Goal: Task Accomplishment & Management: Manage account settings

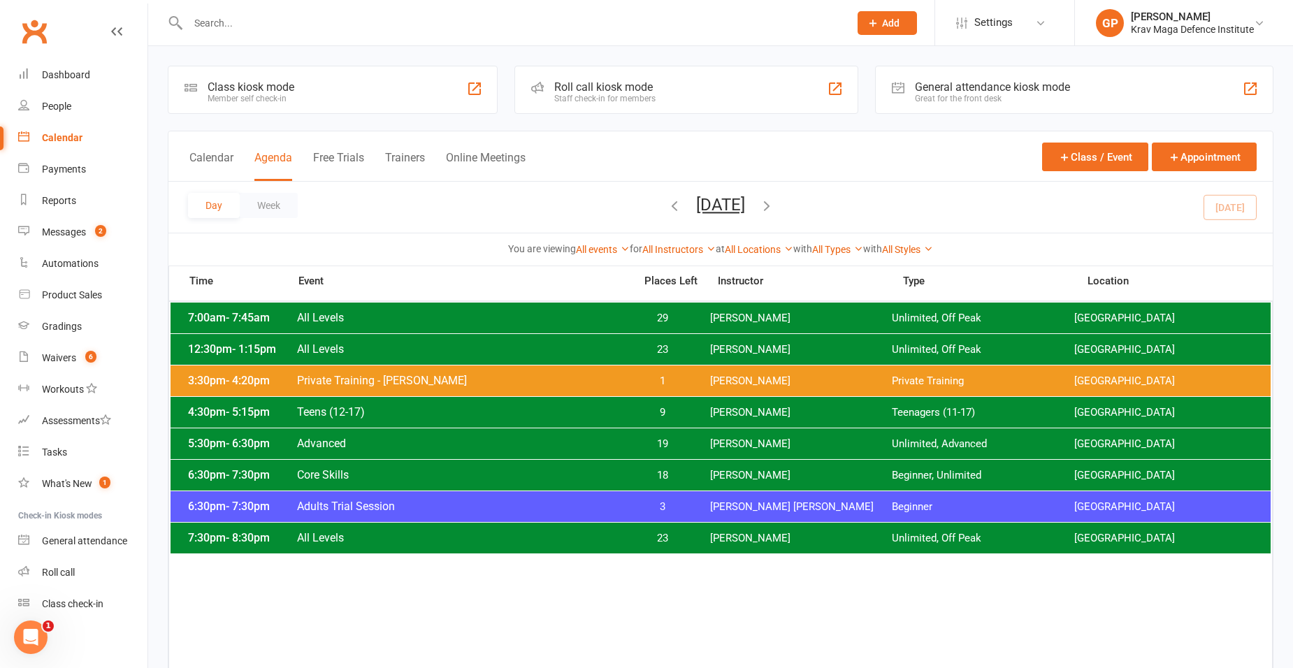
click at [740, 508] on span "[PERSON_NAME] [PERSON_NAME]" at bounding box center [801, 507] width 182 height 13
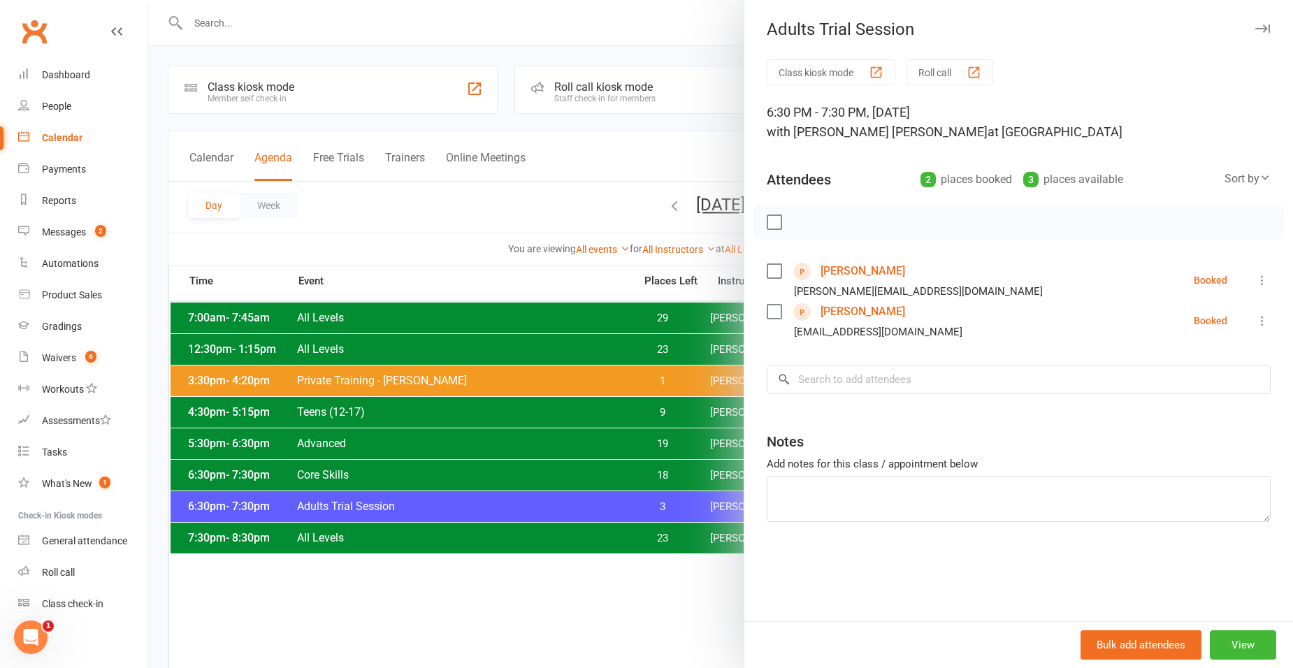
click at [824, 319] on link "[PERSON_NAME]" at bounding box center [863, 312] width 85 height 22
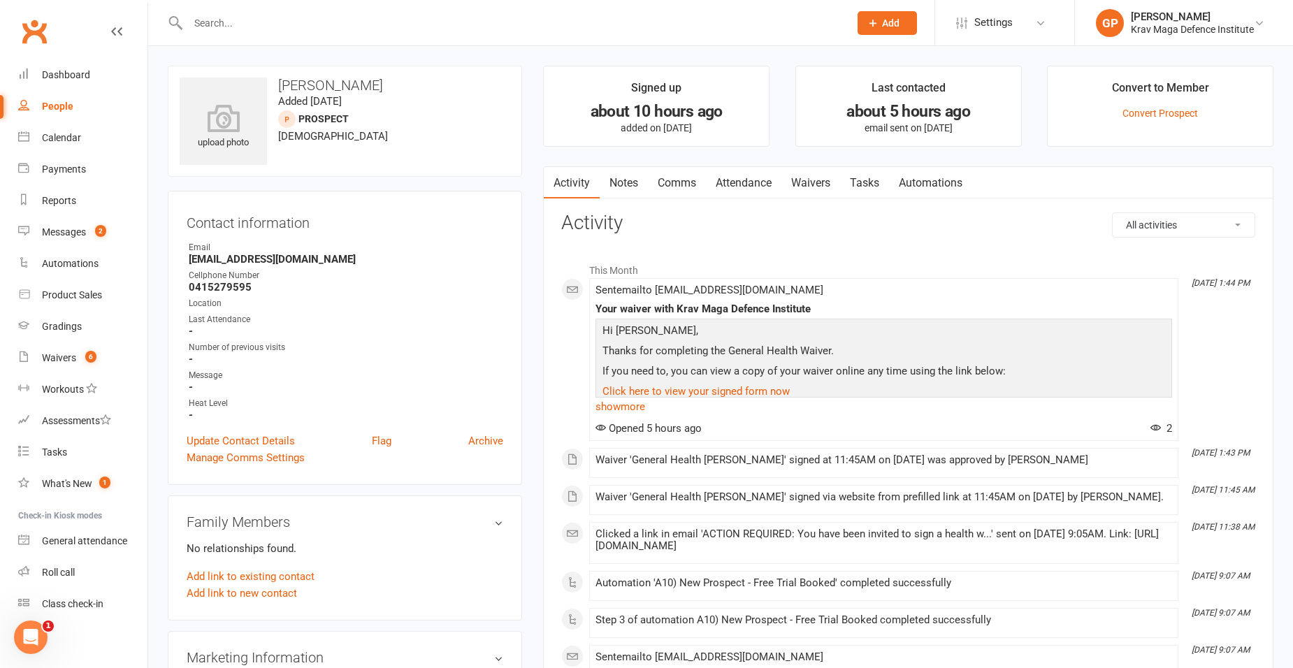
click at [111, 28] on icon at bounding box center [116, 31] width 11 height 11
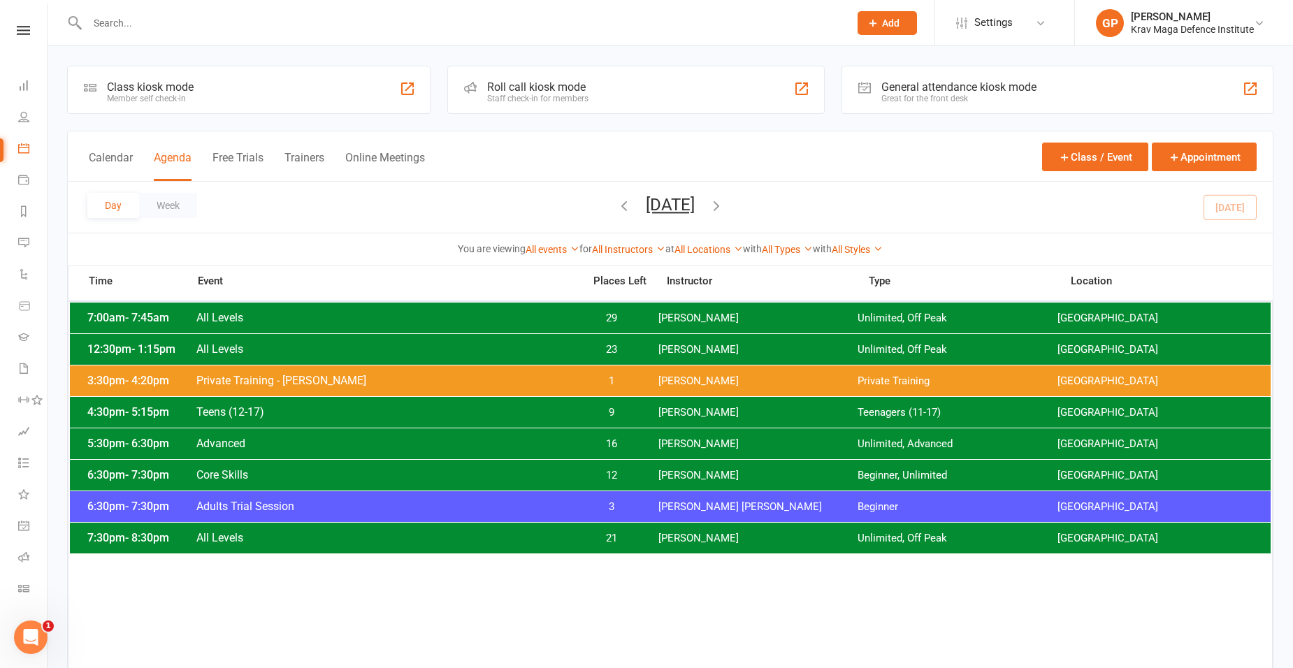
click at [699, 505] on span "[PERSON_NAME] [PERSON_NAME]" at bounding box center [758, 507] width 199 height 13
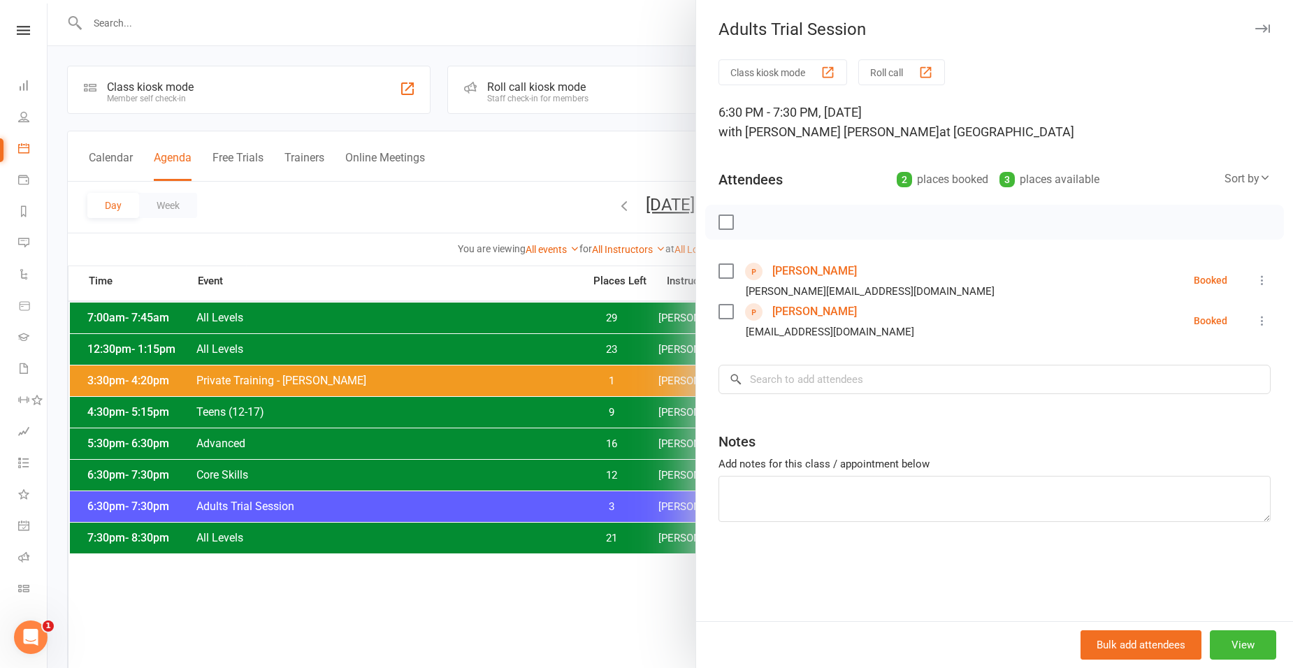
click at [1256, 322] on icon at bounding box center [1263, 321] width 14 height 14
click at [1151, 406] on link "Check in" at bounding box center [1189, 404] width 164 height 28
click at [307, 469] on div at bounding box center [671, 334] width 1246 height 668
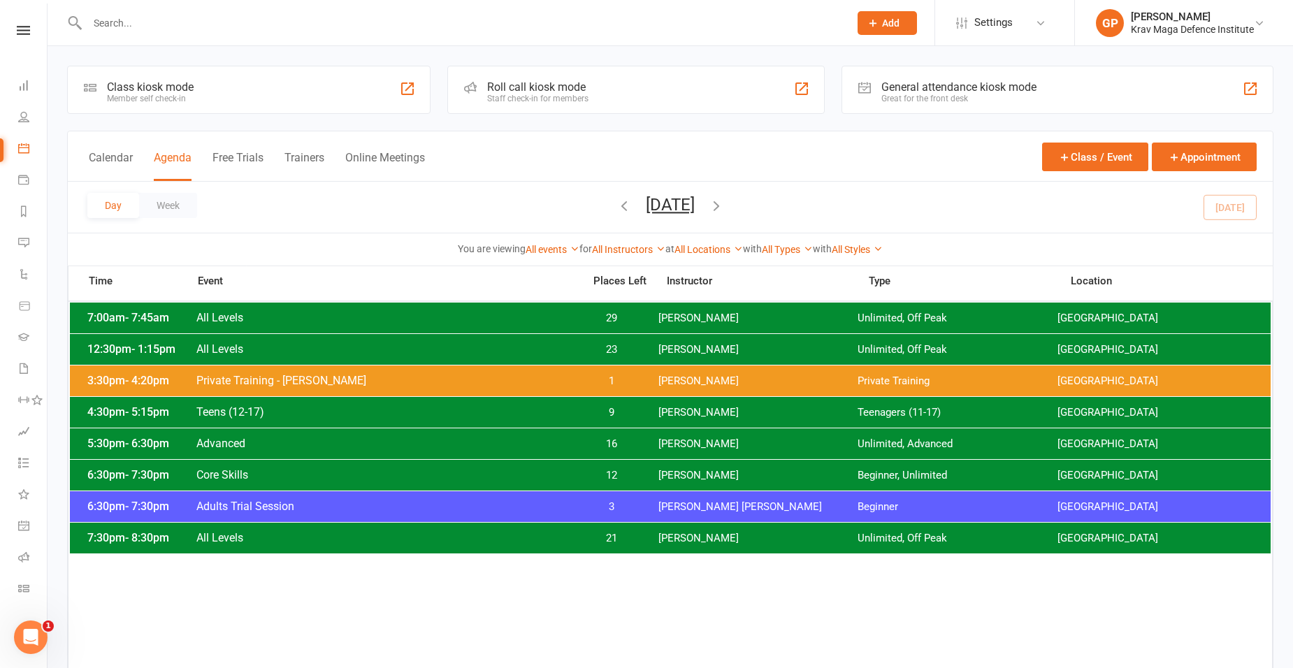
click at [267, 487] on div "6:30pm - 7:30pm Core Skills 12 [PERSON_NAME] Beginner, Unlimited [GEOGRAPHIC_DA…" at bounding box center [670, 475] width 1201 height 31
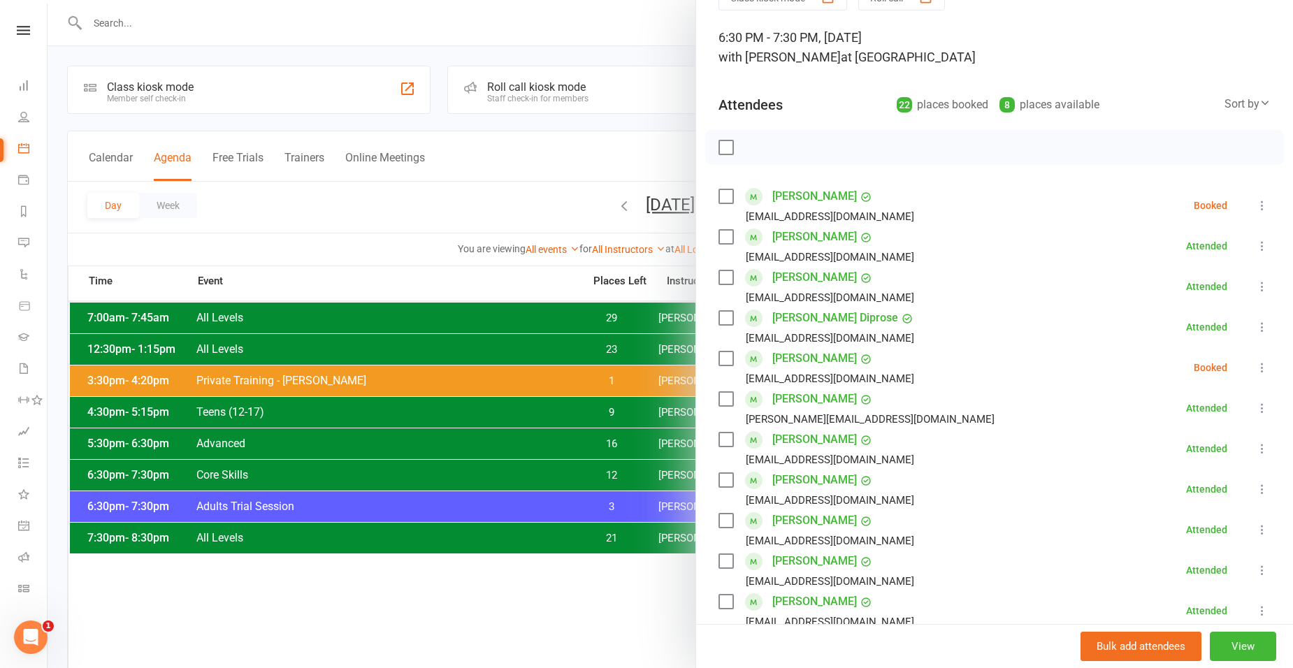
scroll to position [70, 0]
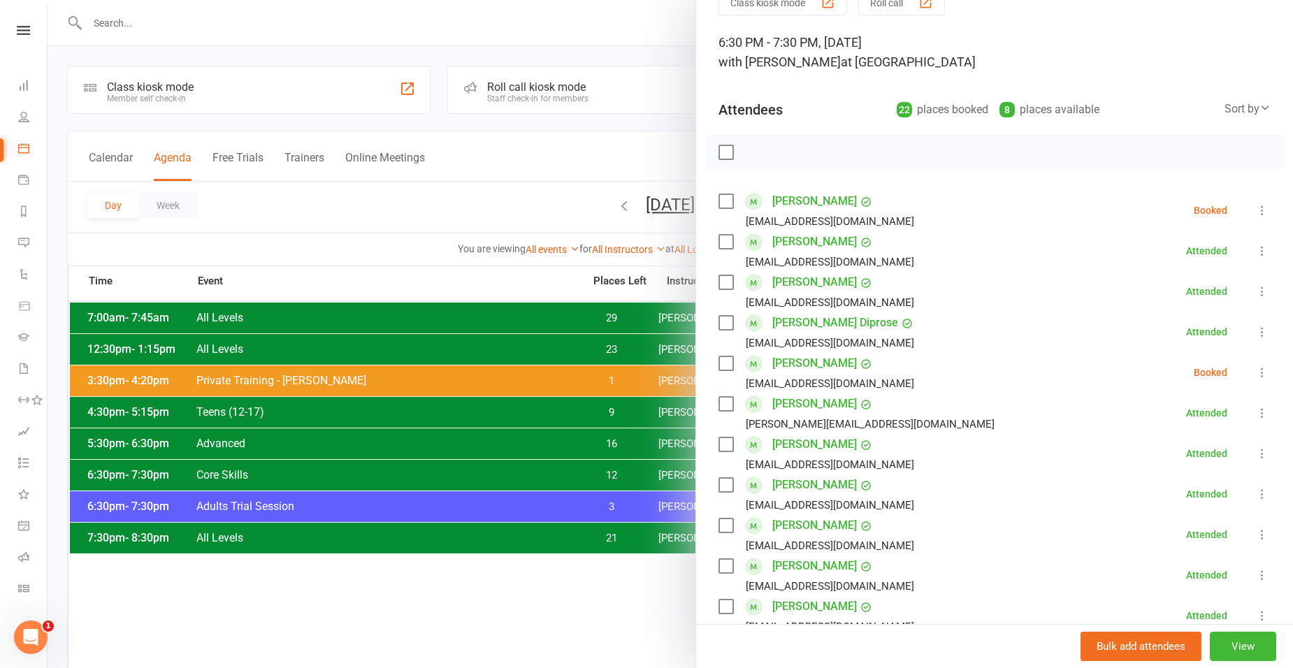
click at [1256, 374] on icon at bounding box center [1263, 373] width 14 height 14
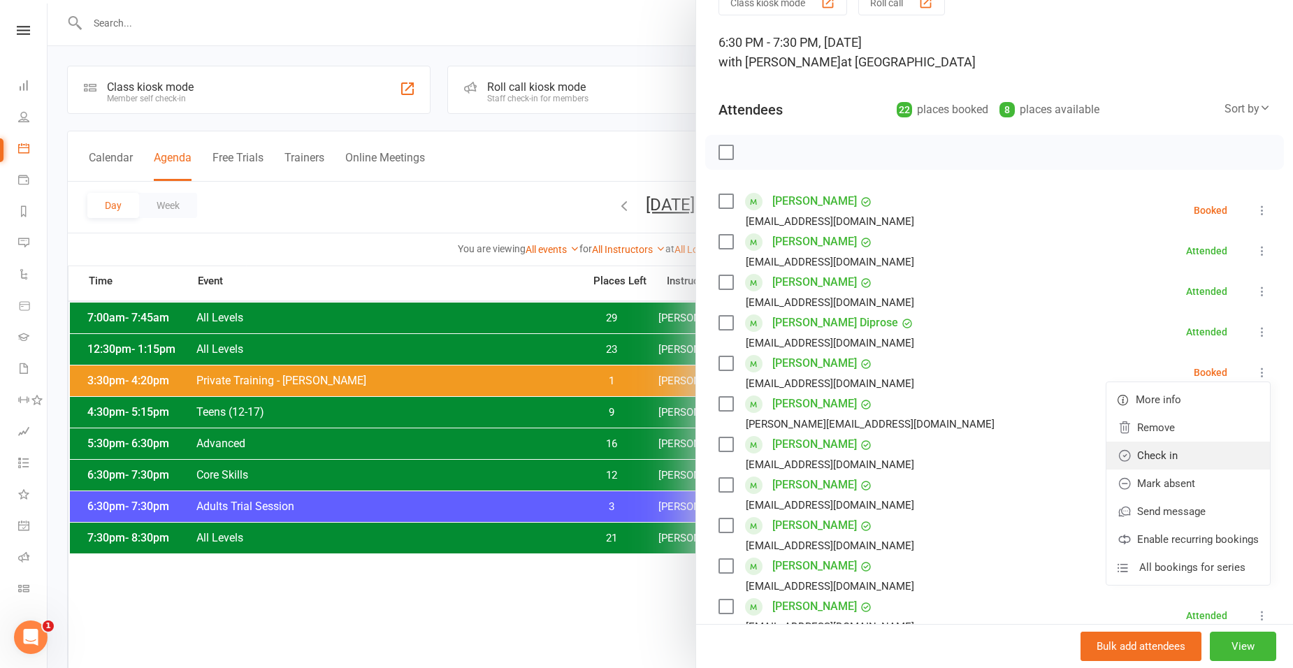
click at [1137, 459] on link "Check in" at bounding box center [1189, 456] width 164 height 28
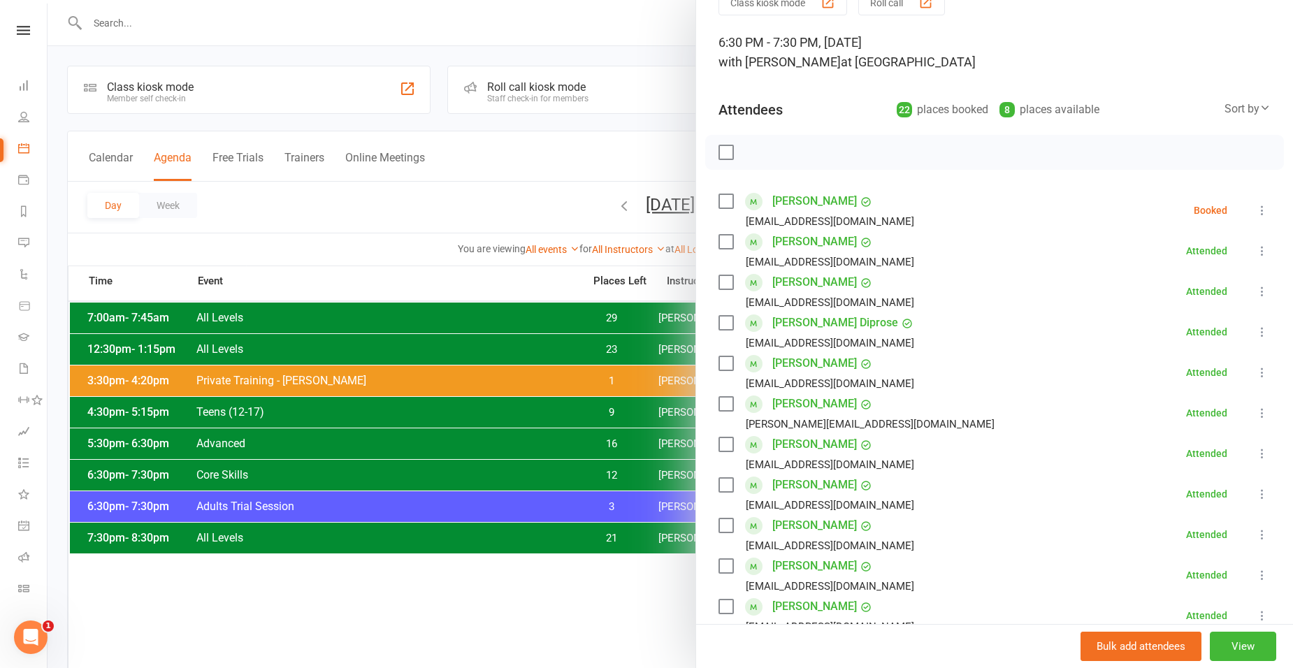
click at [299, 243] on div at bounding box center [671, 334] width 1246 height 668
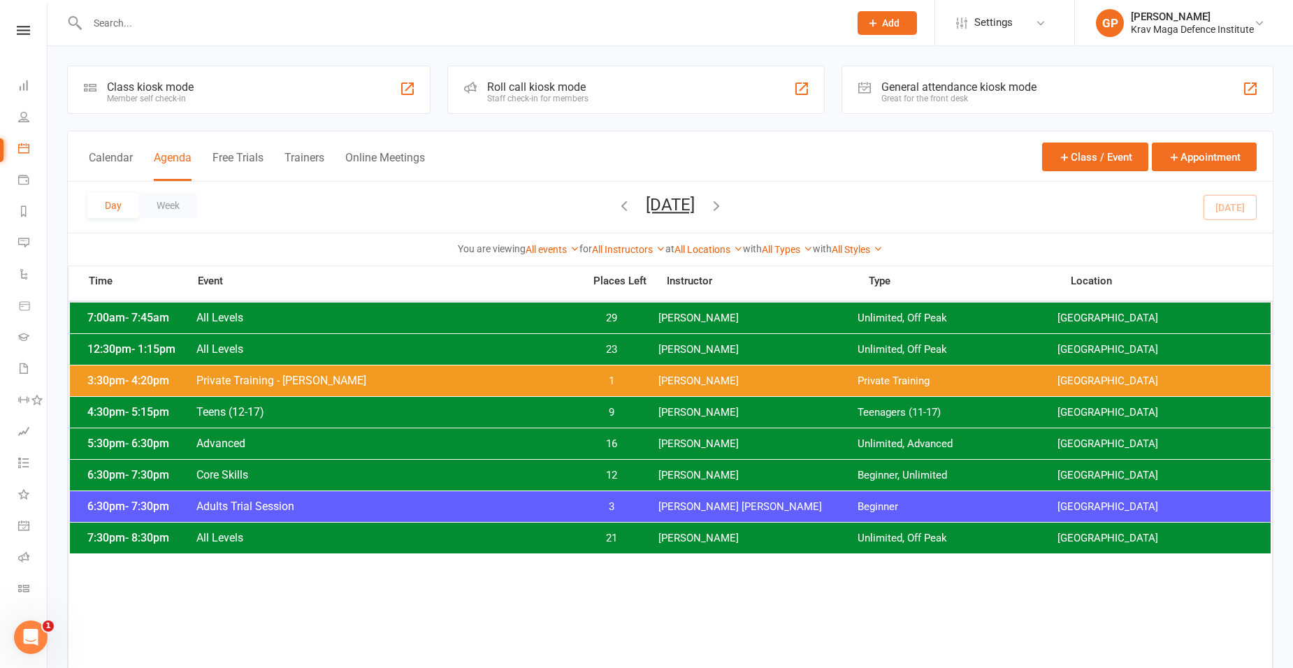
click at [724, 205] on icon "button" at bounding box center [716, 205] width 15 height 15
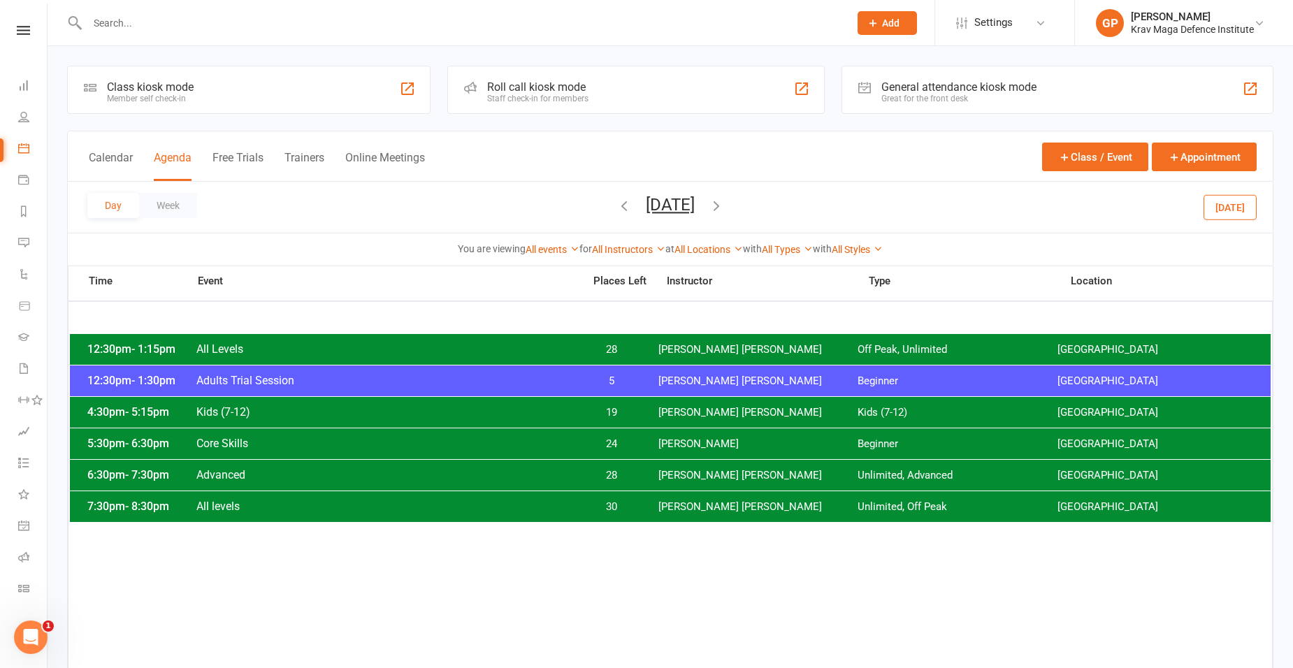
click at [724, 206] on icon "button" at bounding box center [716, 205] width 15 height 15
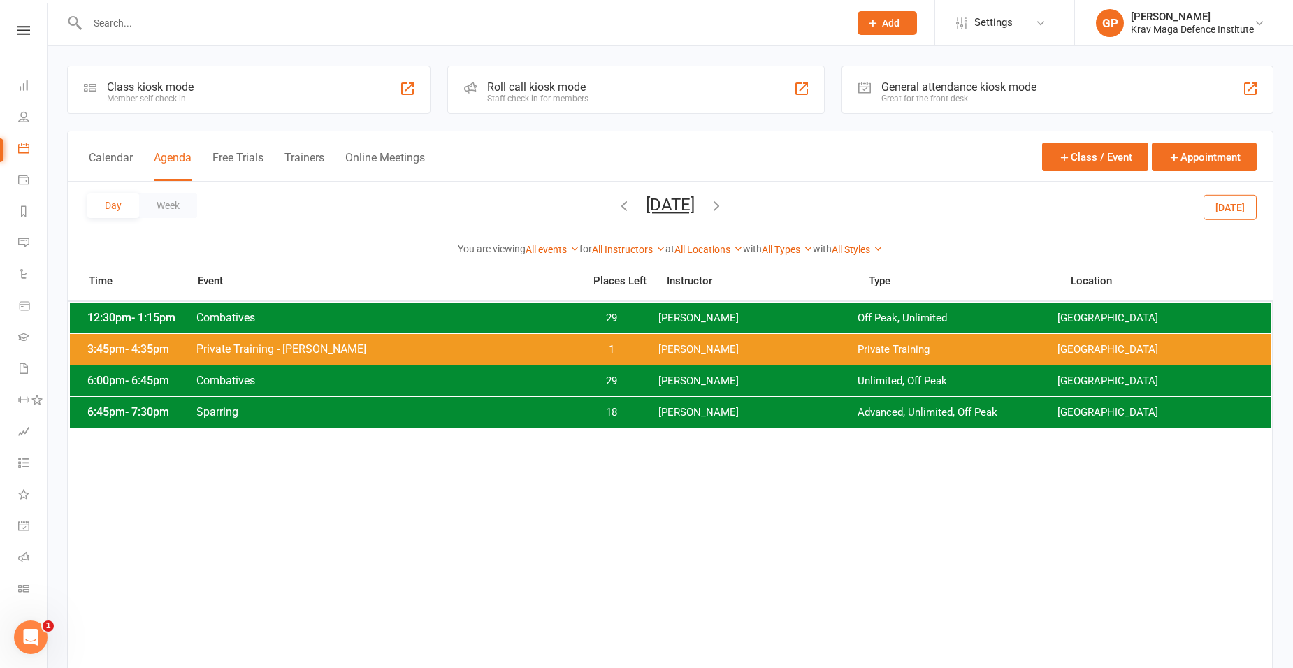
click at [724, 210] on icon "button" at bounding box center [716, 205] width 15 height 15
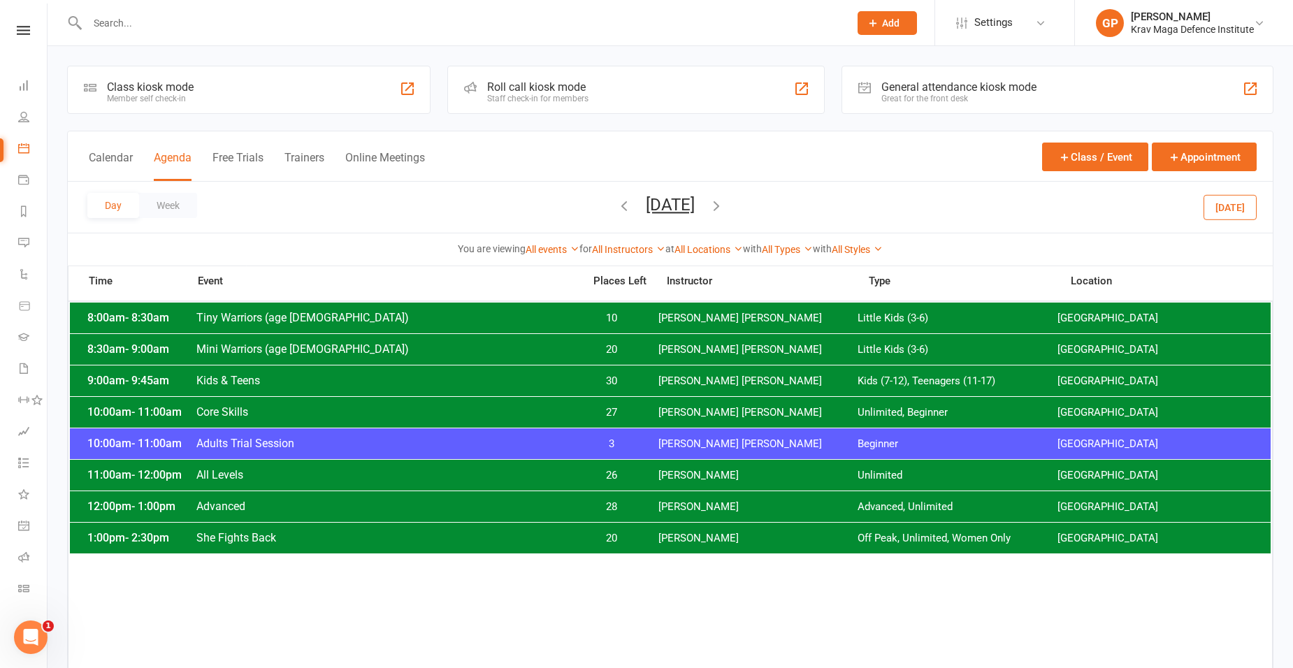
click at [380, 34] on div at bounding box center [453, 22] width 772 height 45
click at [206, 43] on div at bounding box center [453, 22] width 772 height 45
click at [155, 8] on div at bounding box center [453, 22] width 772 height 45
click at [154, 15] on div at bounding box center [453, 22] width 772 height 45
click at [141, 17] on input "text" at bounding box center [461, 23] width 756 height 20
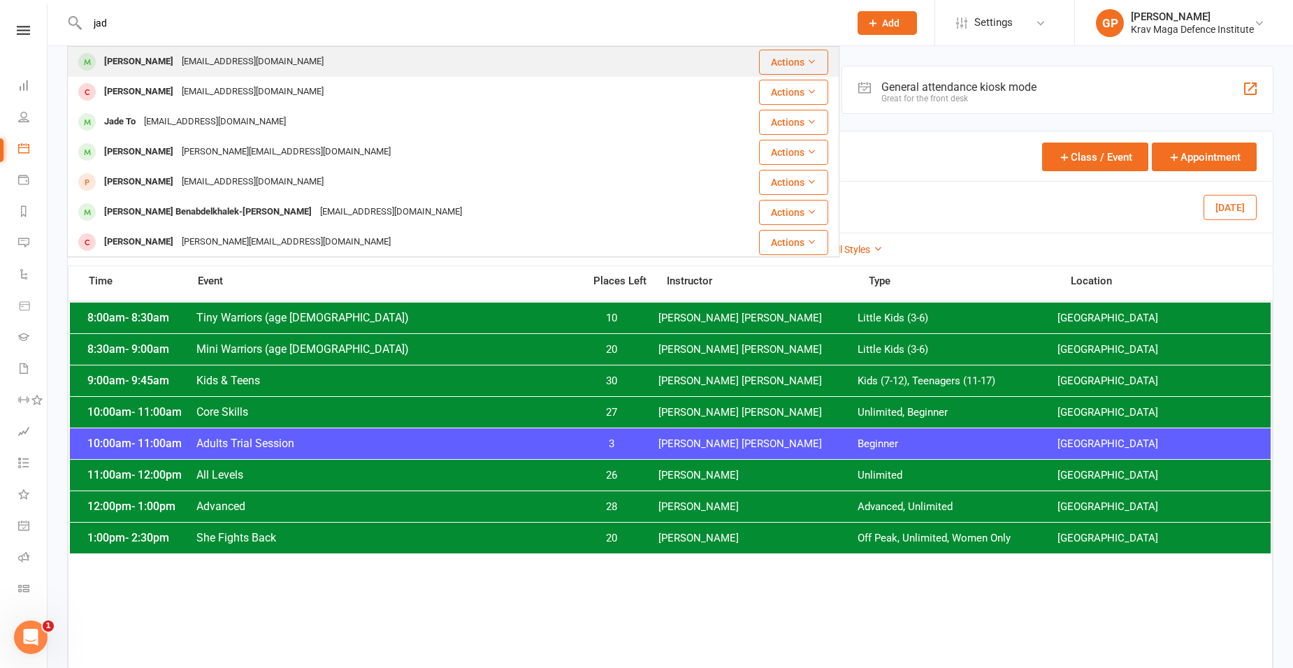
type input "jad"
click at [171, 69] on div "[PERSON_NAME]" at bounding box center [139, 62] width 78 height 20
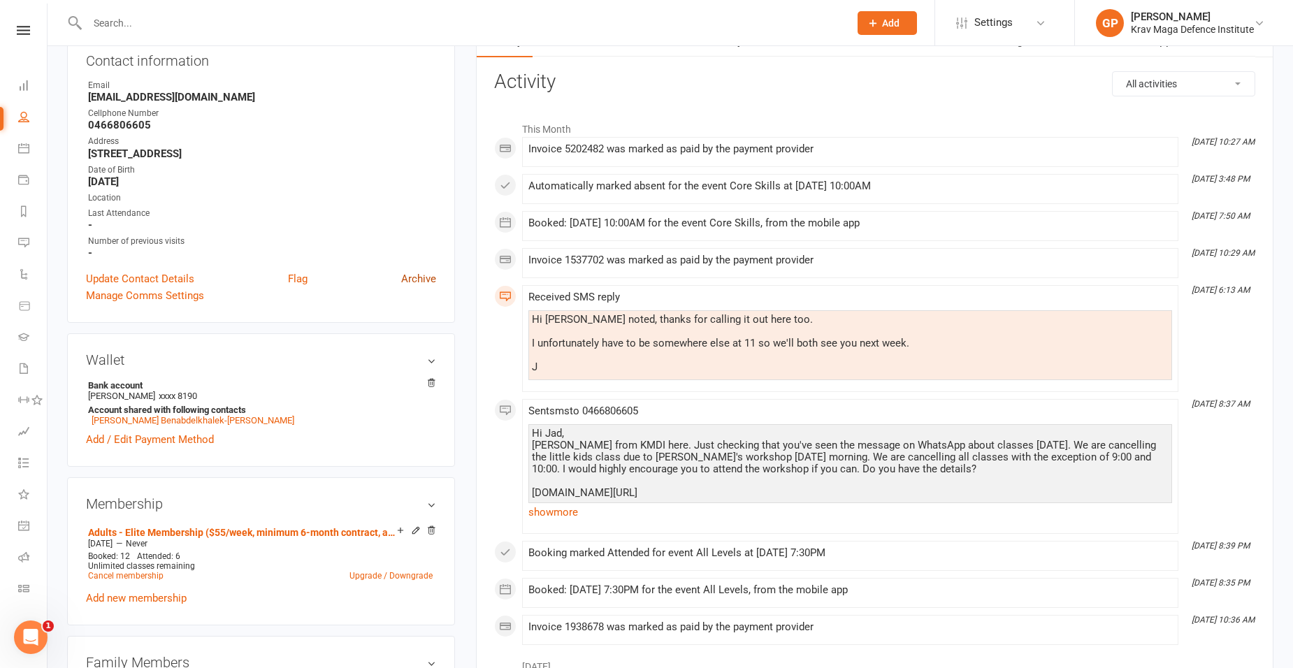
scroll to position [350, 0]
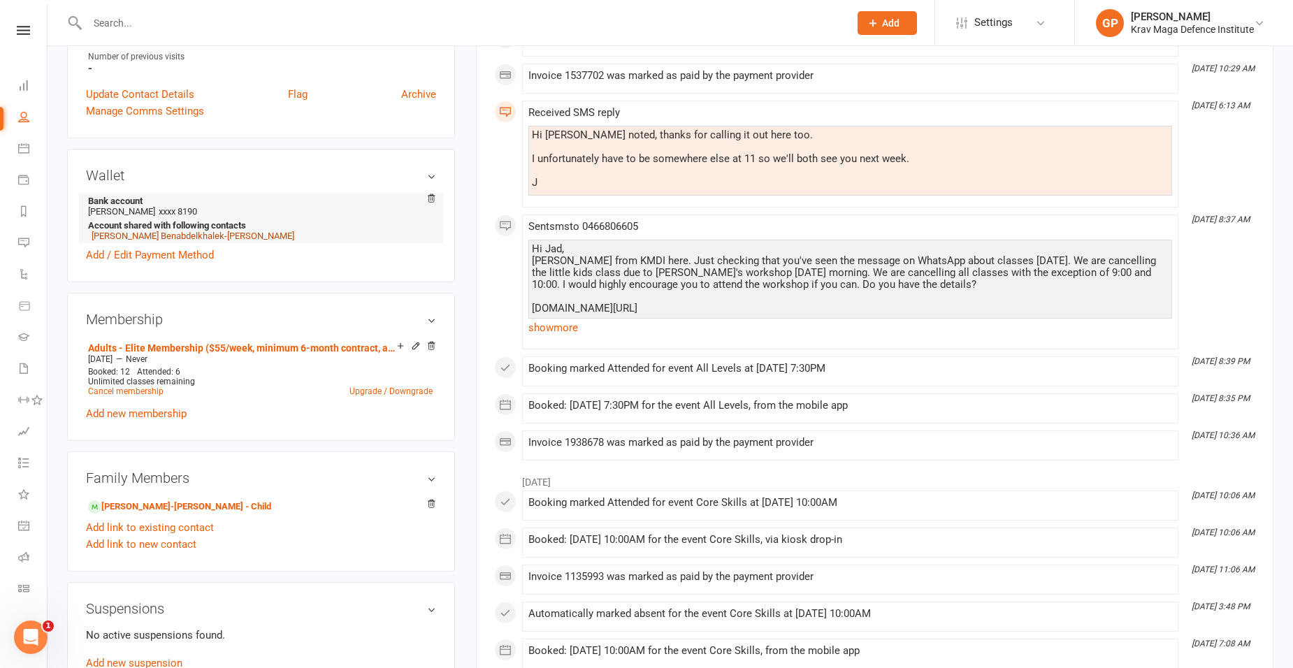
click at [140, 235] on link "[PERSON_NAME] Benabdelkhalek-[PERSON_NAME]" at bounding box center [193, 236] width 203 height 10
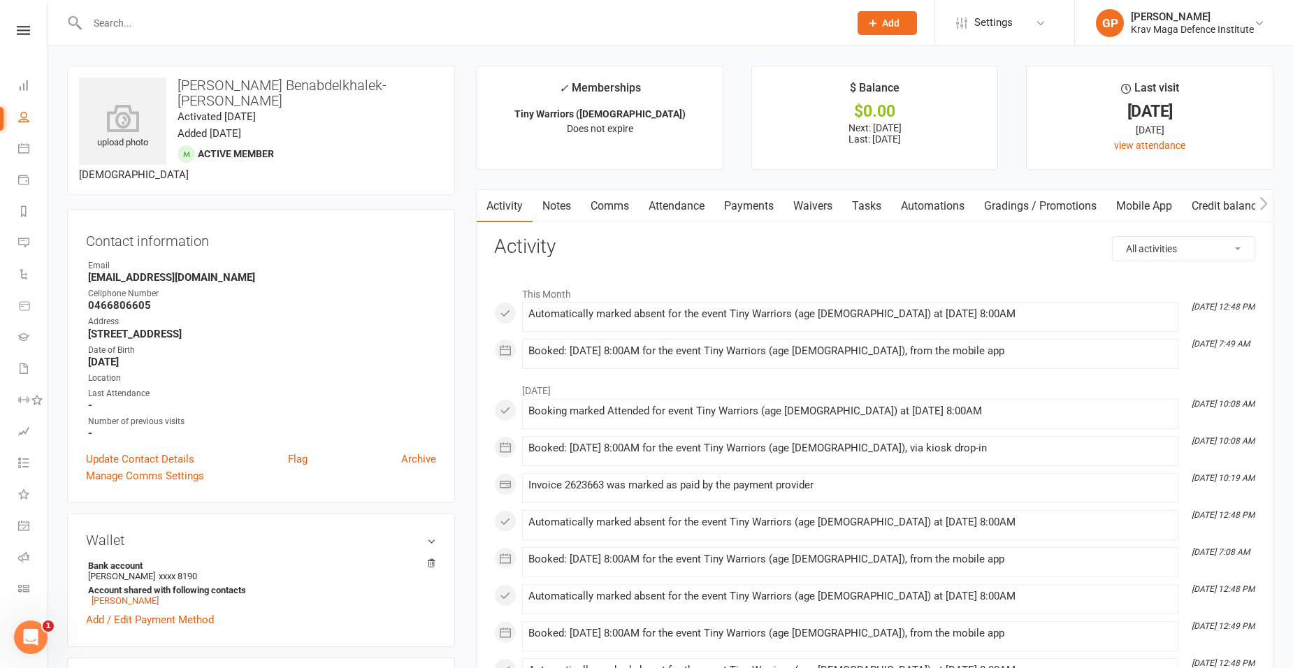
click at [741, 200] on link "Payments" at bounding box center [748, 206] width 69 height 32
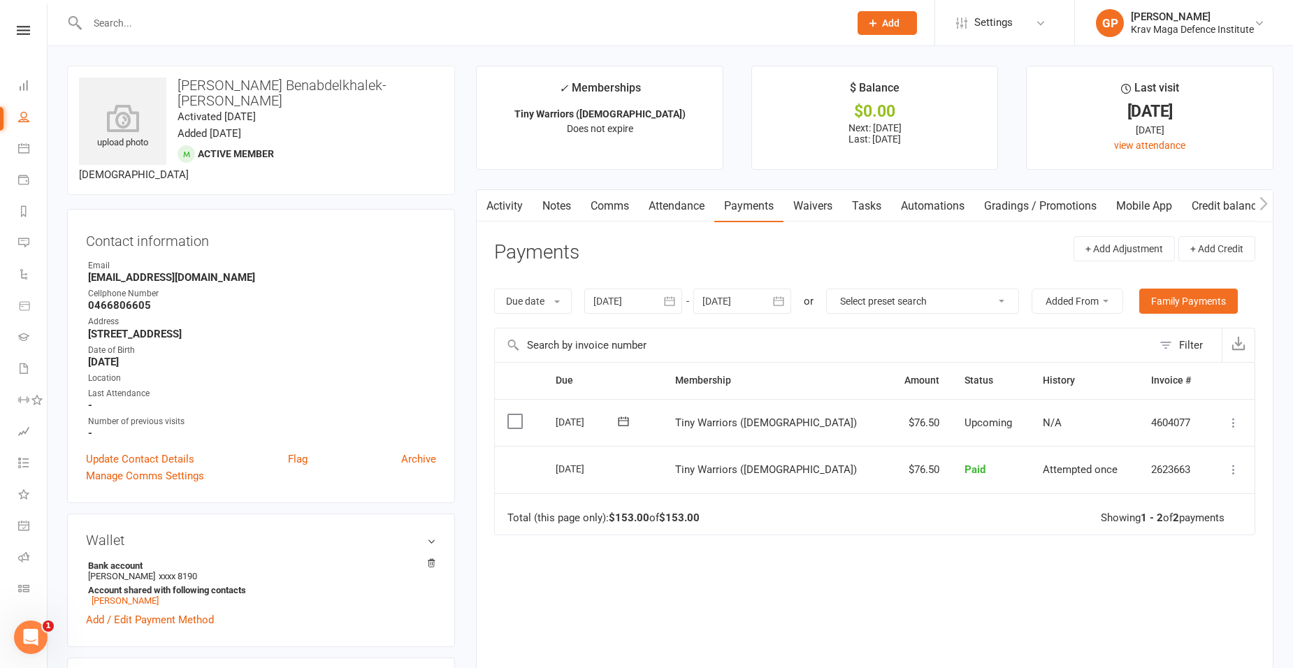
click at [633, 298] on div at bounding box center [633, 301] width 98 height 25
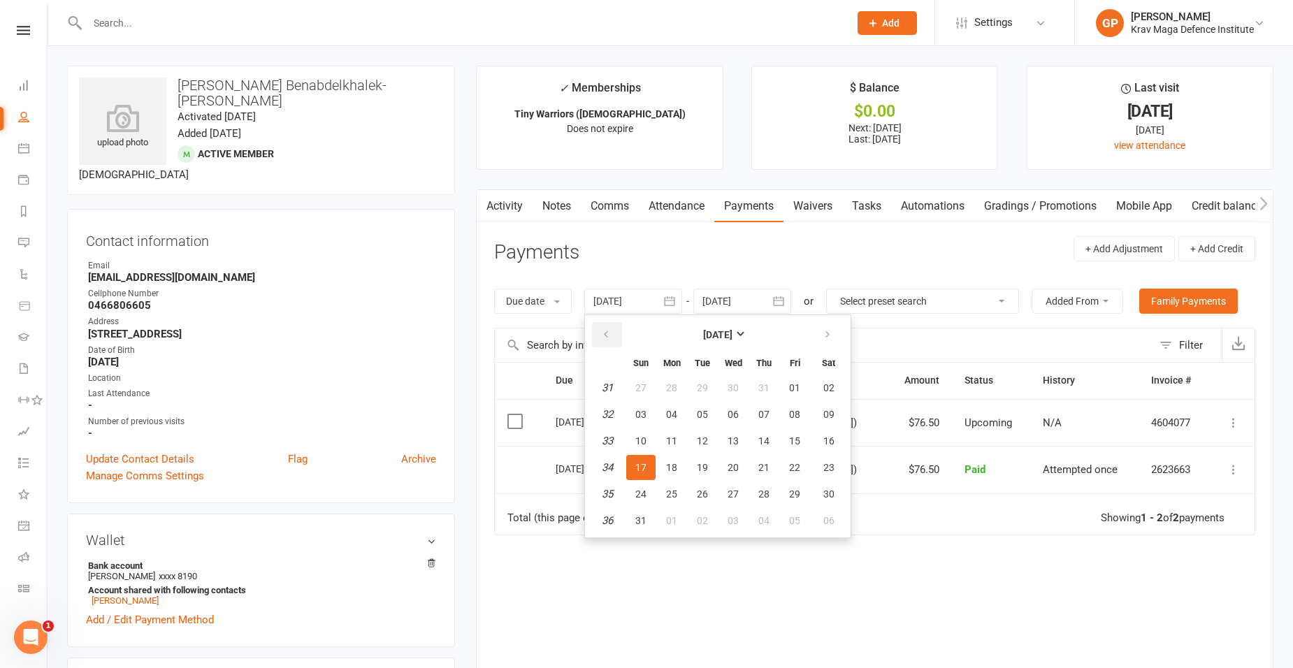
click at [619, 322] on button "button" at bounding box center [607, 334] width 30 height 25
click at [674, 391] on span "02" at bounding box center [671, 387] width 11 height 11
type input "[DATE]"
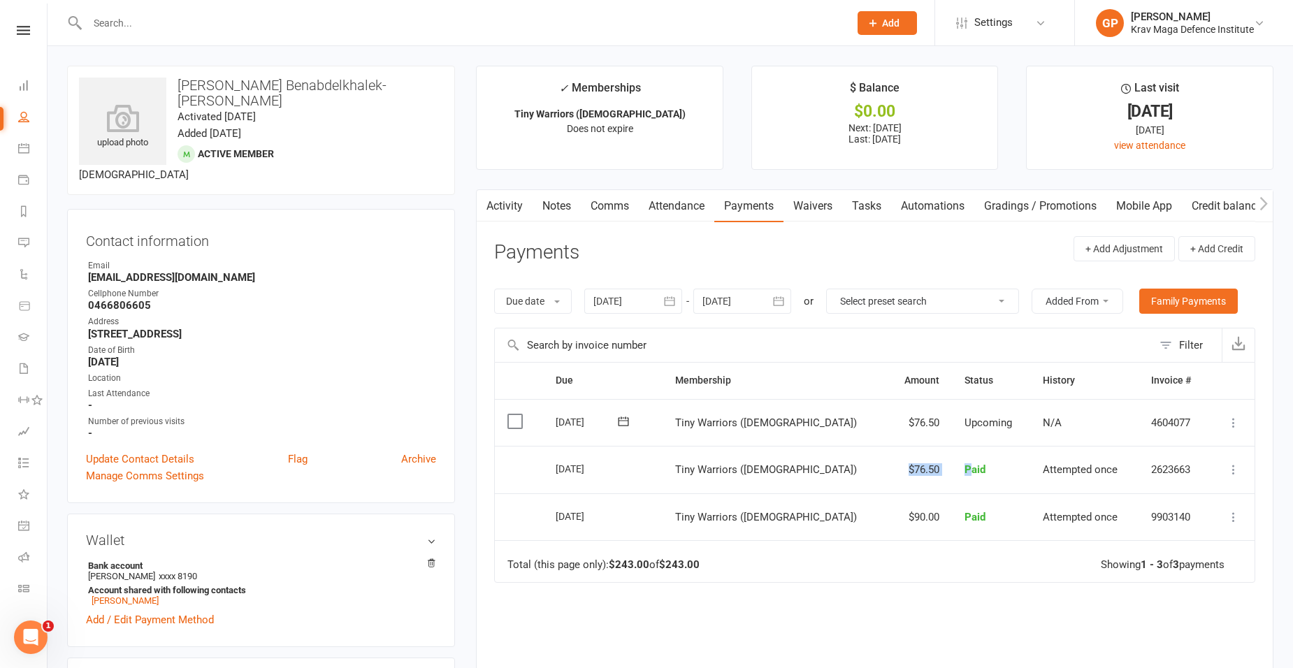
drag, startPoint x: 857, startPoint y: 463, endPoint x: 933, endPoint y: 463, distance: 76.2
click at [933, 463] on tr "Select this [DATE] [PERSON_NAME] Benabdelkhalek-[PERSON_NAME] Tiny Warriors ([D…" at bounding box center [875, 470] width 760 height 48
click at [819, 480] on td "Tiny Warriors ([DEMOGRAPHIC_DATA])" at bounding box center [775, 470] width 224 height 48
drag, startPoint x: 870, startPoint y: 472, endPoint x: 909, endPoint y: 468, distance: 39.4
click at [909, 468] on td "$76.50" at bounding box center [918, 470] width 65 height 48
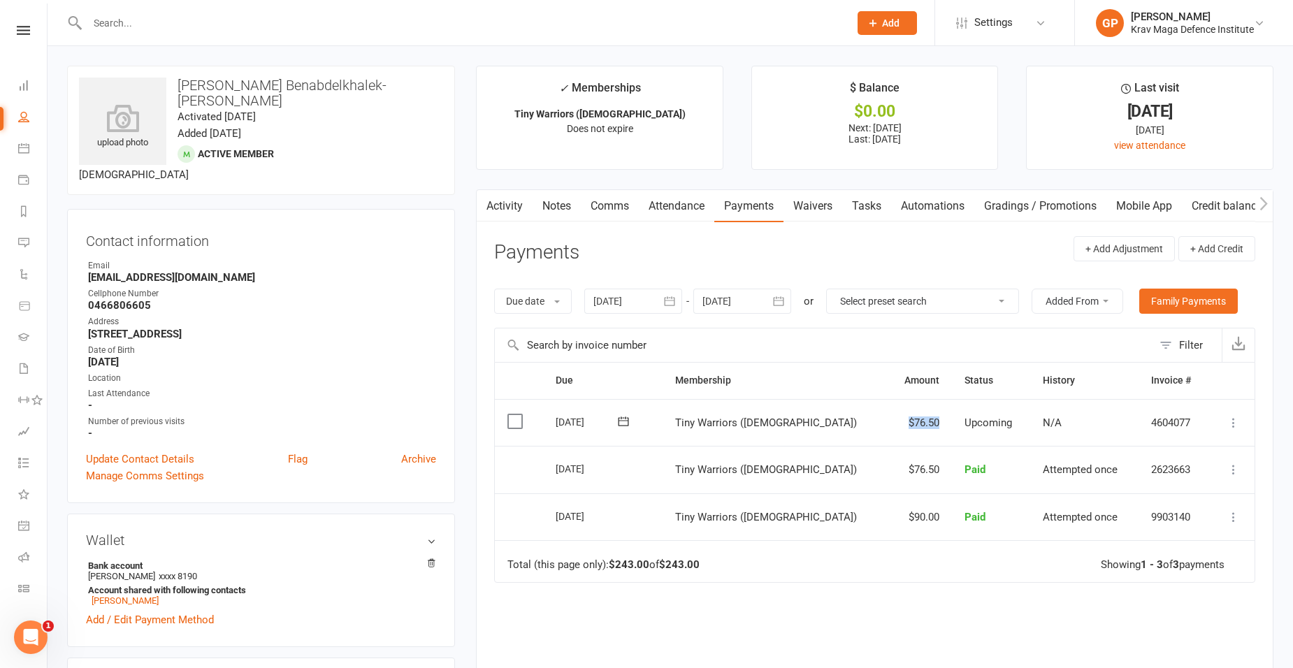
drag, startPoint x: 856, startPoint y: 434, endPoint x: 928, endPoint y: 412, distance: 76.1
click at [928, 412] on tr "Select this [DATE] [PERSON_NAME] Benabdelkhalek-[PERSON_NAME] Tiny Warriors ([D…" at bounding box center [875, 423] width 760 height 48
drag, startPoint x: 928, startPoint y: 412, endPoint x: 913, endPoint y: 456, distance: 47.3
click at [952, 456] on td "Paid" at bounding box center [991, 470] width 79 height 48
click at [22, 37] on div "Clubworx" at bounding box center [23, 48] width 47 height 45
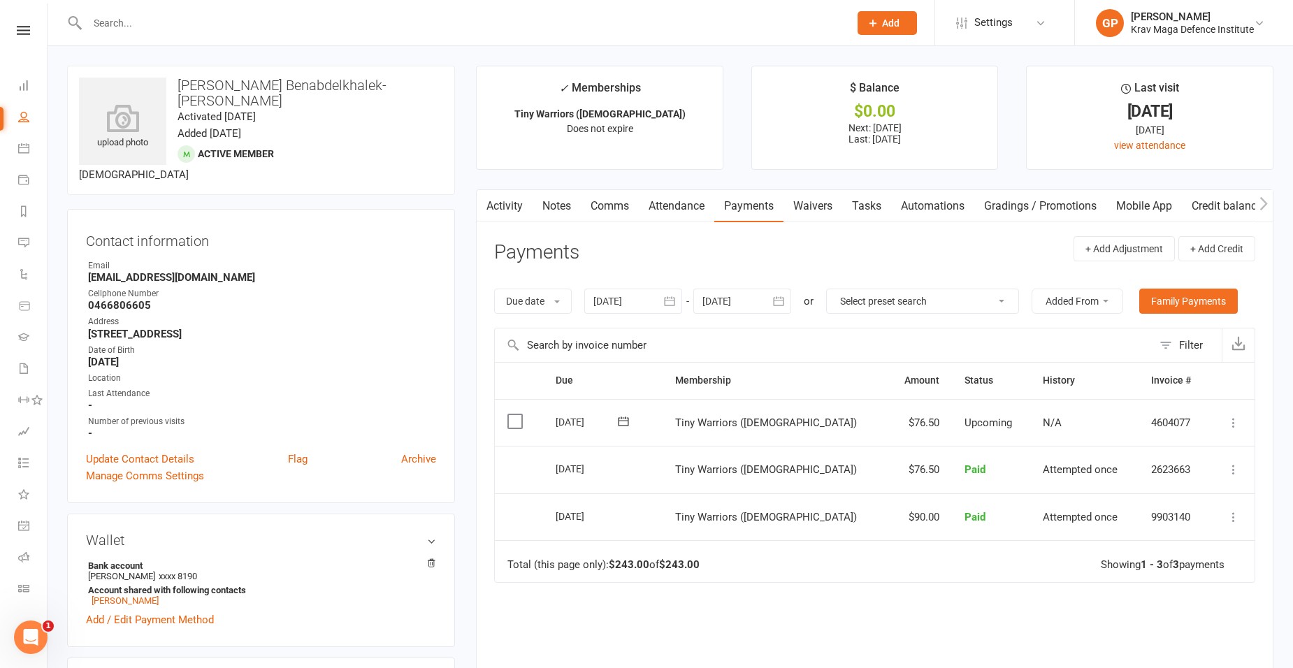
click at [21, 24] on nav "Clubworx Dashboard People Calendar Payments Reports Messages 2 Automations Prod…" at bounding box center [24, 337] width 48 height 668
click at [27, 34] on link at bounding box center [23, 30] width 47 height 9
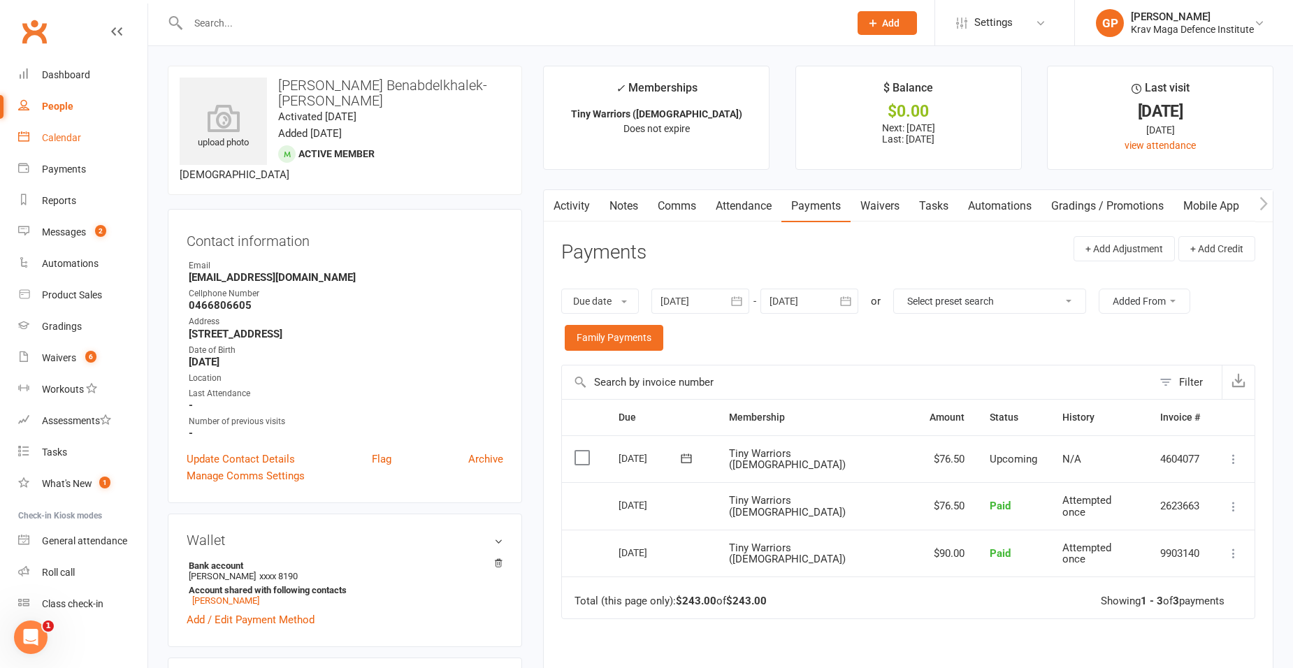
click at [80, 148] on link "Calendar" at bounding box center [82, 137] width 129 height 31
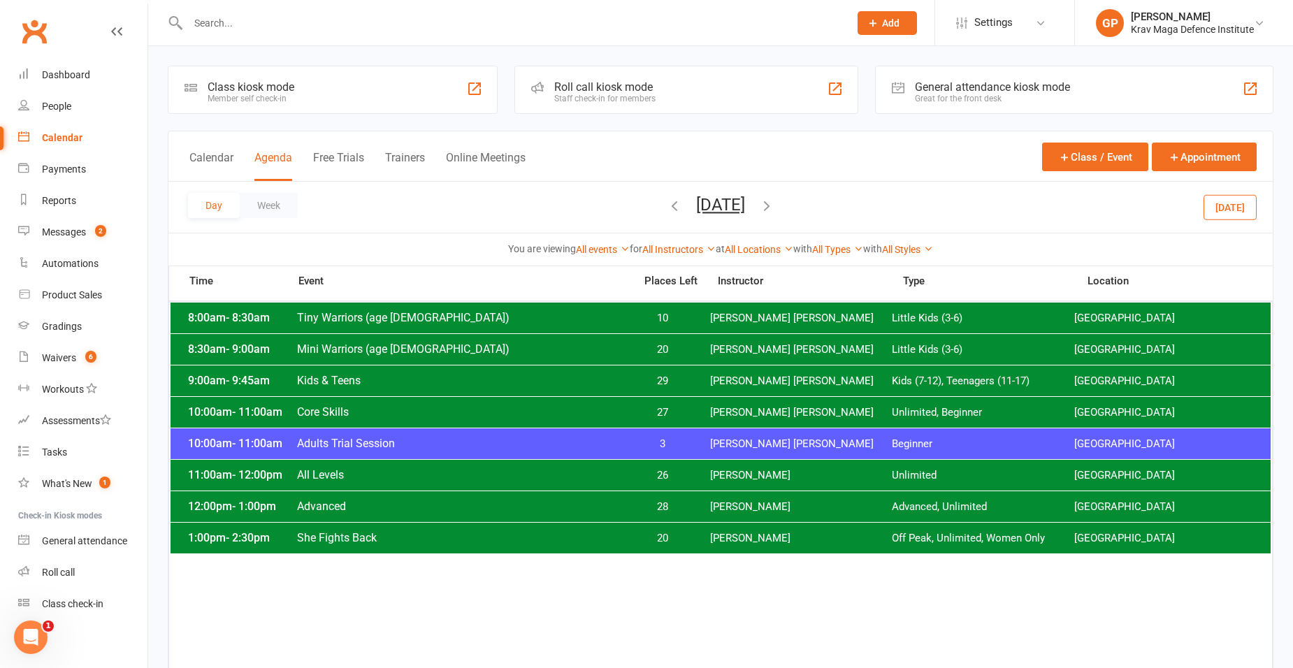
click at [445, 377] on span "Kids & Teens" at bounding box center [461, 380] width 330 height 13
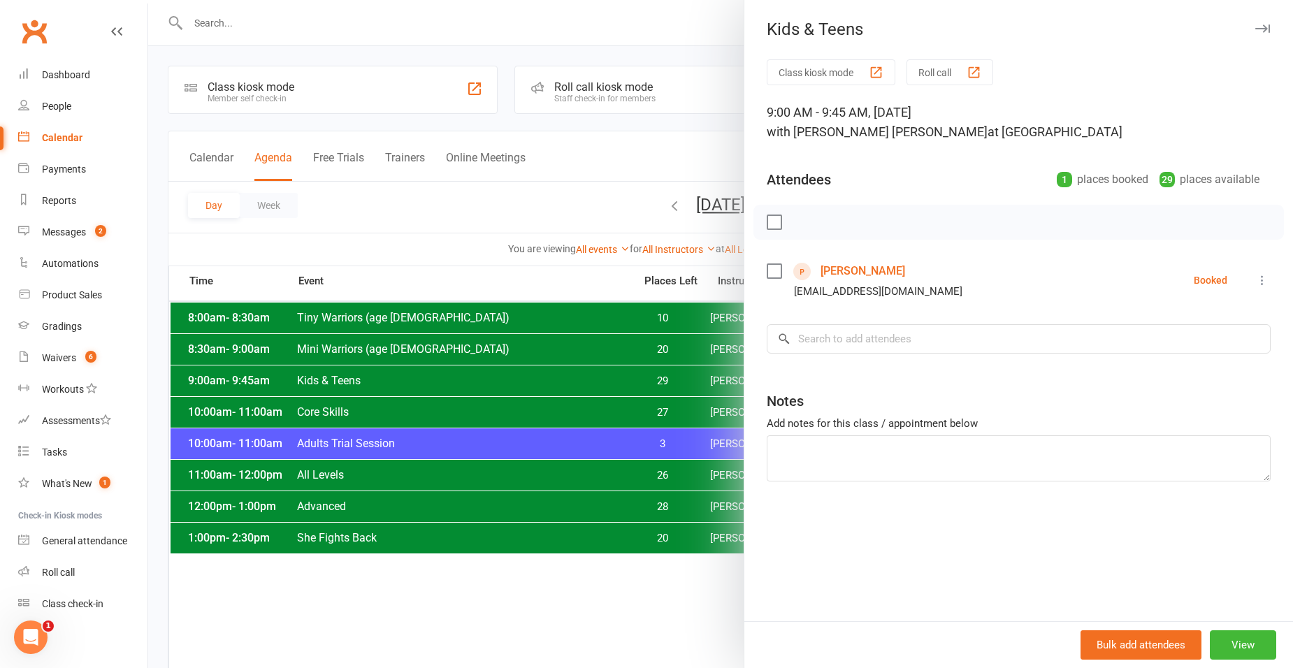
click at [867, 271] on link "[PERSON_NAME]" at bounding box center [863, 271] width 85 height 22
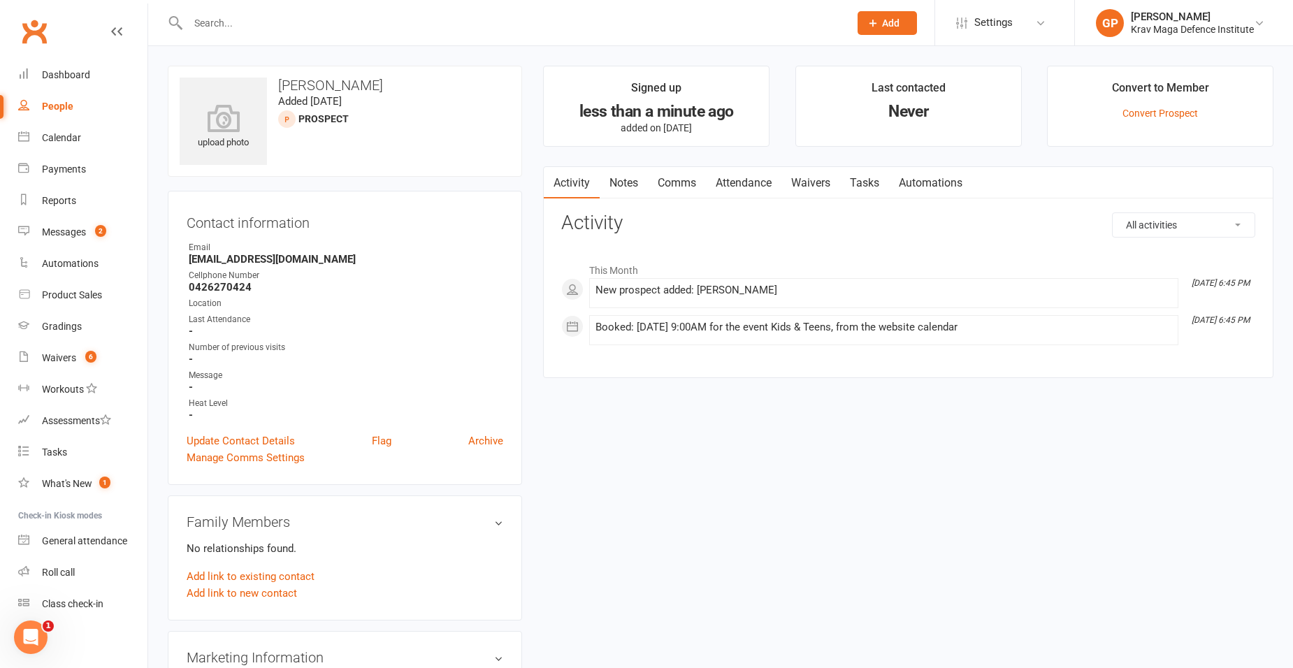
click at [794, 175] on link "Waivers" at bounding box center [811, 183] width 59 height 32
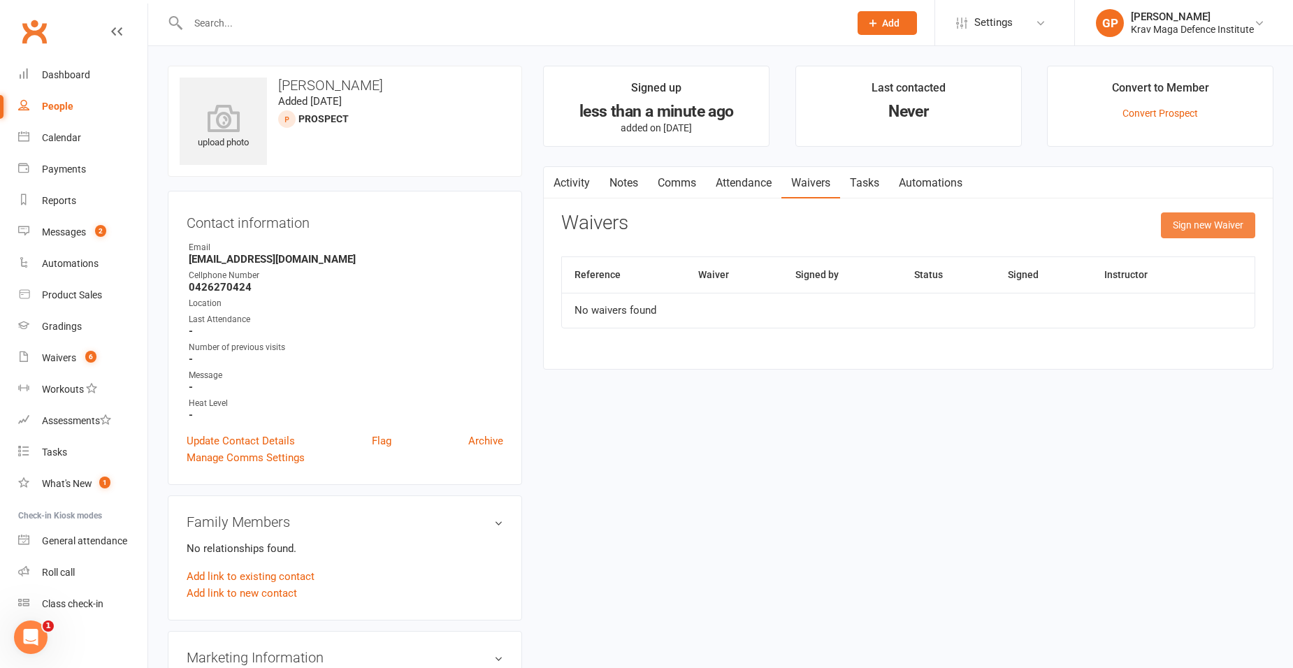
click at [1229, 217] on button "Sign new Waiver" at bounding box center [1208, 225] width 94 height 25
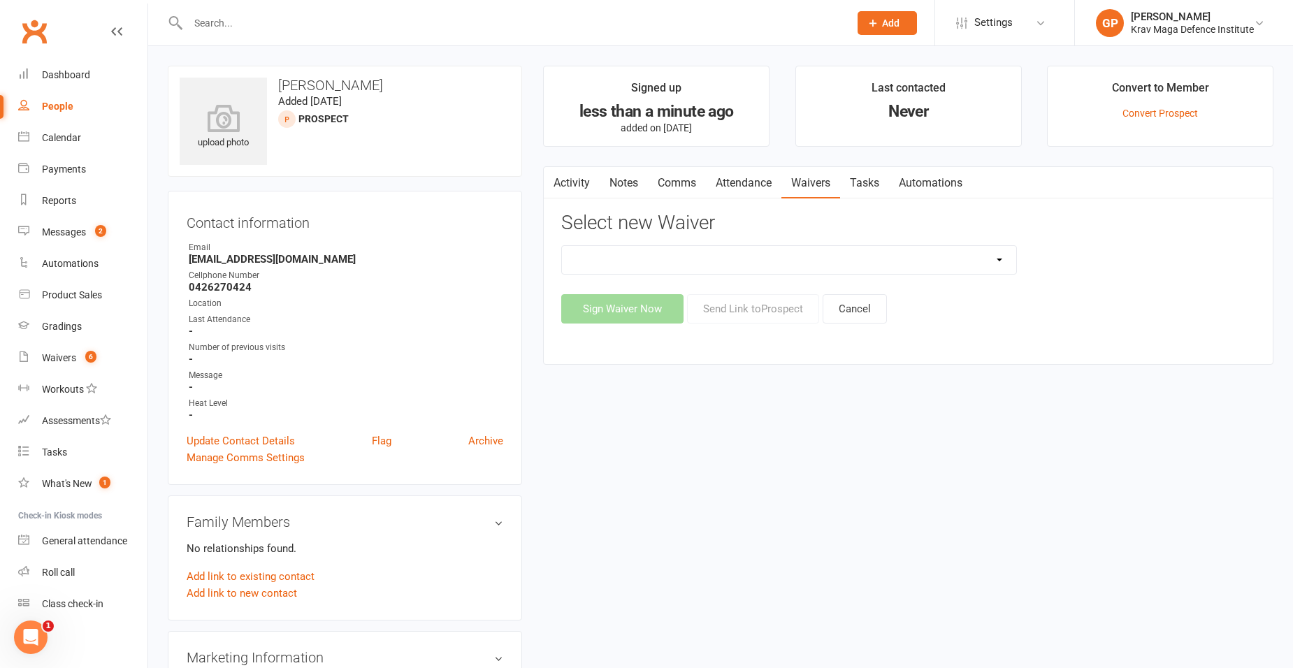
click at [690, 264] on select "5-Week Challenge Enrolment Form 6 Month Pre Pay Adult Elite Upgrade Adult Enrol…" at bounding box center [789, 260] width 454 height 28
select select "11555"
click at [562, 246] on select "5-Week Challenge Enrolment Form 6 Month Pre Pay Adult Elite Upgrade Adult Enrol…" at bounding box center [789, 260] width 454 height 28
click at [750, 314] on button "Send Link to [GEOGRAPHIC_DATA]" at bounding box center [753, 308] width 132 height 29
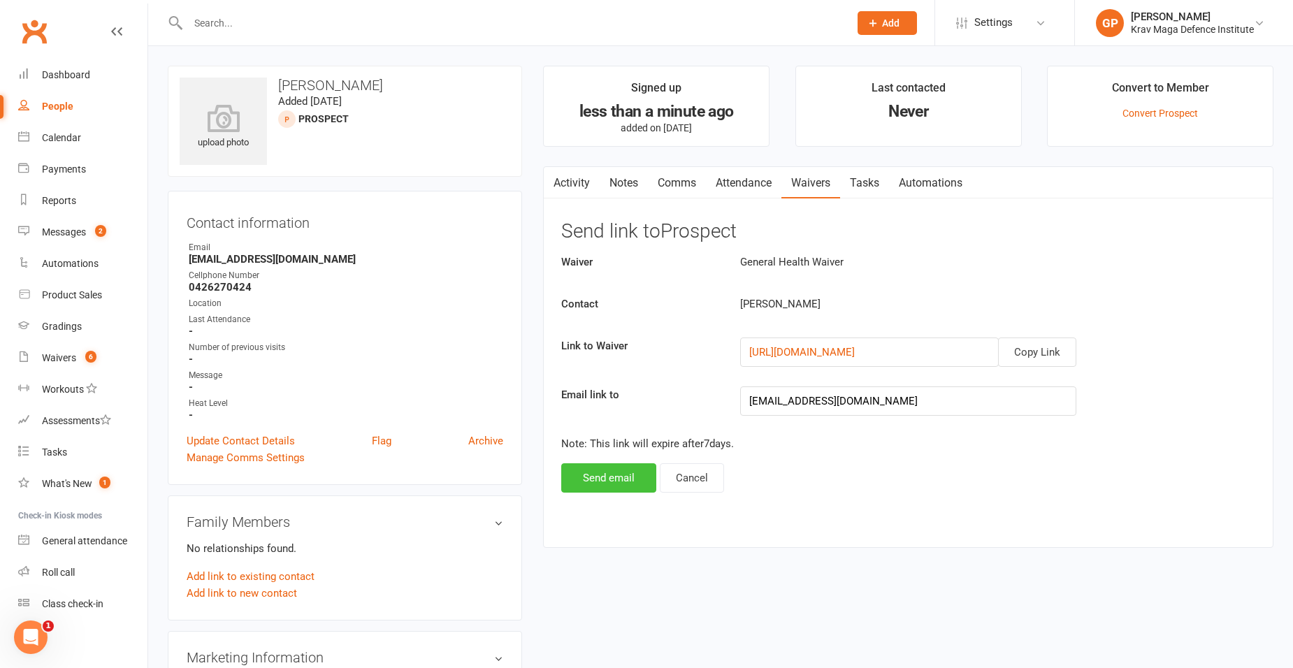
click at [614, 475] on button "Send email" at bounding box center [608, 477] width 95 height 29
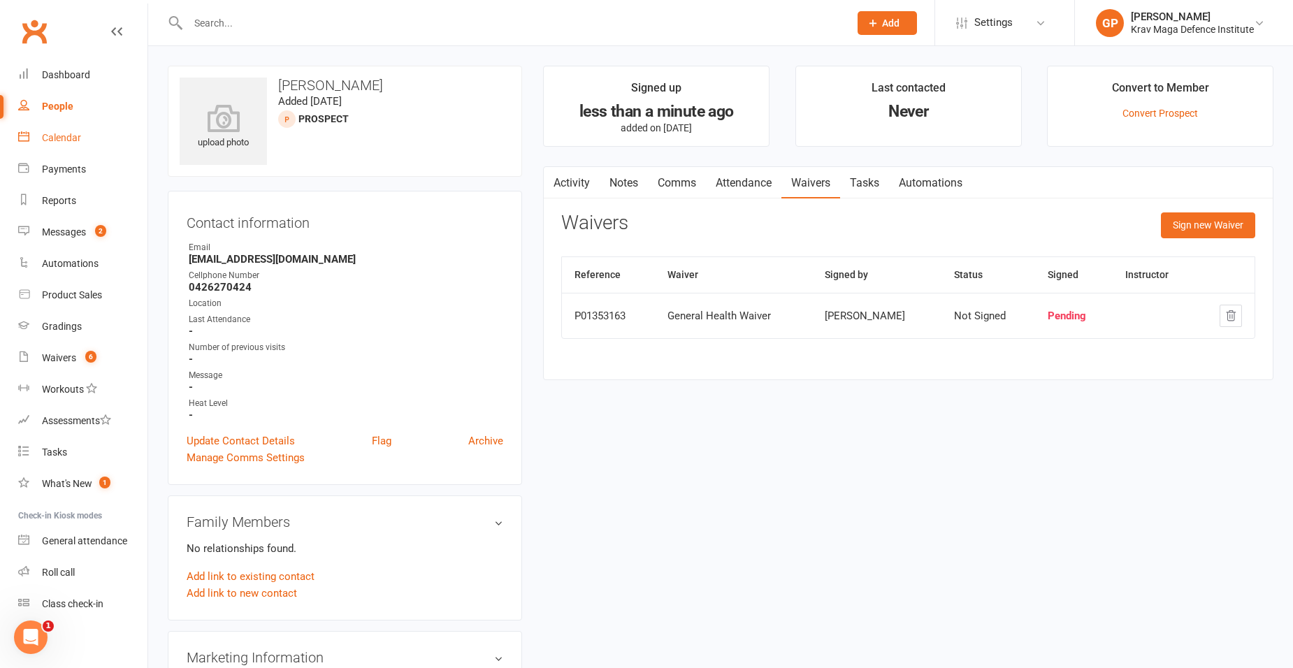
click at [58, 143] on div "Calendar" at bounding box center [61, 137] width 39 height 11
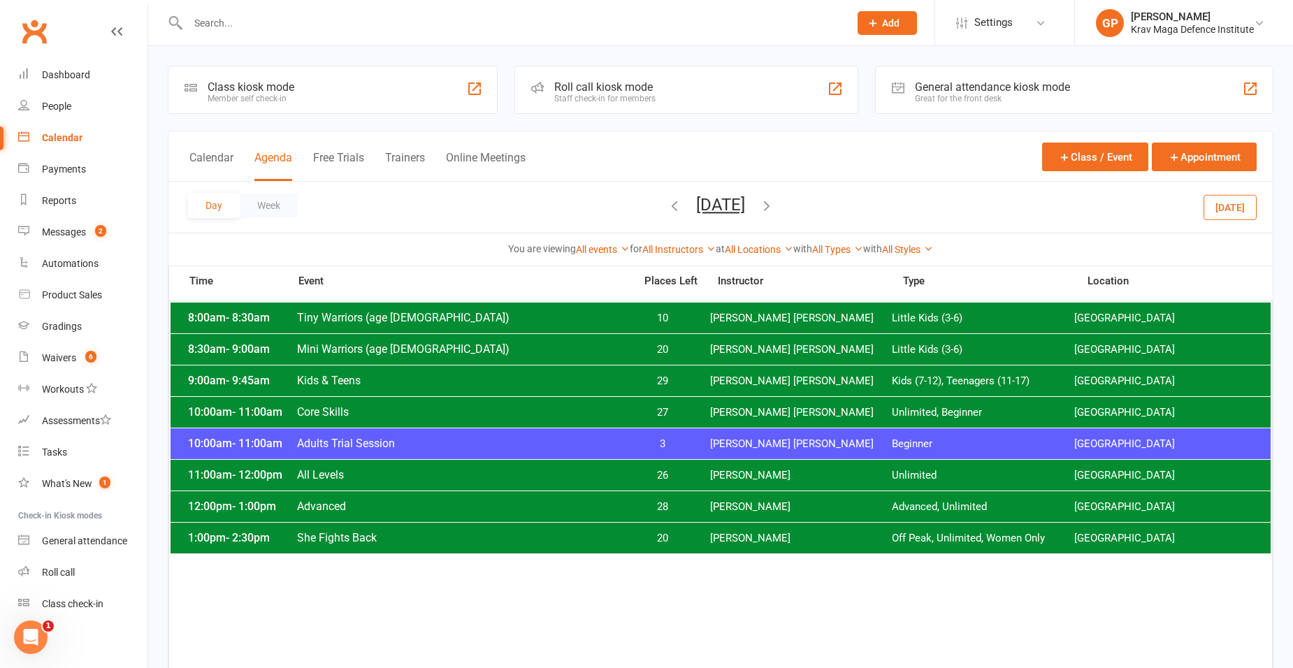
click at [420, 373] on div "9:00am - 9:45am Kids & Teens 29 [PERSON_NAME] [PERSON_NAME] Kids (7-12), Teenag…" at bounding box center [721, 381] width 1100 height 31
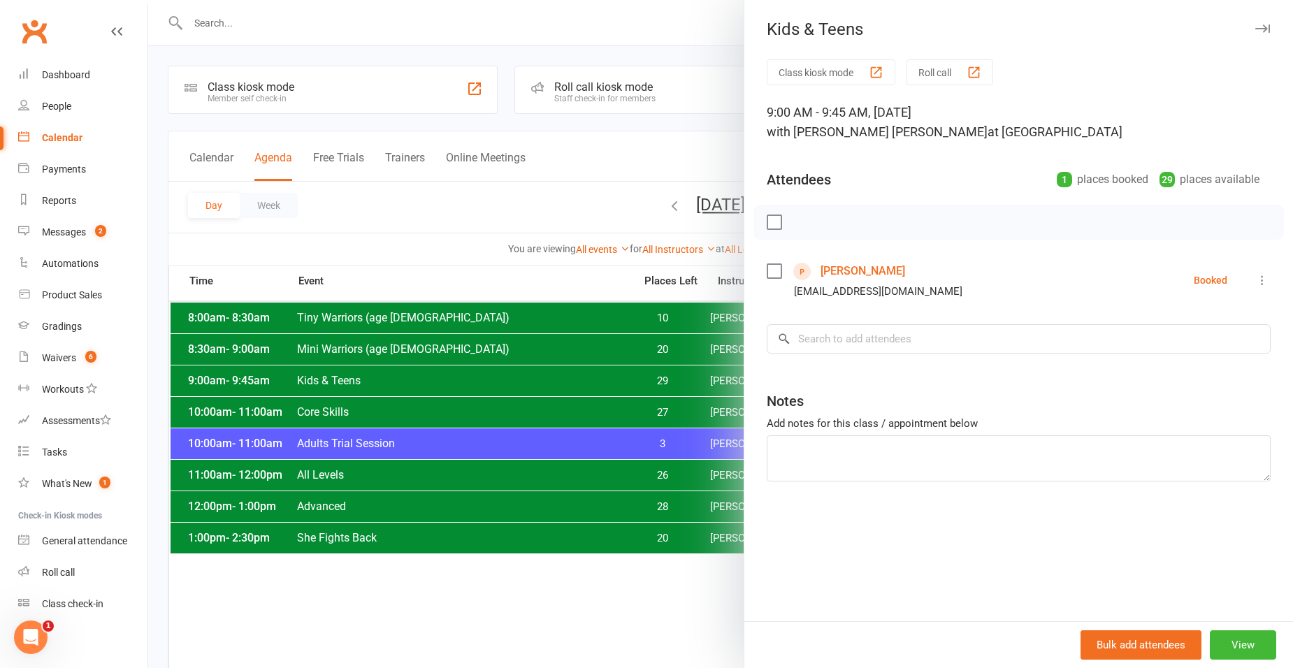
click at [847, 266] on link "[PERSON_NAME]" at bounding box center [863, 271] width 85 height 22
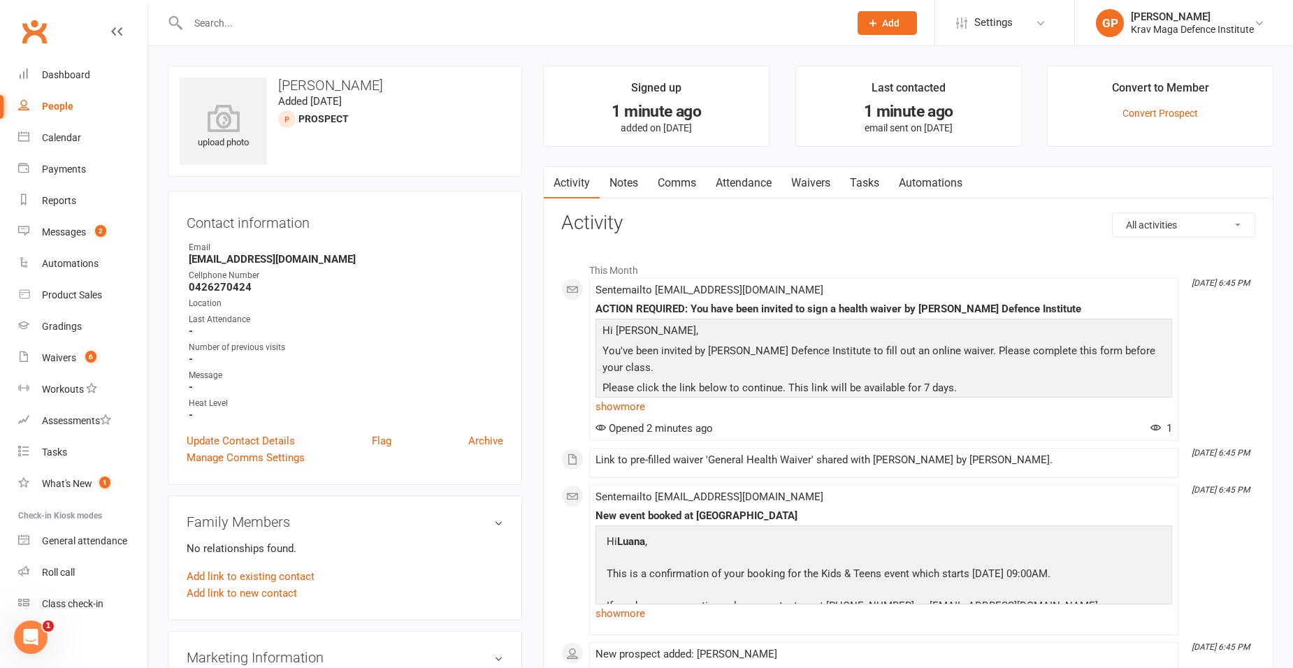
click at [732, 176] on link "Attendance" at bounding box center [743, 183] width 75 height 32
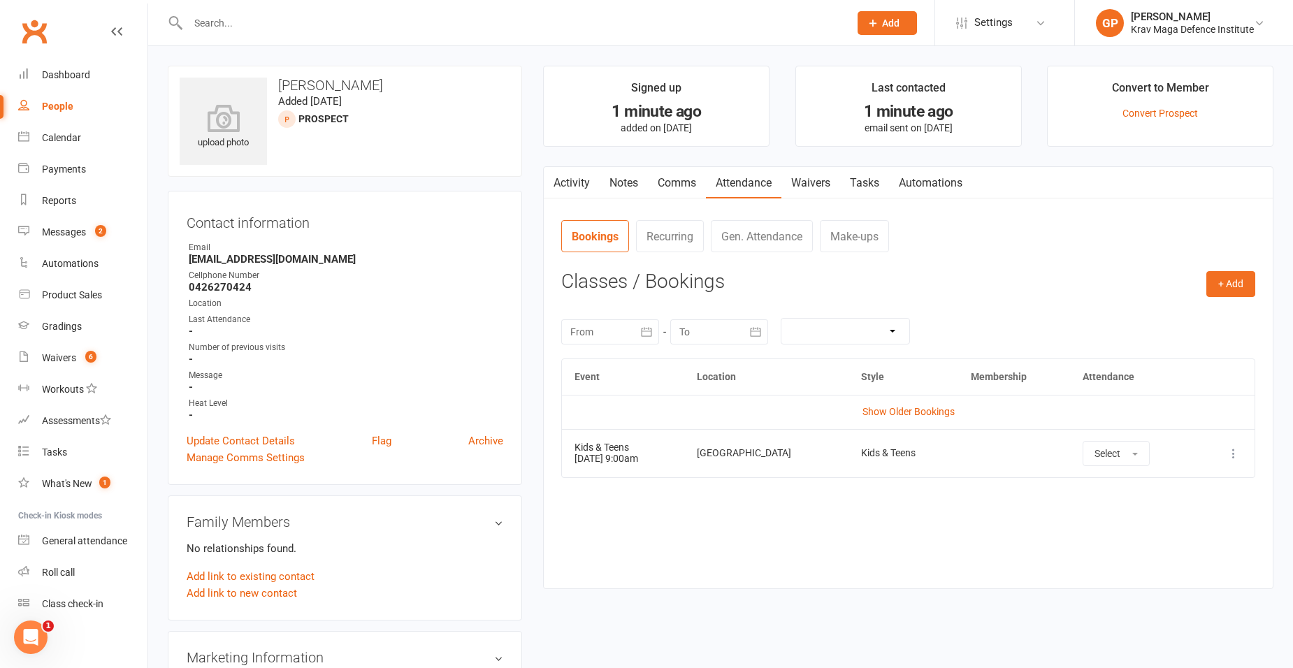
click at [1233, 450] on icon at bounding box center [1234, 454] width 14 height 14
click at [1165, 527] on link "Remove booking" at bounding box center [1172, 537] width 138 height 28
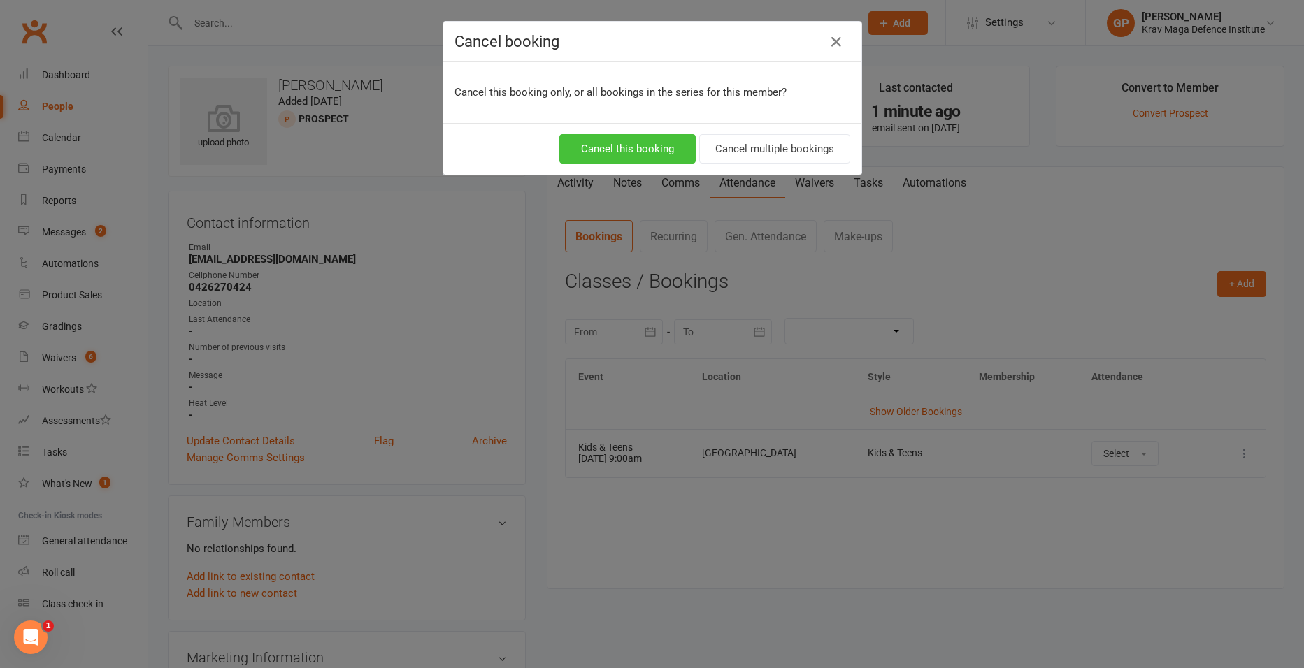
click at [611, 141] on button "Cancel this booking" at bounding box center [627, 148] width 136 height 29
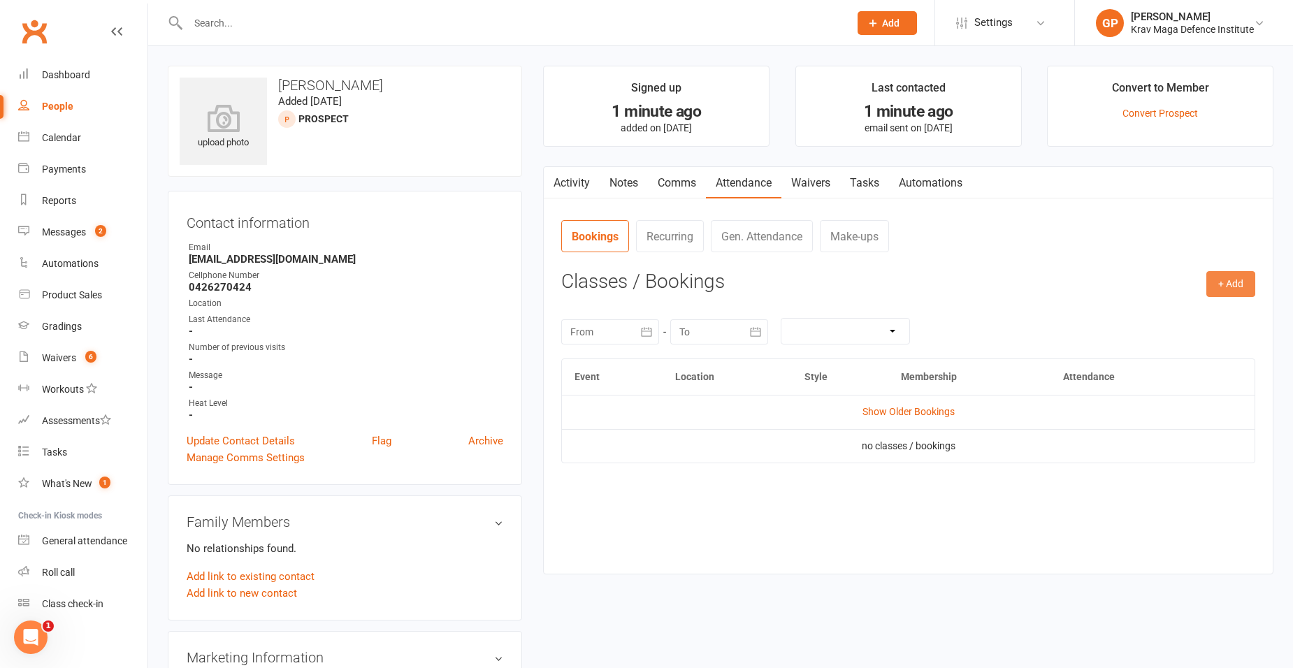
click at [1226, 278] on button "+ Add" at bounding box center [1231, 283] width 49 height 25
click at [1149, 310] on link "Book Event" at bounding box center [1185, 316] width 138 height 28
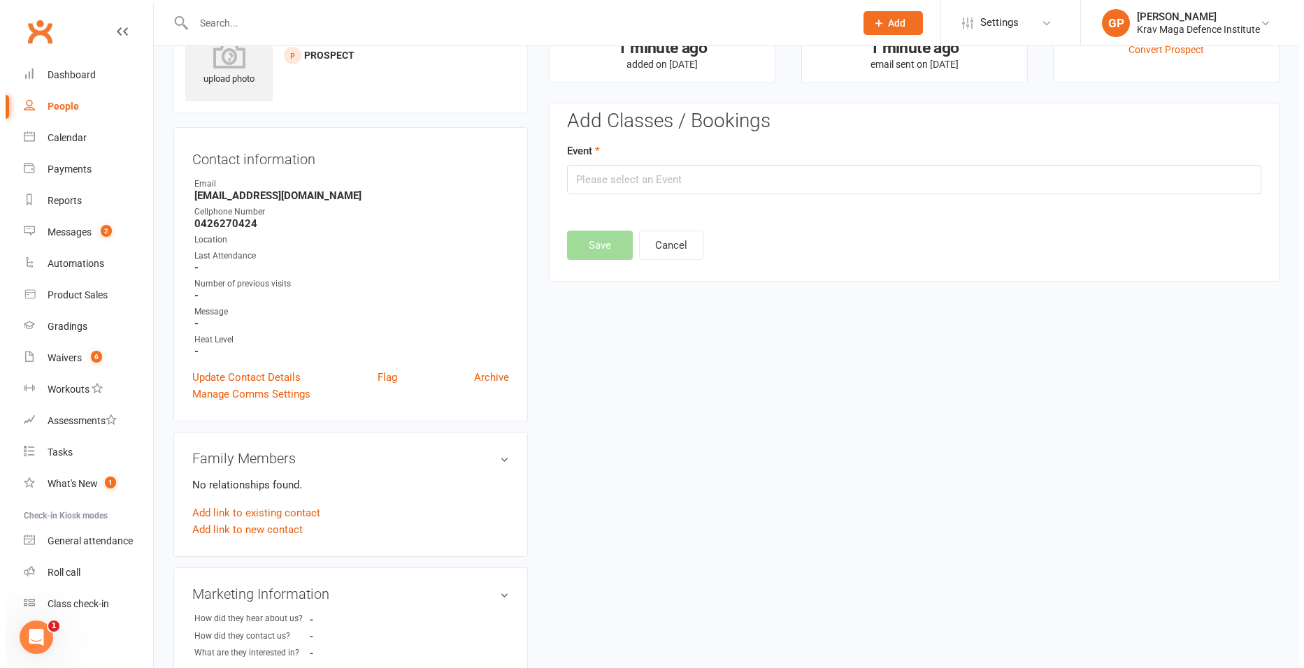
scroll to position [96, 0]
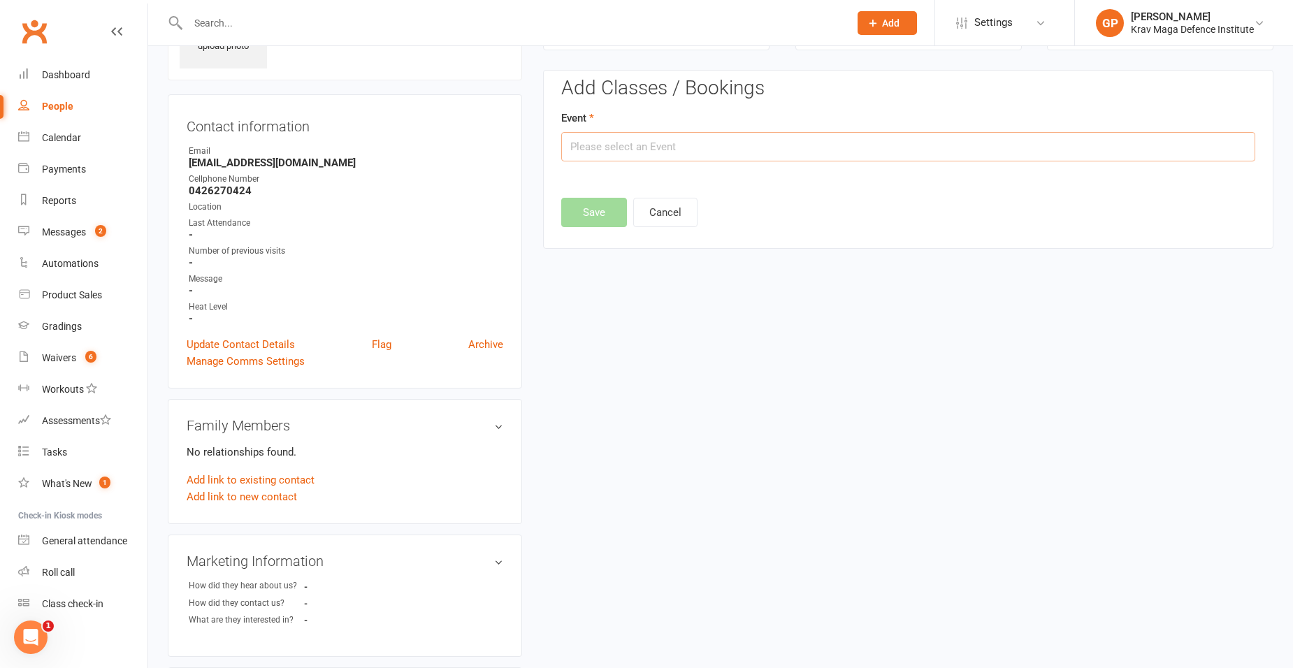
click at [714, 143] on input "text" at bounding box center [908, 146] width 694 height 29
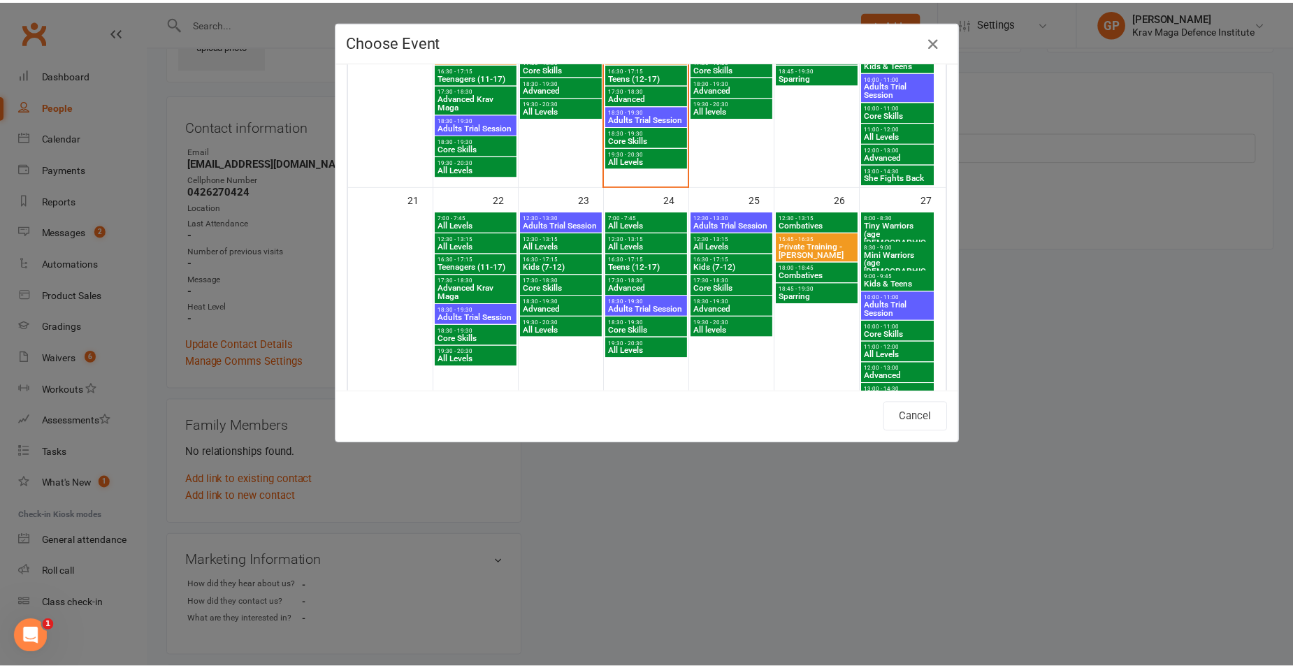
scroll to position [489, 0]
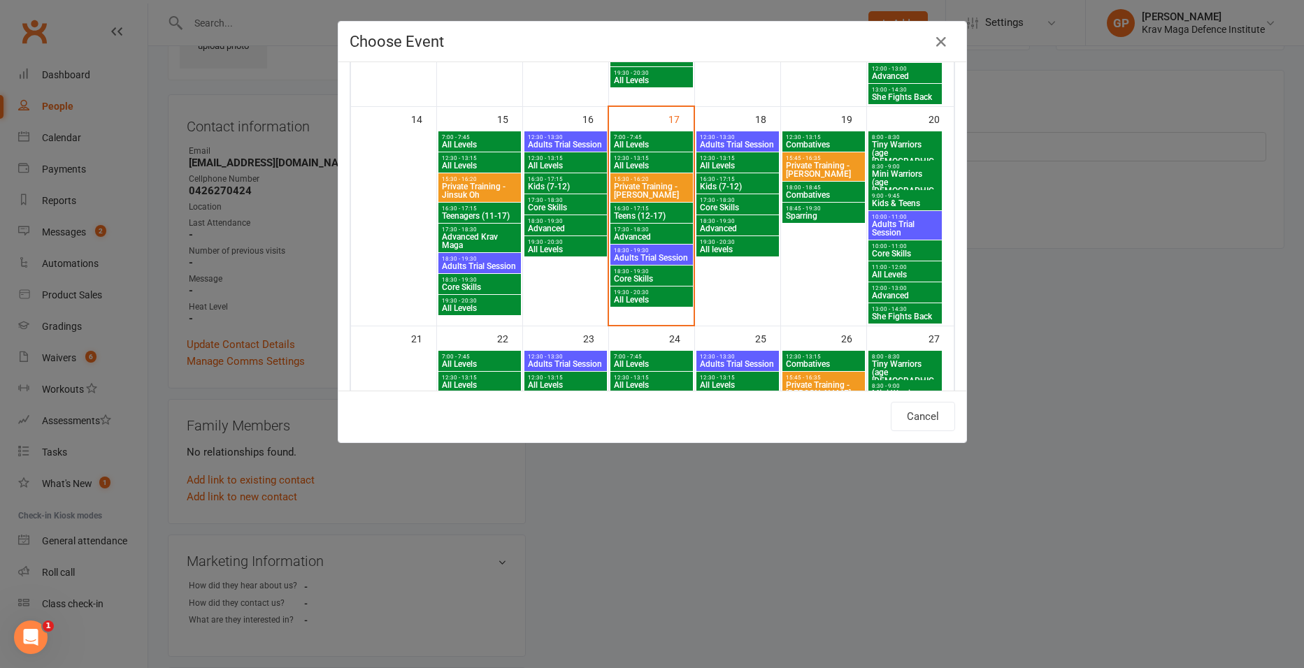
click at [878, 141] on span "Tiny Warriors (age [DEMOGRAPHIC_DATA])" at bounding box center [905, 158] width 68 height 34
type input "Tiny Warriors (age [DEMOGRAPHIC_DATA]) - [DATE] 8:00:00 AM"
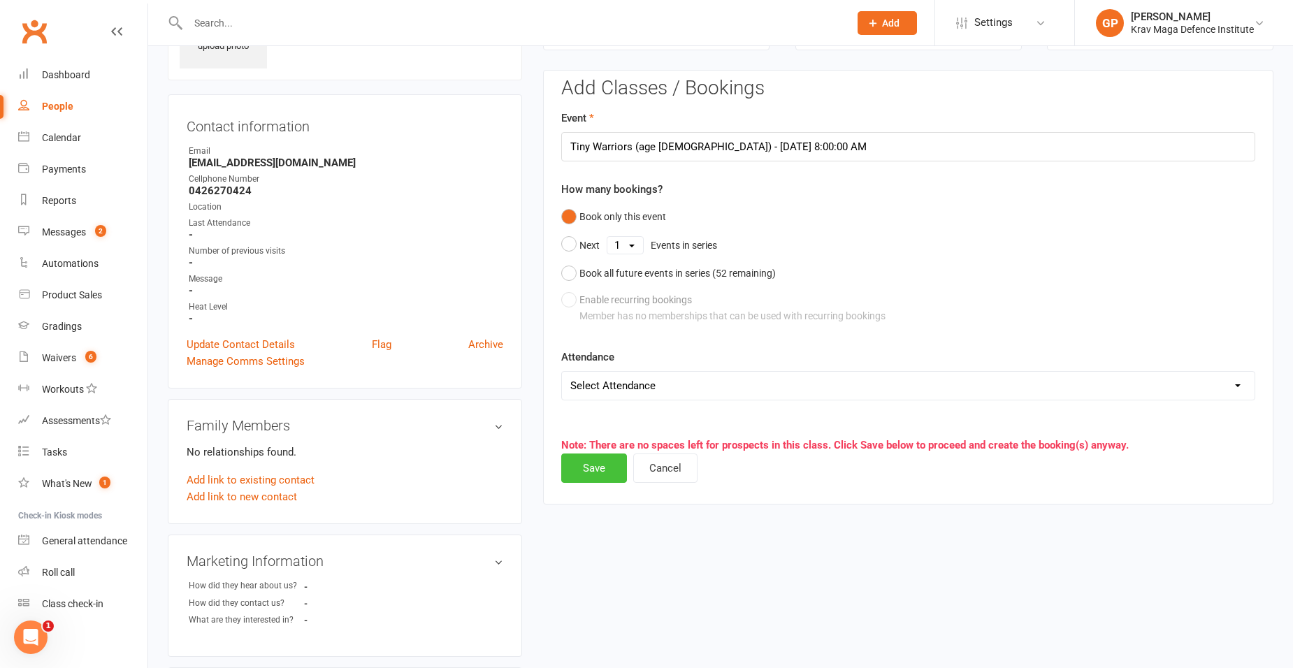
click at [601, 461] on button "Save" at bounding box center [594, 468] width 66 height 29
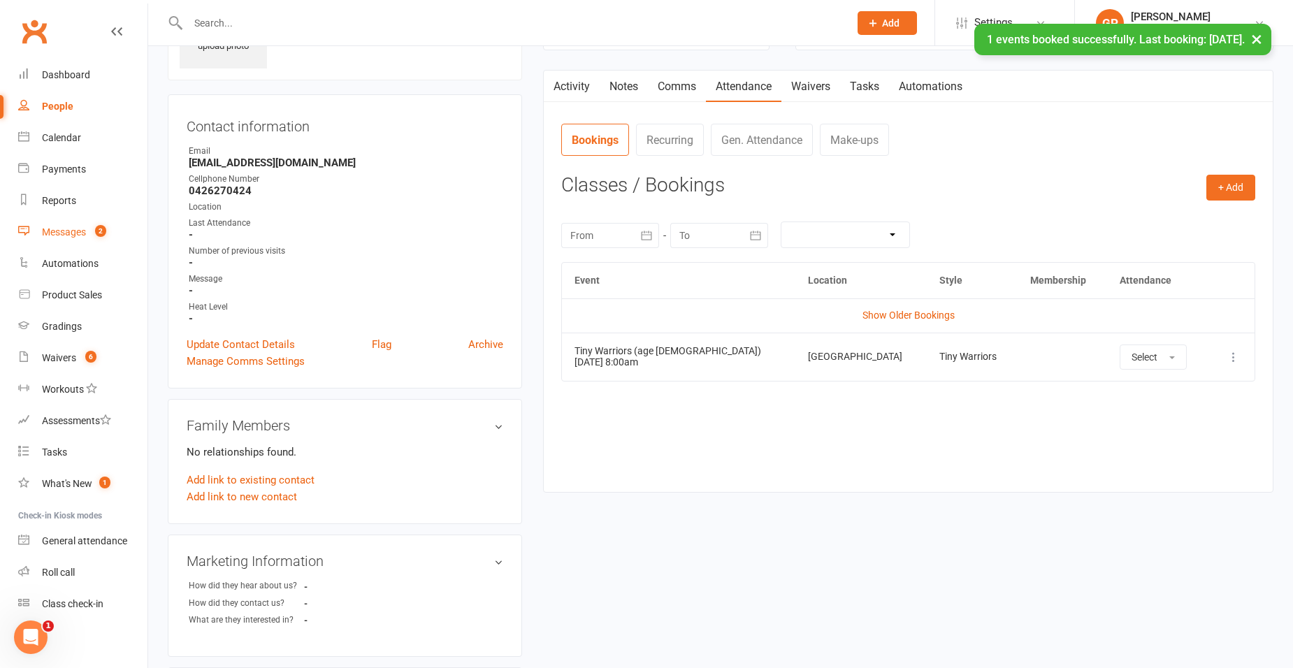
click at [70, 220] on link "Messages 2" at bounding box center [82, 232] width 129 height 31
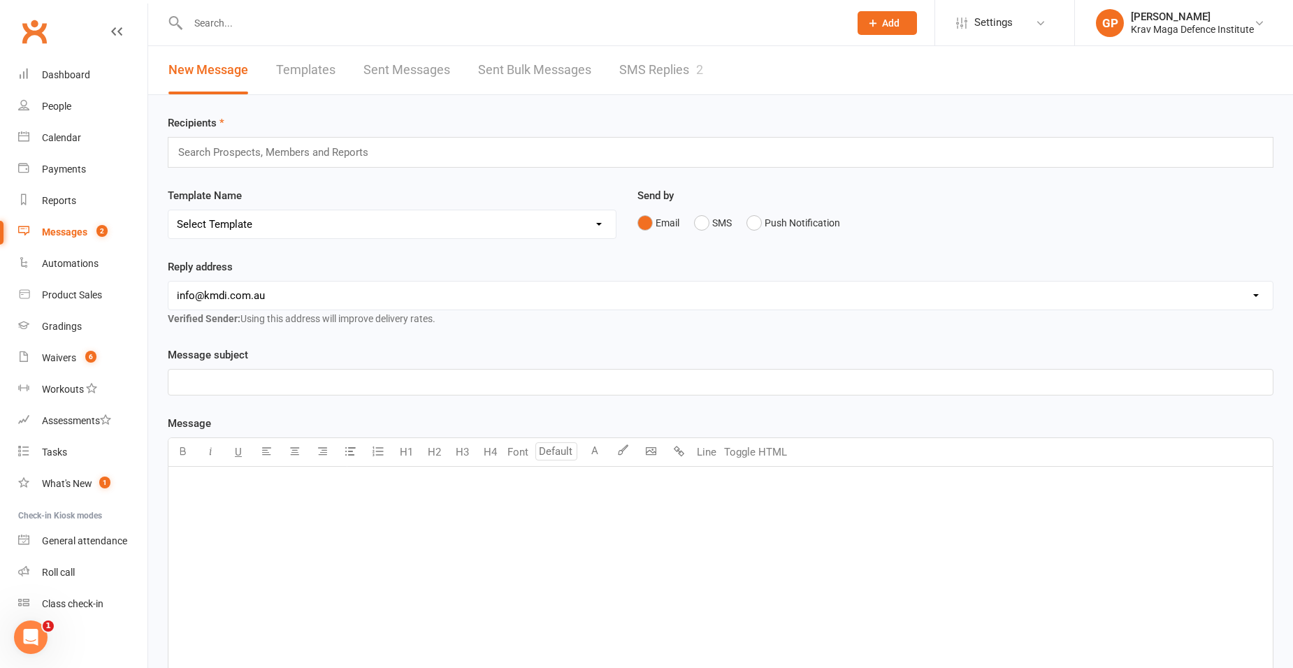
click at [654, 76] on link "SMS Replies 2" at bounding box center [661, 70] width 84 height 48
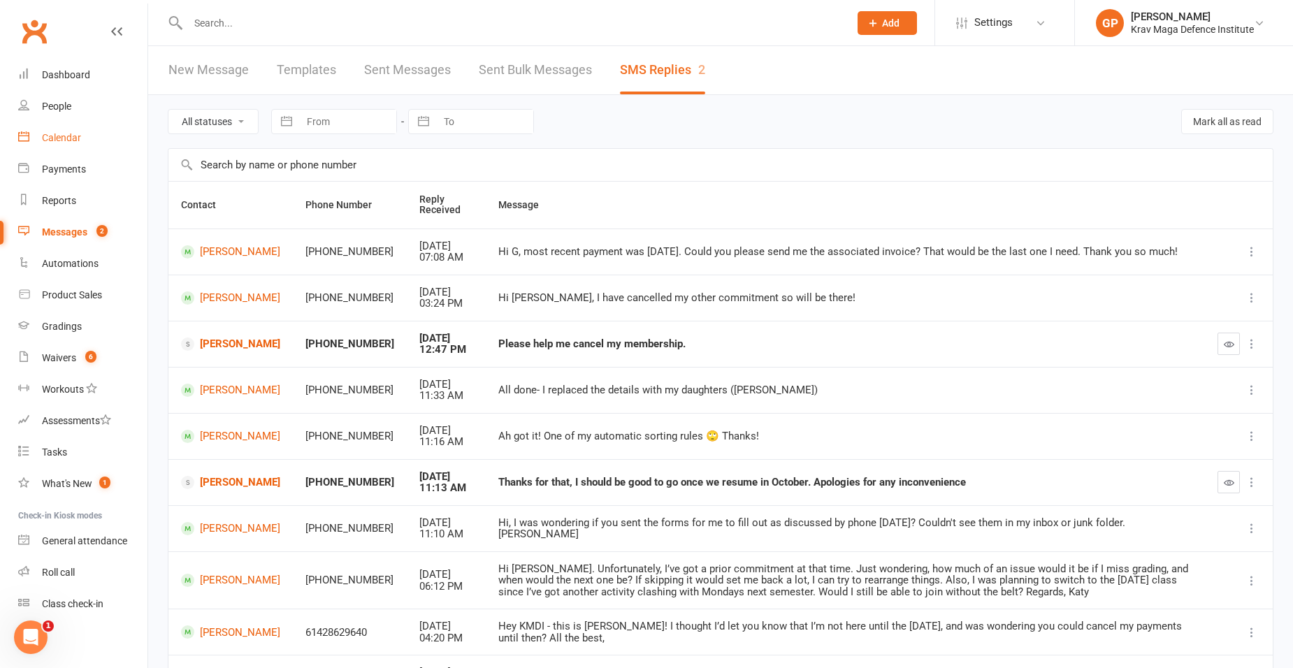
click at [69, 140] on div "Calendar" at bounding box center [61, 137] width 39 height 11
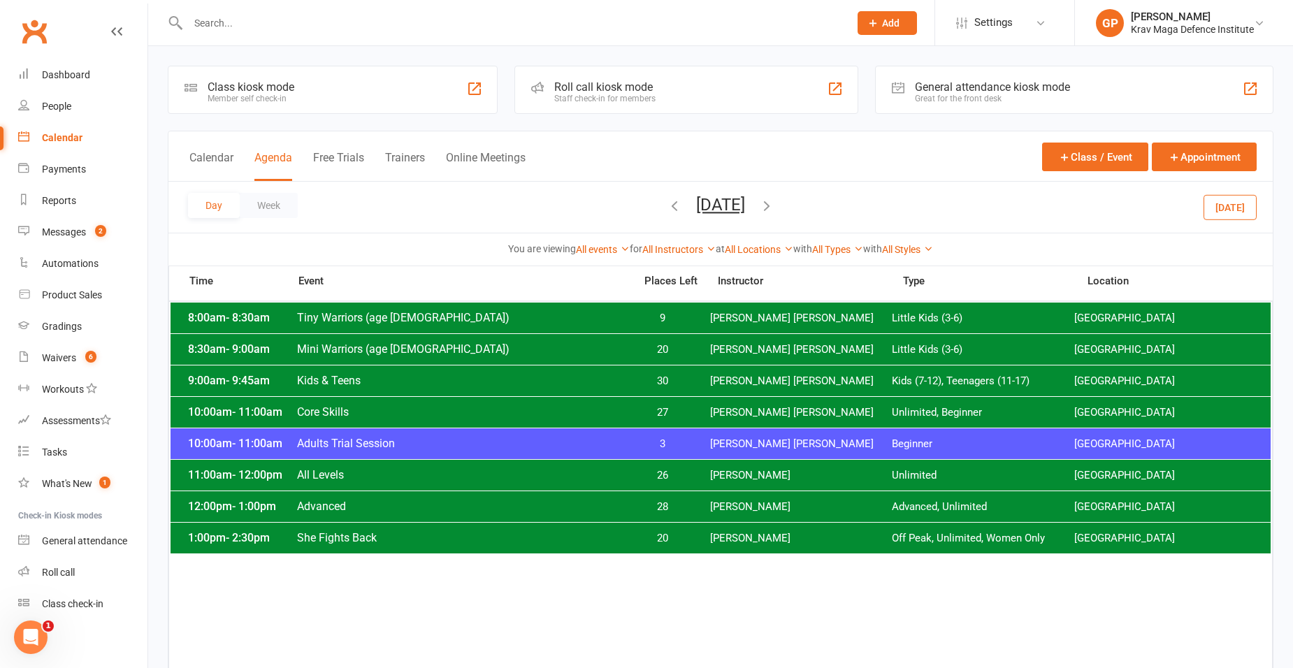
scroll to position [4, 0]
click at [59, 359] on div "Waivers" at bounding box center [59, 353] width 34 height 11
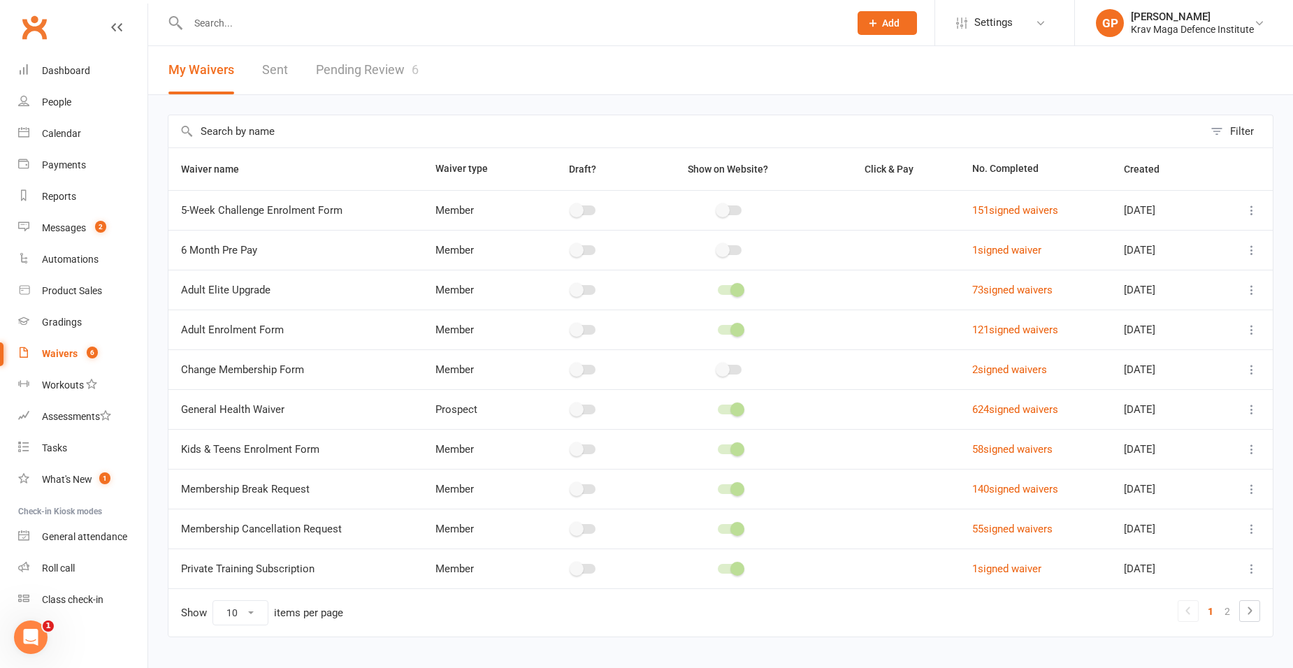
click at [389, 61] on link "Pending Review 6" at bounding box center [367, 70] width 103 height 48
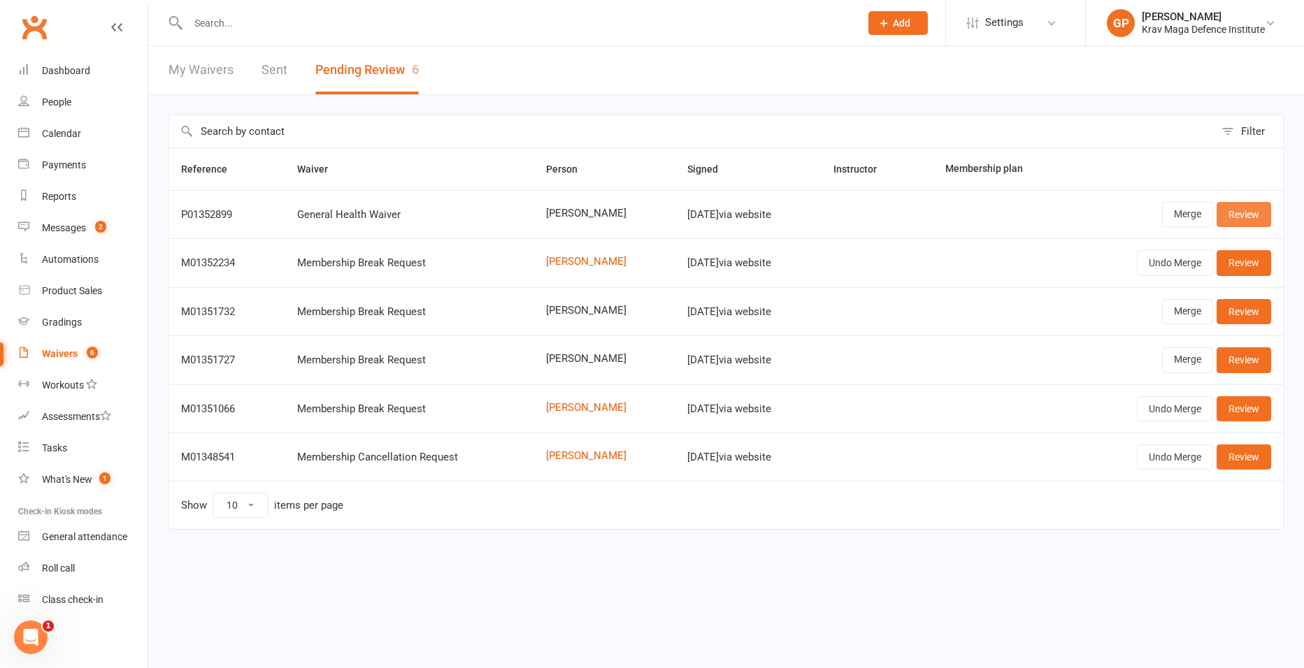
click at [1244, 208] on link "Review" at bounding box center [1243, 214] width 55 height 25
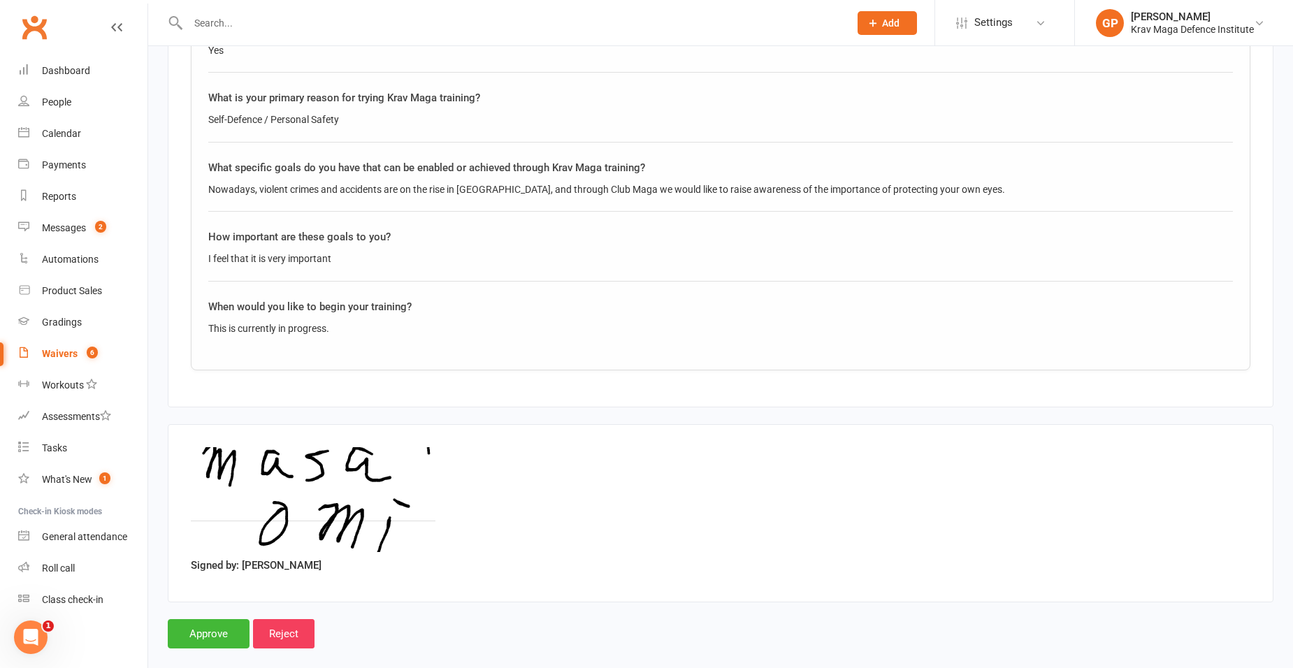
scroll to position [2015, 0]
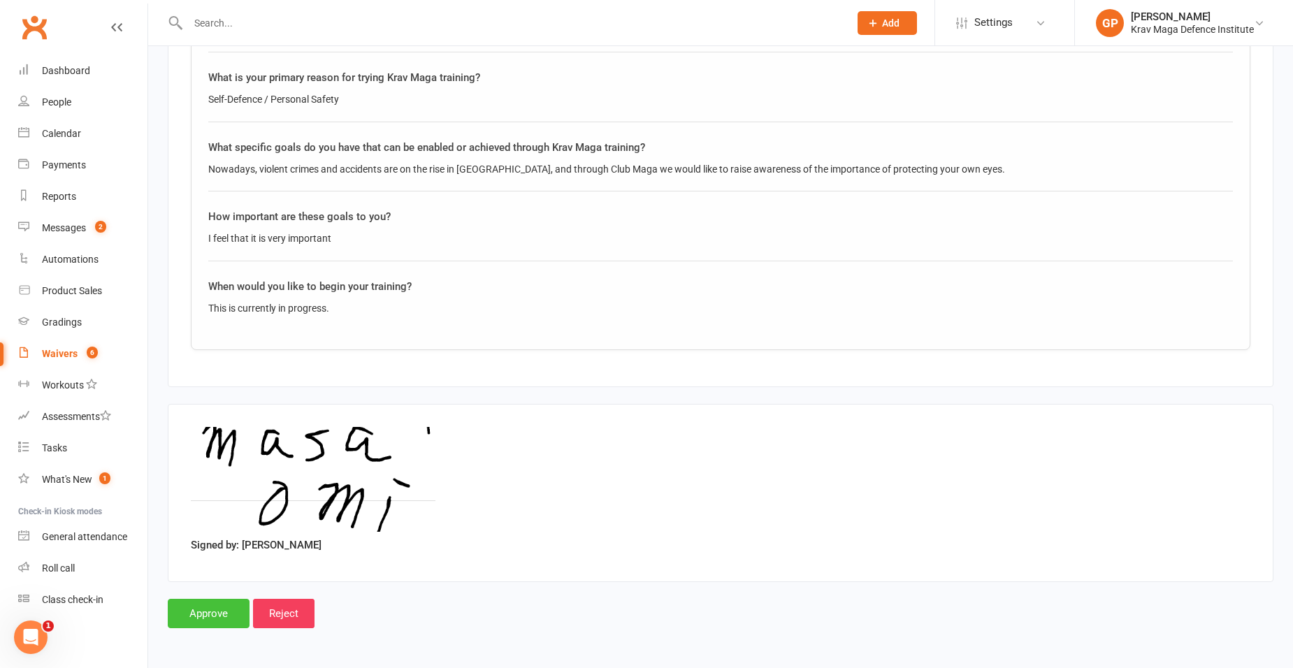
click at [204, 600] on input "Approve" at bounding box center [209, 613] width 82 height 29
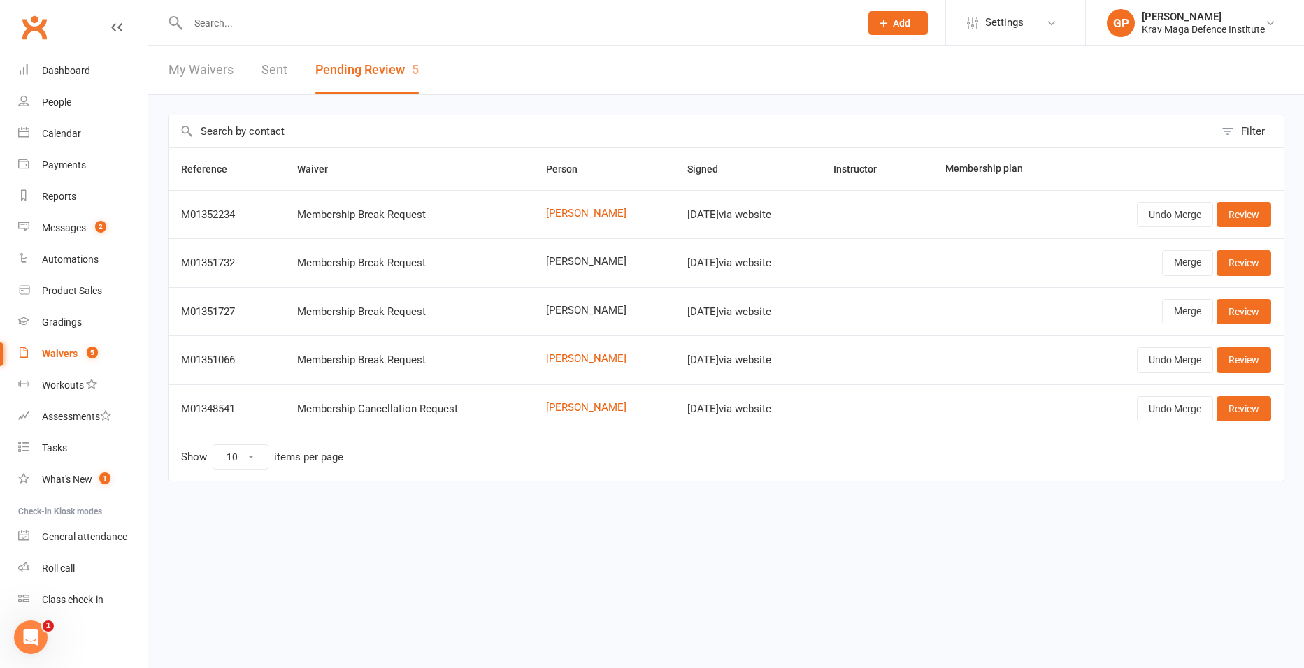
click at [1252, 229] on td "Undo Merge Review" at bounding box center [1176, 214] width 213 height 48
click at [1243, 205] on link "Review" at bounding box center [1243, 214] width 55 height 25
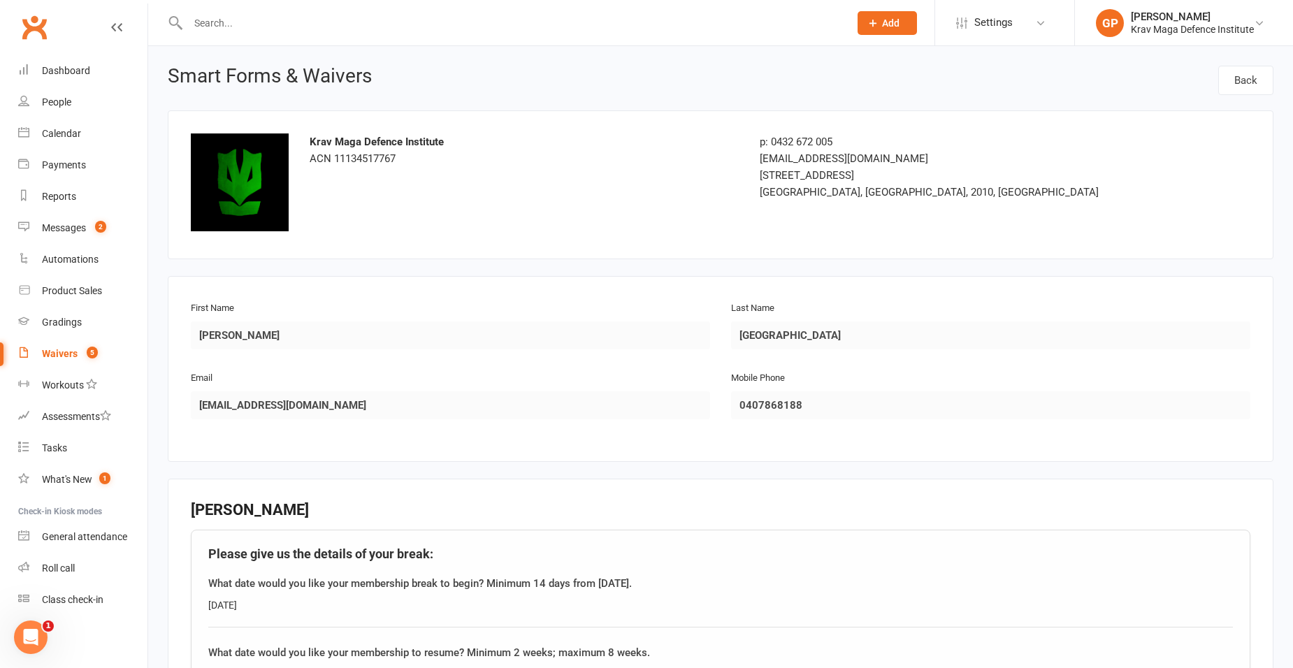
click at [67, 343] on link "Waivers 5" at bounding box center [82, 353] width 129 height 31
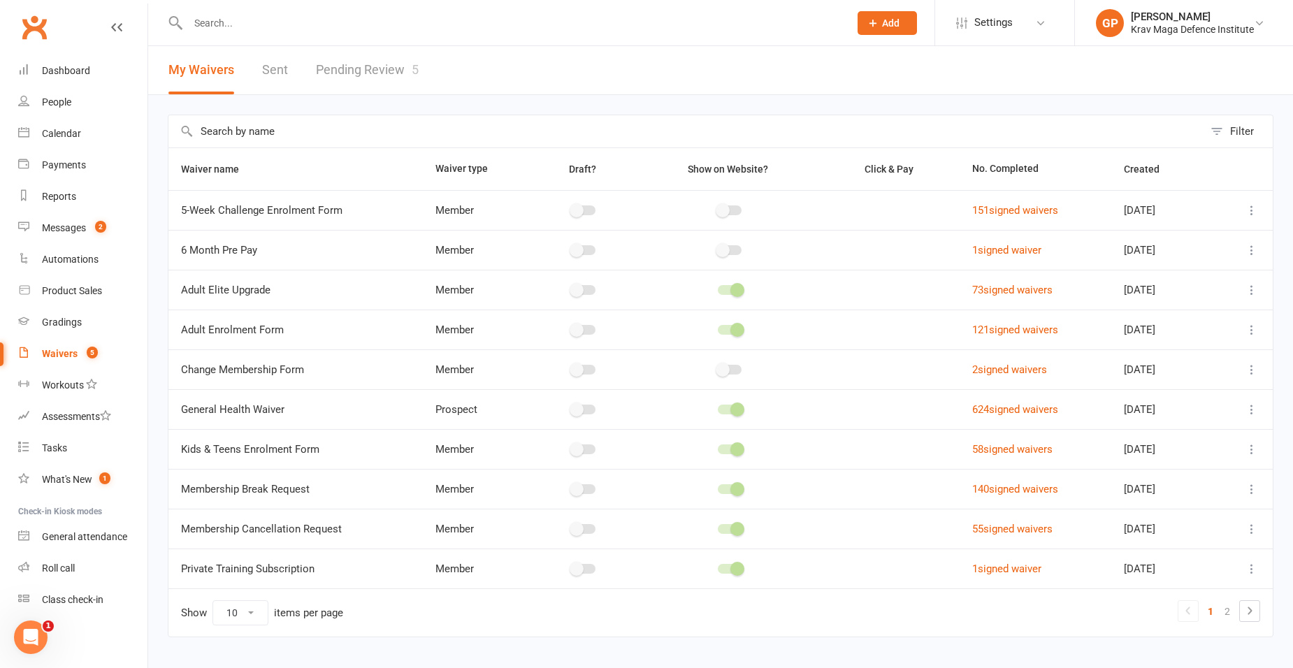
click at [77, 350] on link "Waivers 5" at bounding box center [82, 353] width 129 height 31
click at [405, 71] on link "Pending Review 5" at bounding box center [367, 70] width 103 height 48
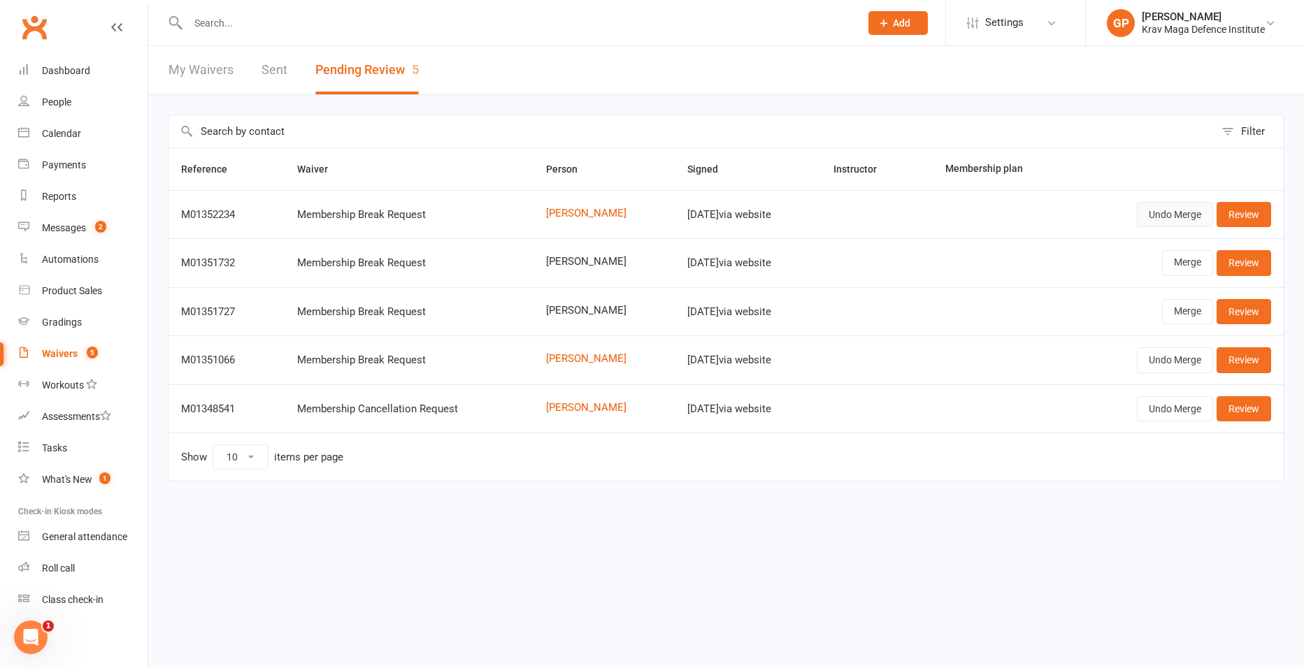
click at [1177, 214] on button "Undo Merge" at bounding box center [1175, 214] width 76 height 25
click at [1241, 218] on link "Review" at bounding box center [1243, 214] width 55 height 25
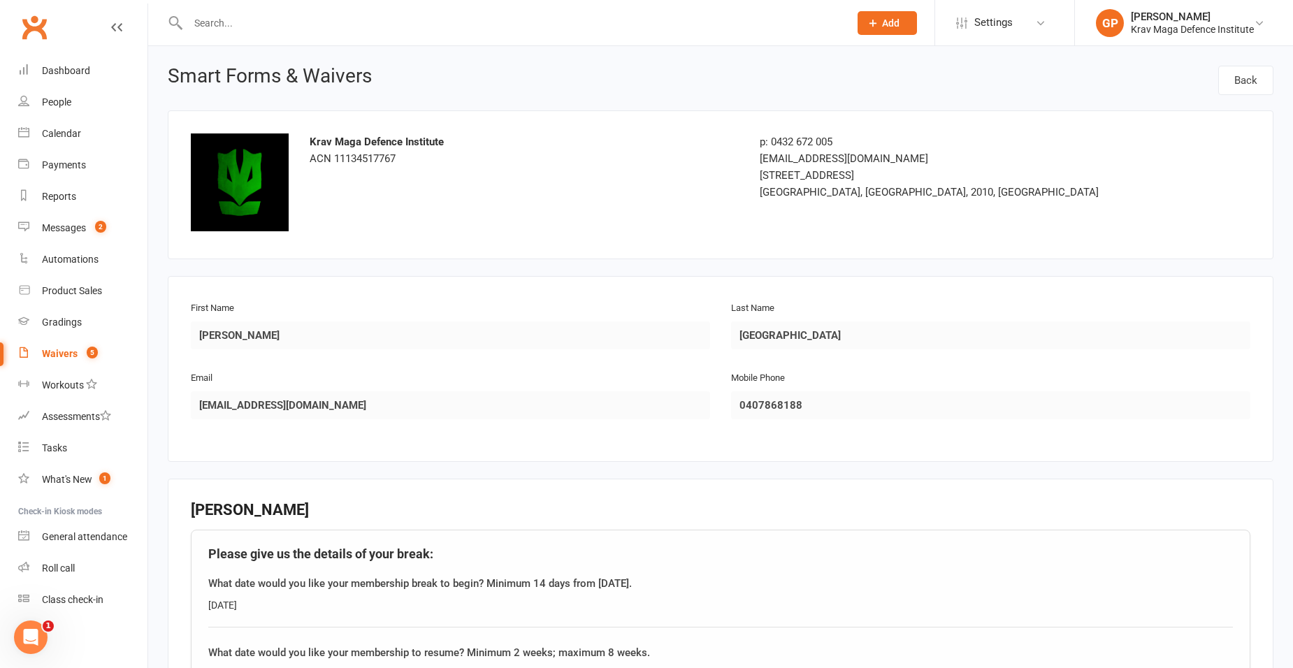
click at [87, 357] on count-badge "5" at bounding box center [89, 353] width 18 height 11
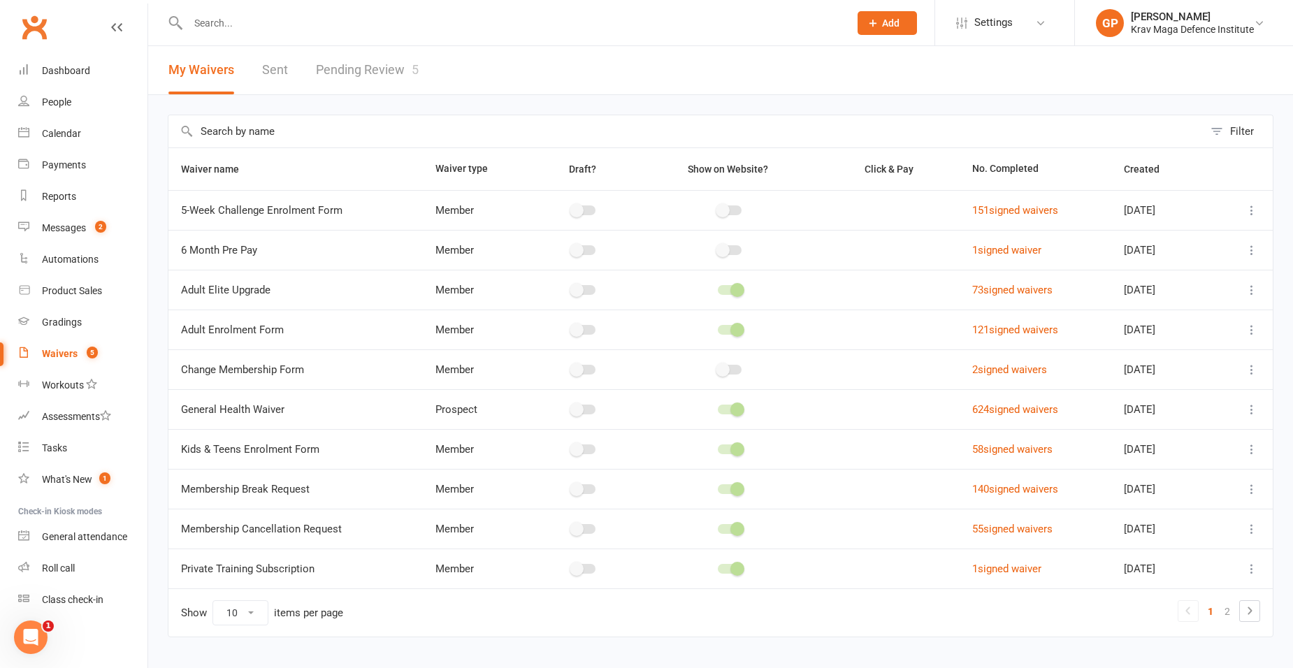
click at [401, 73] on link "Pending Review 5" at bounding box center [367, 70] width 103 height 48
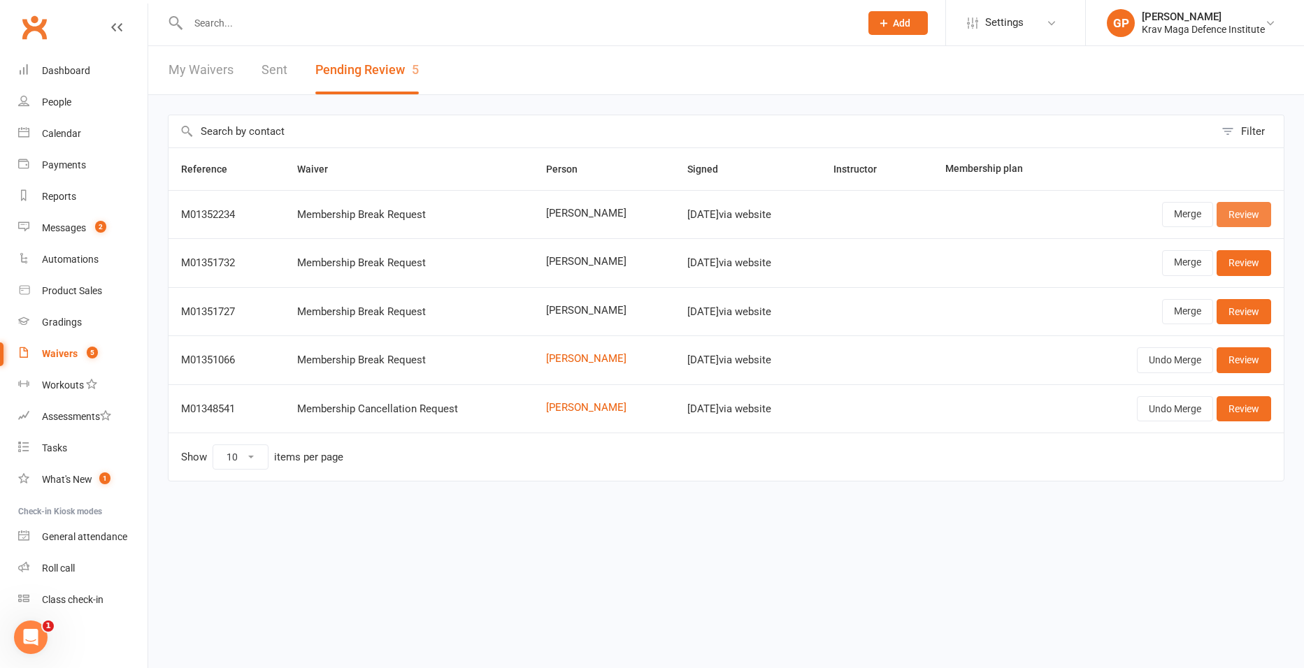
click at [1263, 217] on link "Review" at bounding box center [1243, 214] width 55 height 25
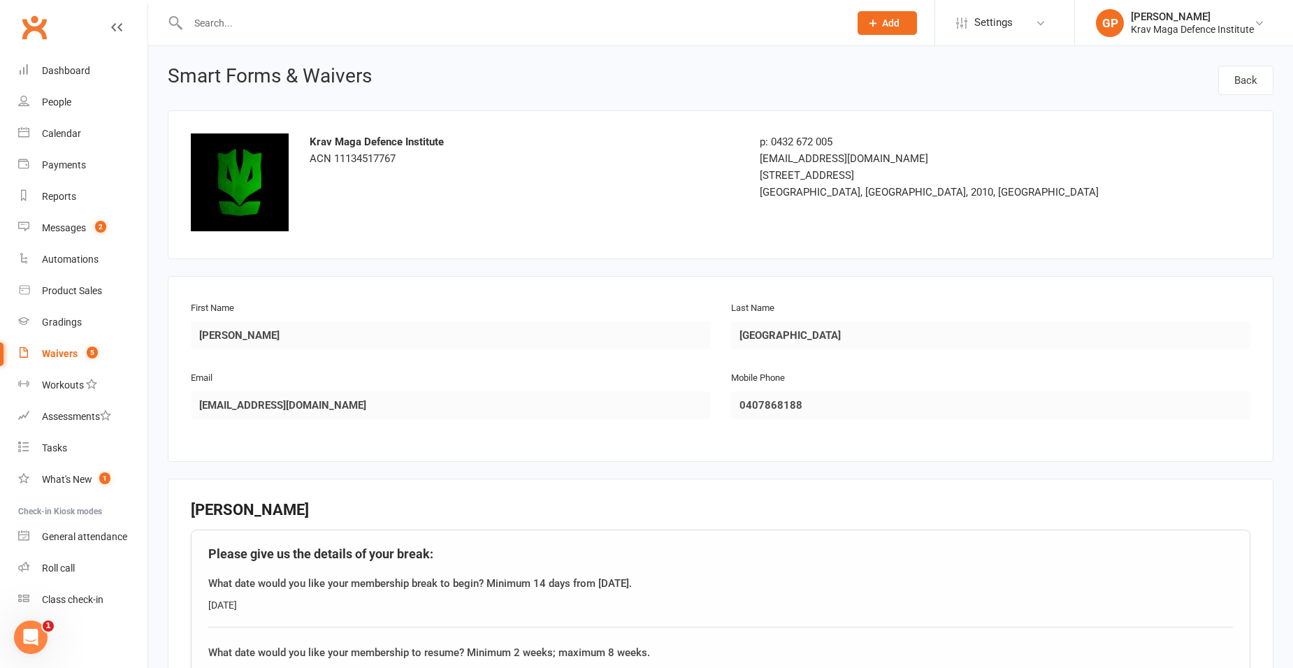
click at [96, 353] on span "5" at bounding box center [92, 353] width 11 height 12
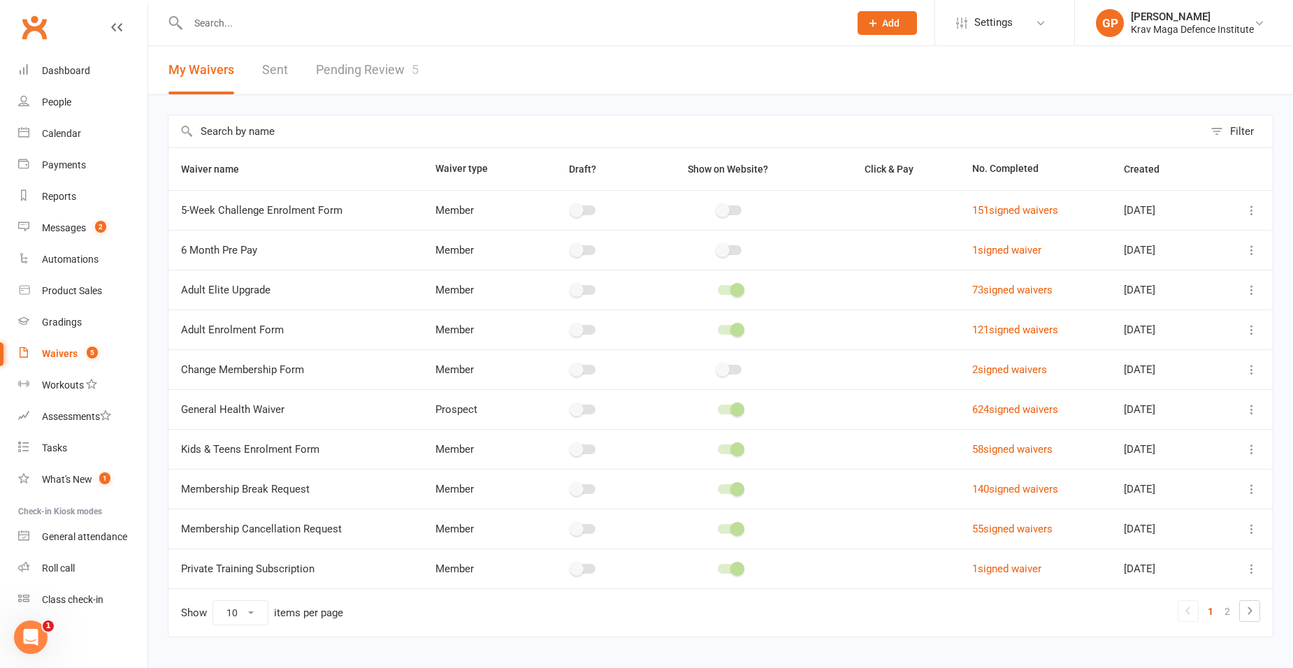
click at [369, 75] on link "Pending Review 5" at bounding box center [367, 70] width 103 height 48
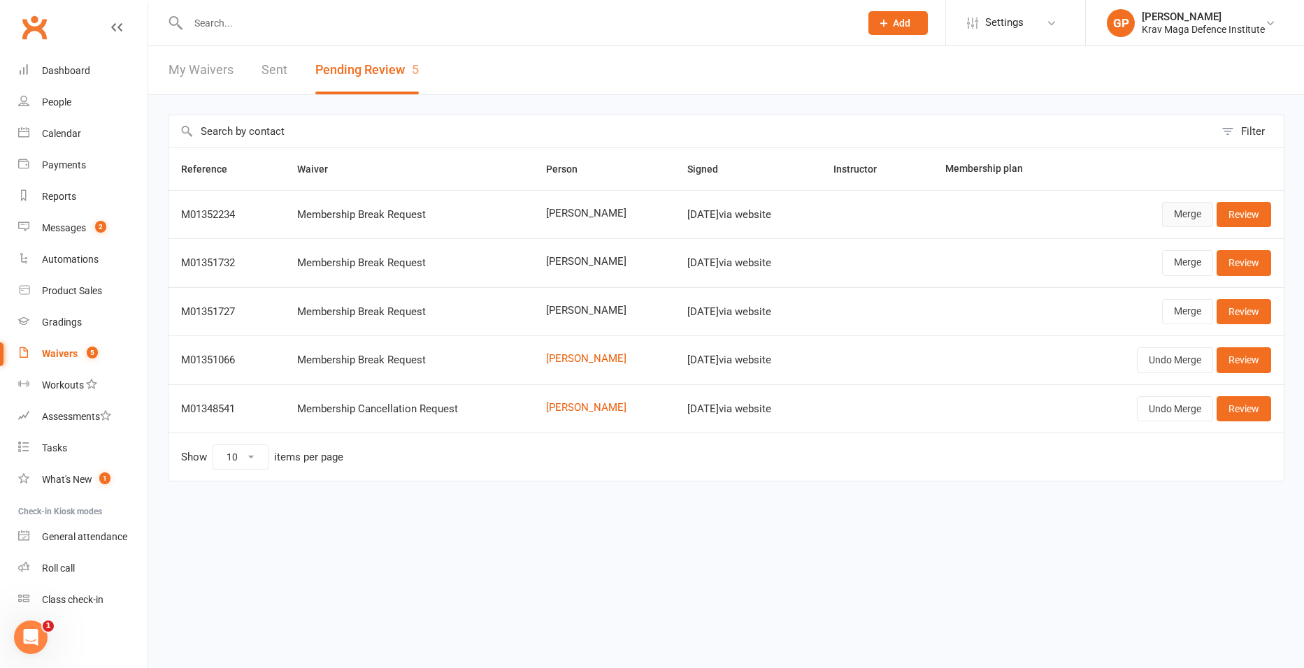
click at [1191, 220] on link "Merge" at bounding box center [1187, 214] width 51 height 25
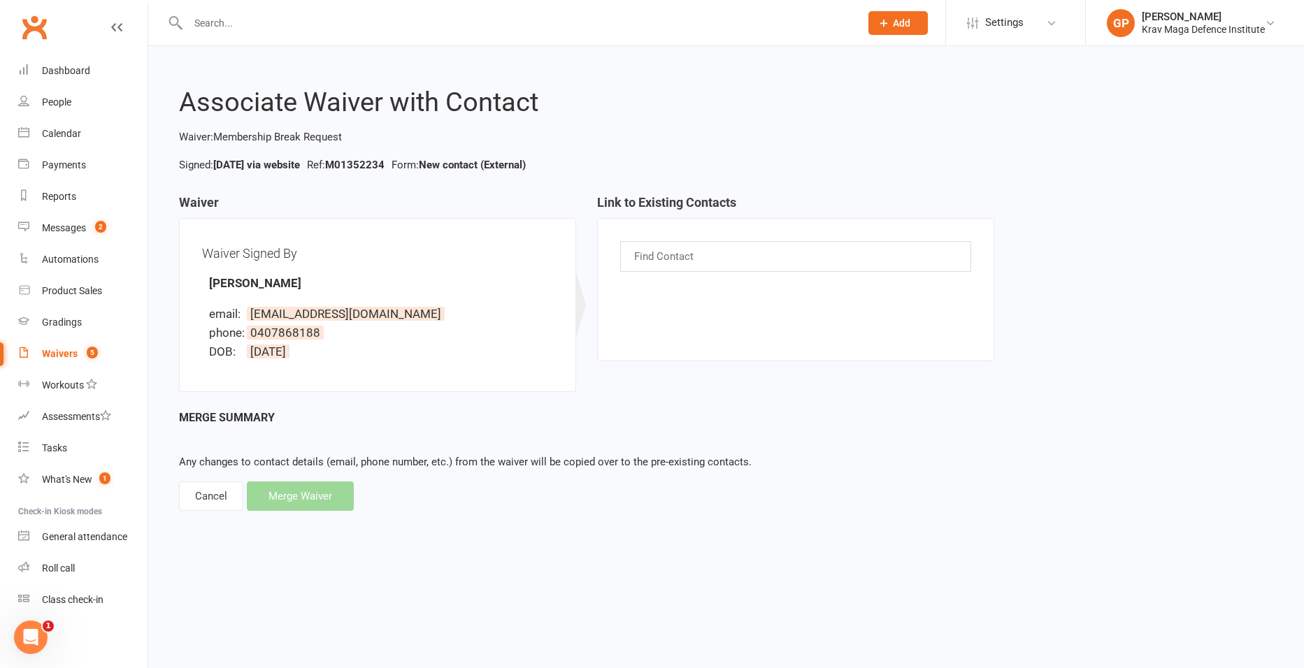
click at [672, 256] on input "text" at bounding box center [665, 256] width 65 height 18
type input "yorisa"
click at [717, 286] on span "[PERSON_NAME]" at bounding box center [697, 284] width 92 height 14
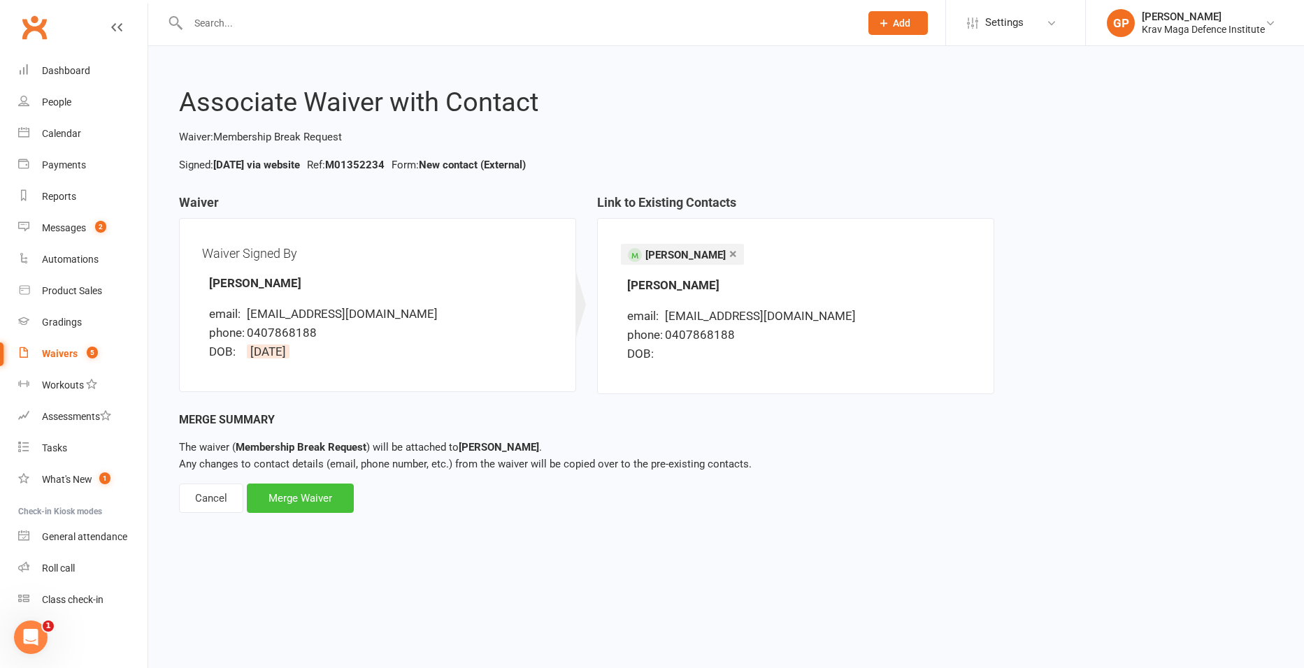
click at [294, 506] on div "Merge Waiver" at bounding box center [300, 498] width 107 height 29
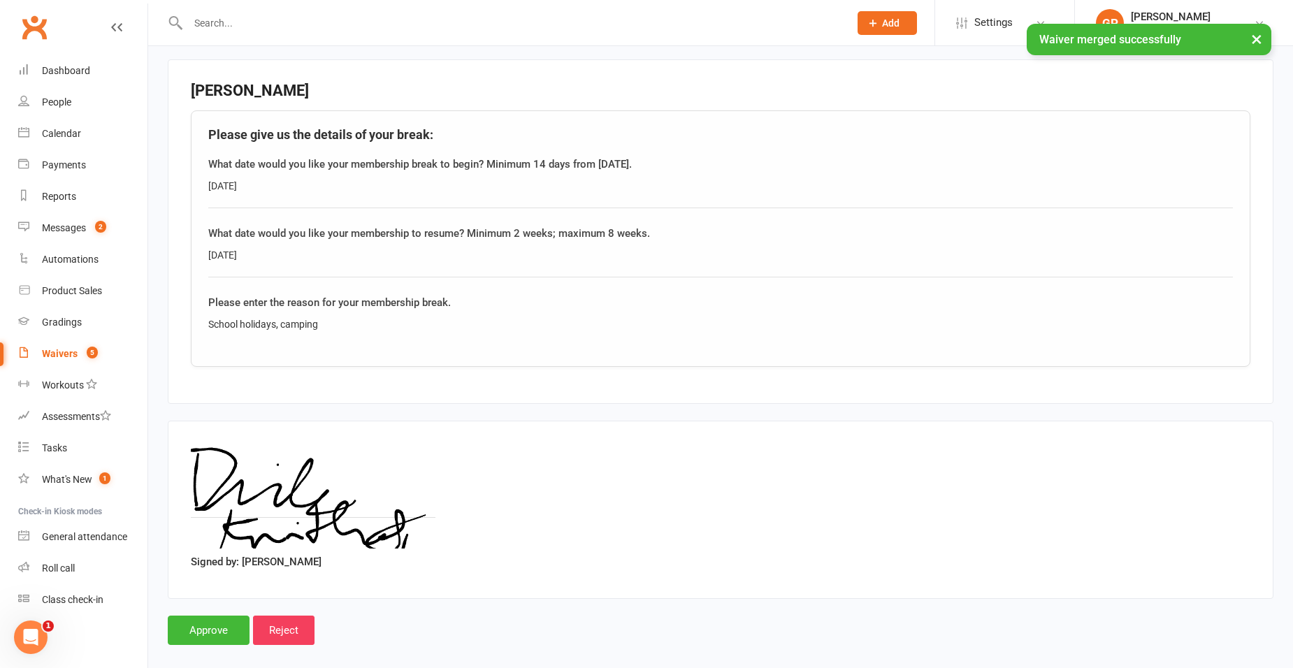
scroll to position [436, 0]
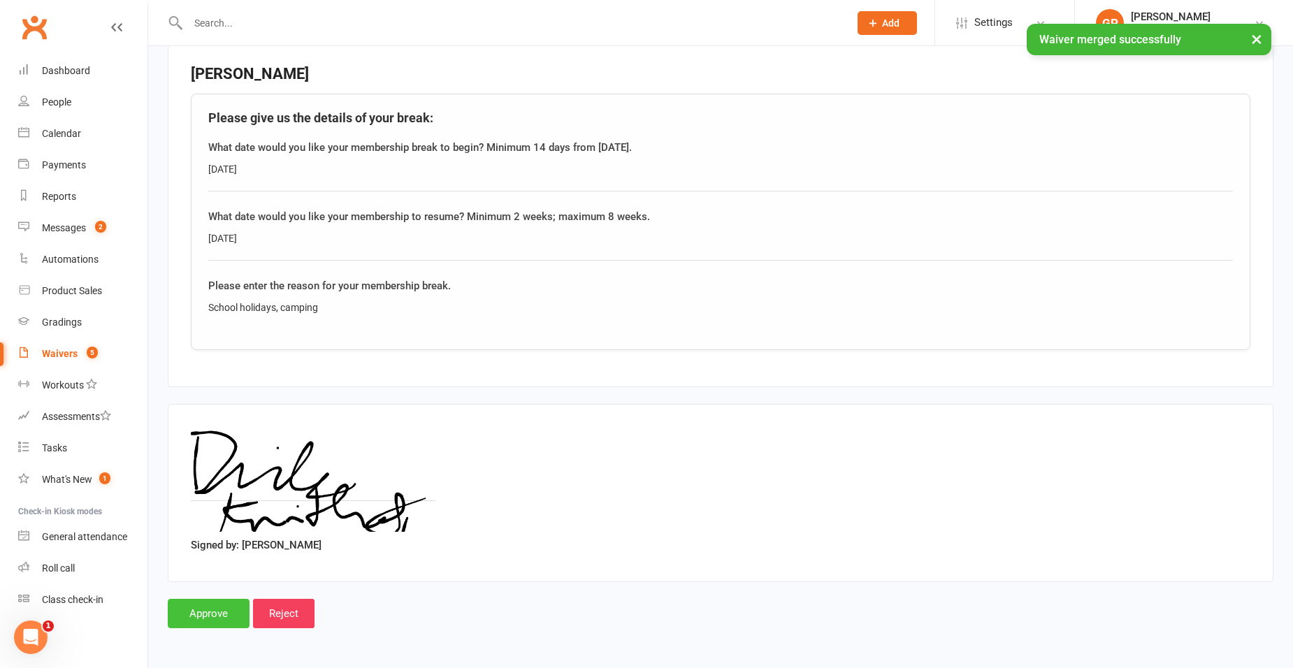
click at [177, 621] on input "Approve" at bounding box center [209, 613] width 82 height 29
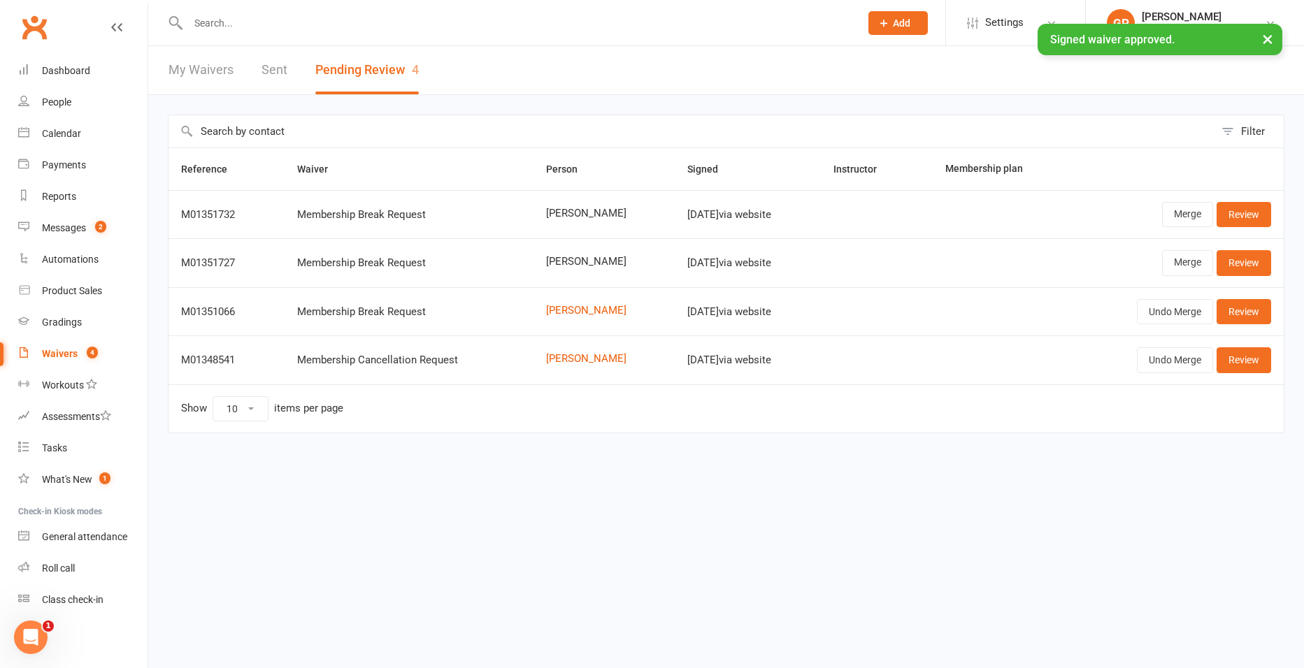
click at [246, 20] on input "text" at bounding box center [517, 23] width 666 height 20
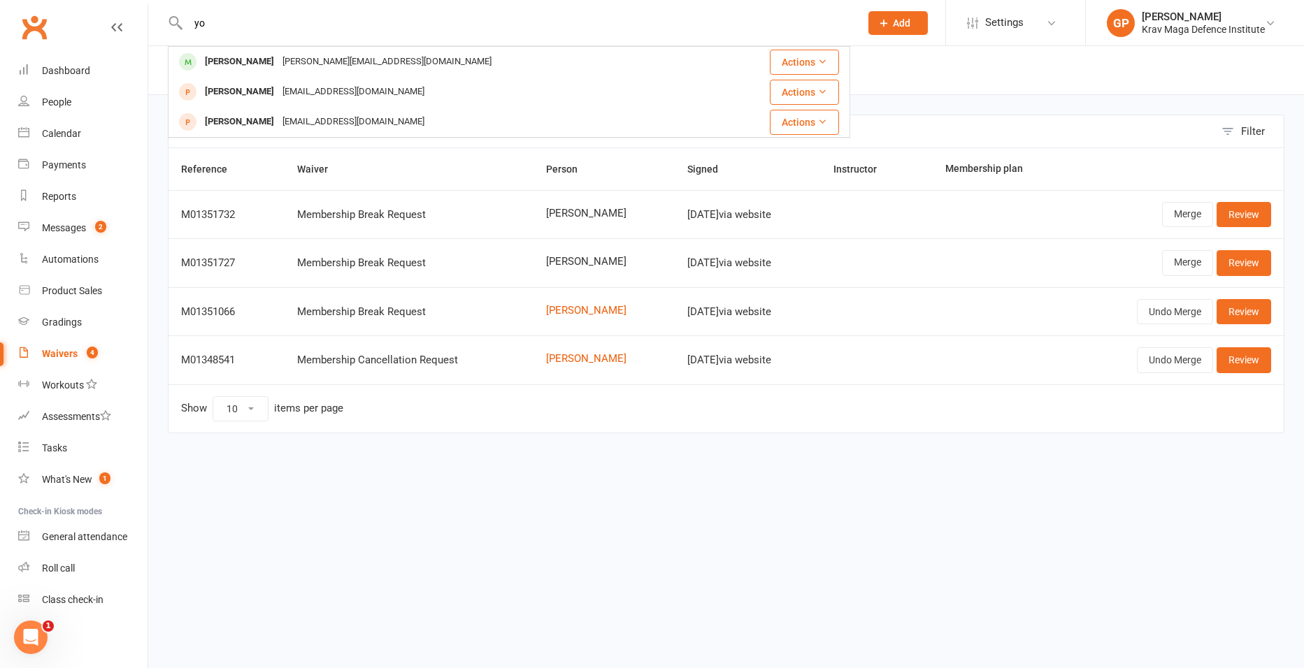
type input "y"
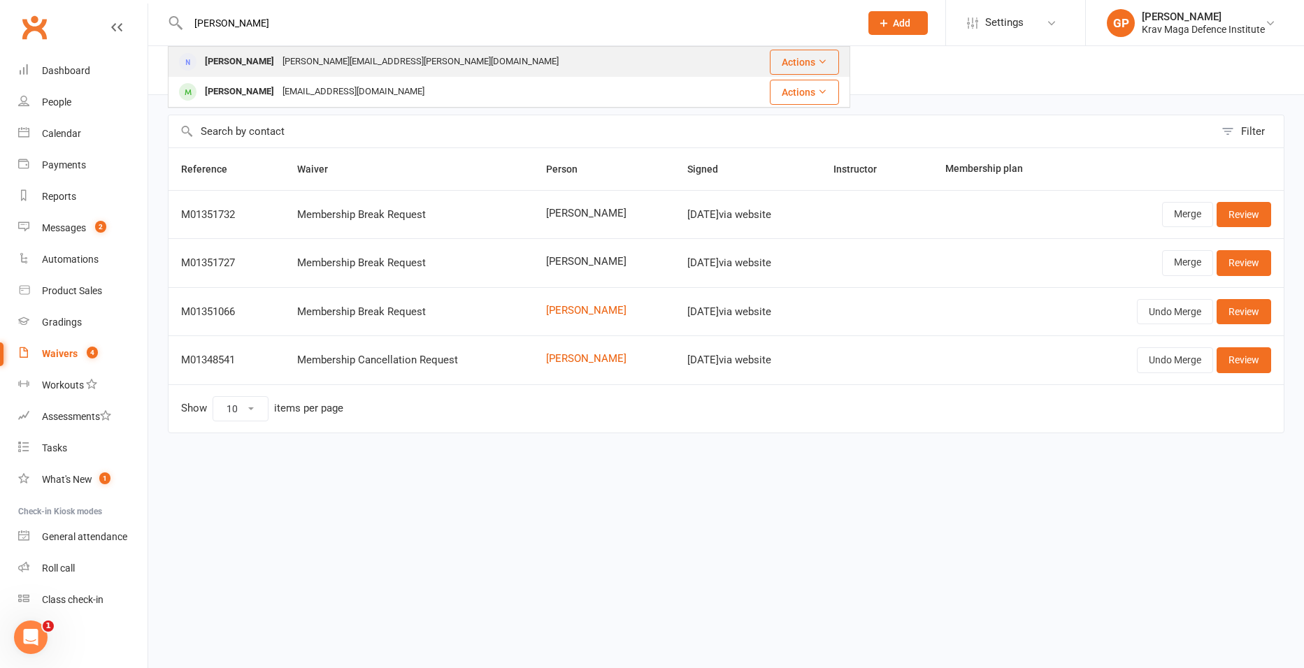
type input "[PERSON_NAME]"
click at [280, 68] on div "[PERSON_NAME][EMAIL_ADDRESS][PERSON_NAME][DOMAIN_NAME]" at bounding box center [420, 62] width 285 height 20
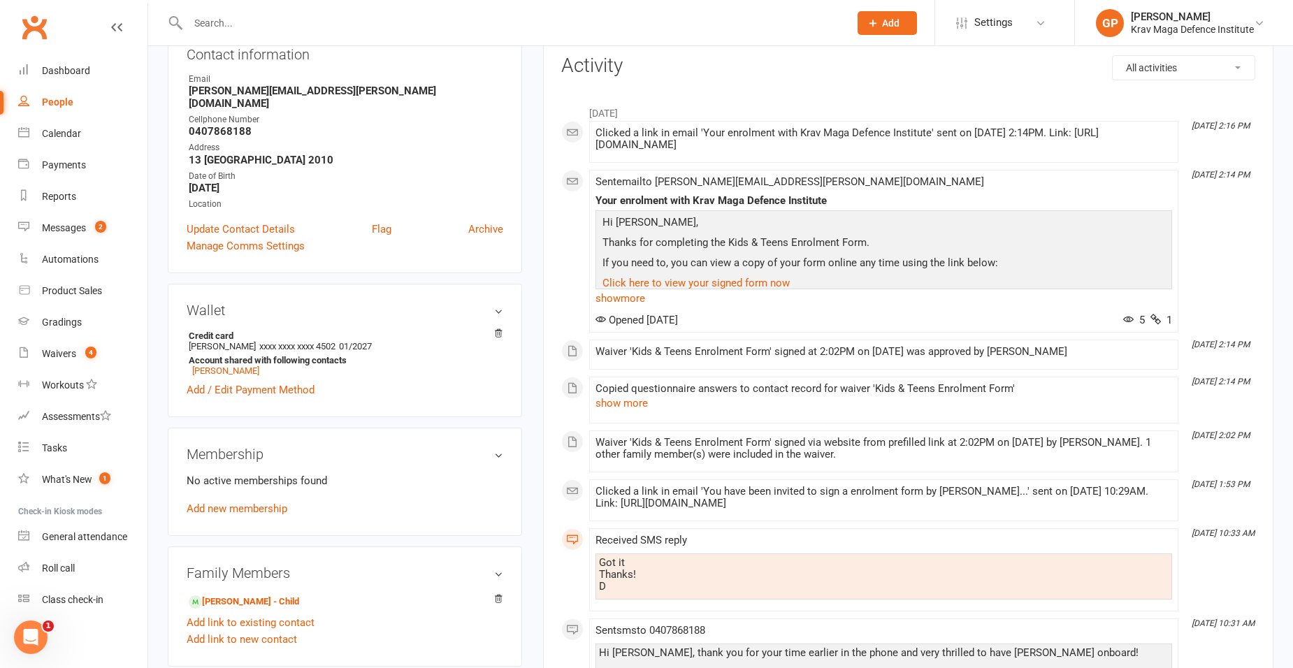
scroll to position [280, 0]
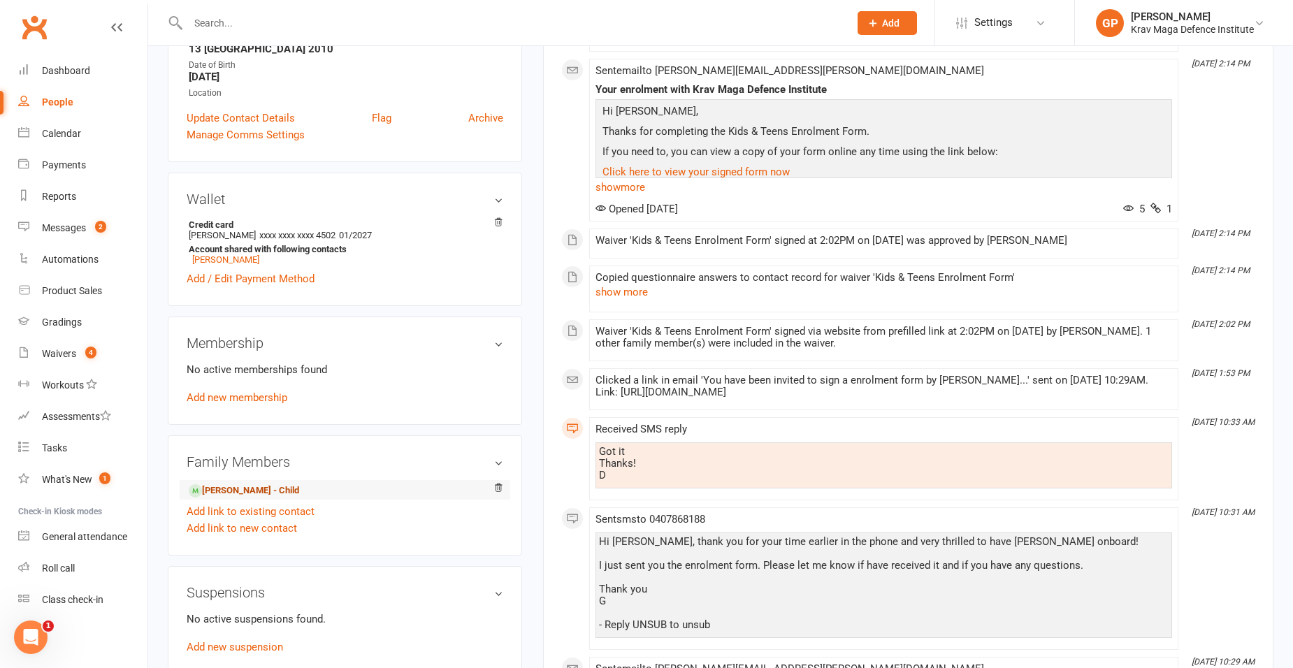
click at [225, 484] on link "[PERSON_NAME] - Child" at bounding box center [244, 491] width 110 height 15
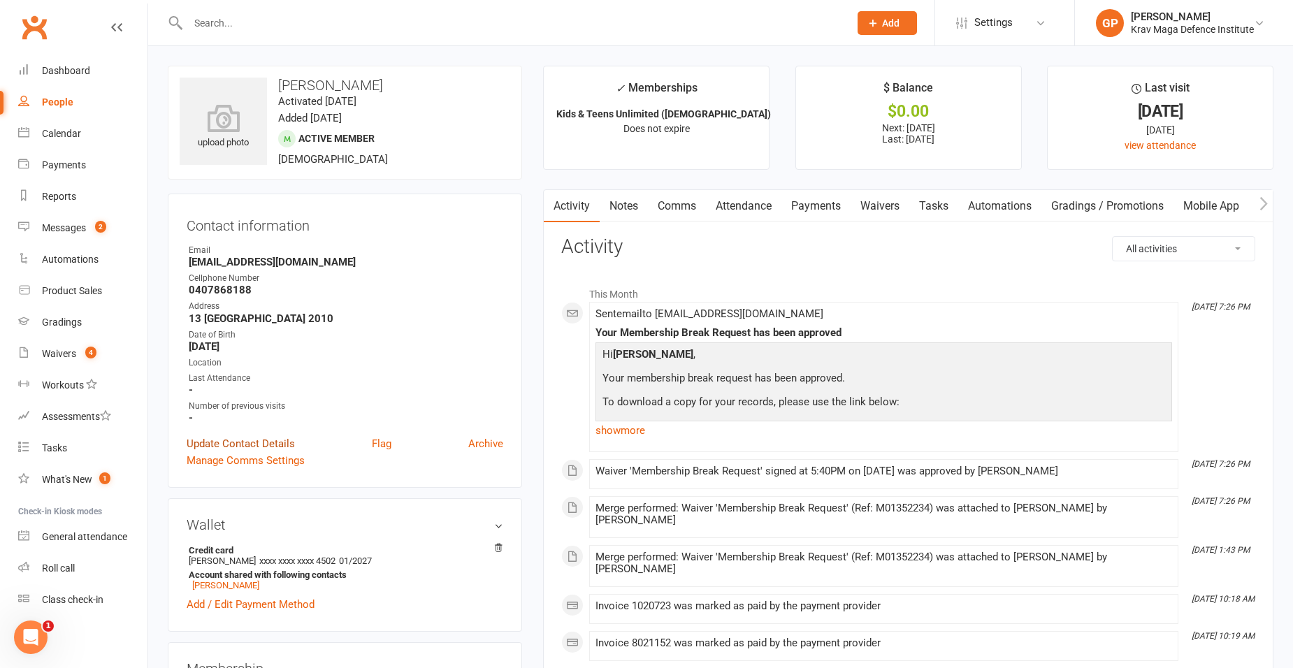
click at [254, 441] on link "Update Contact Details" at bounding box center [241, 444] width 108 height 17
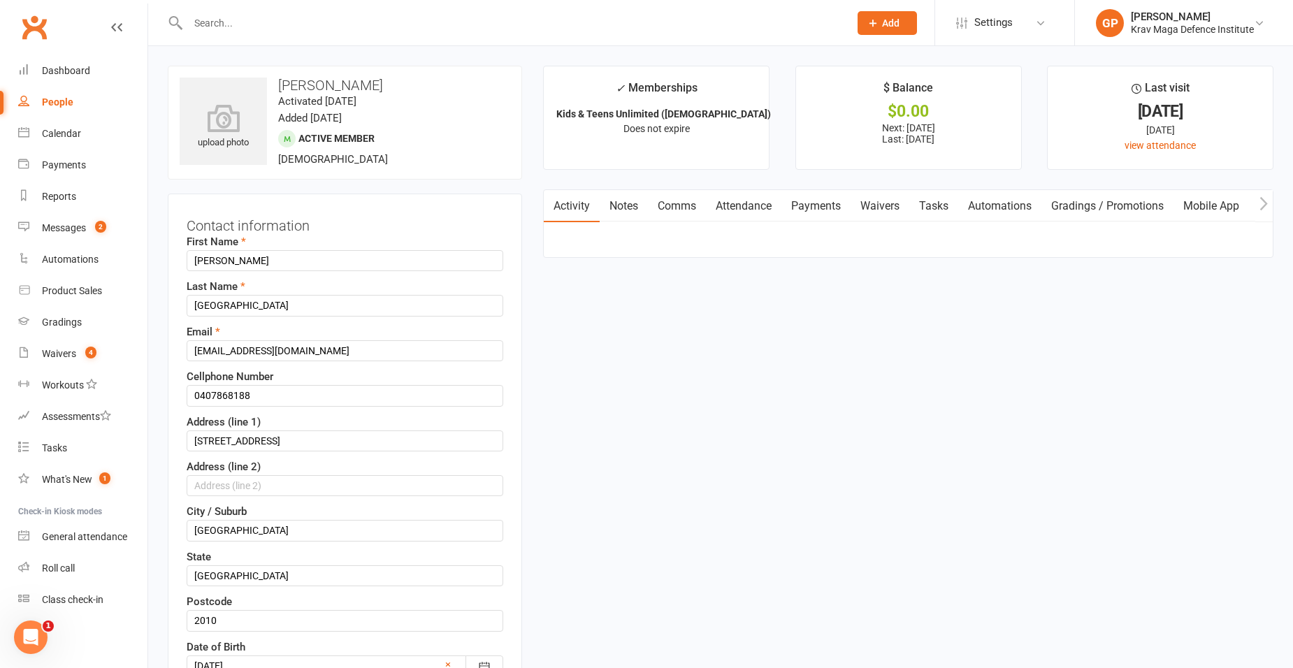
scroll to position [66, 0]
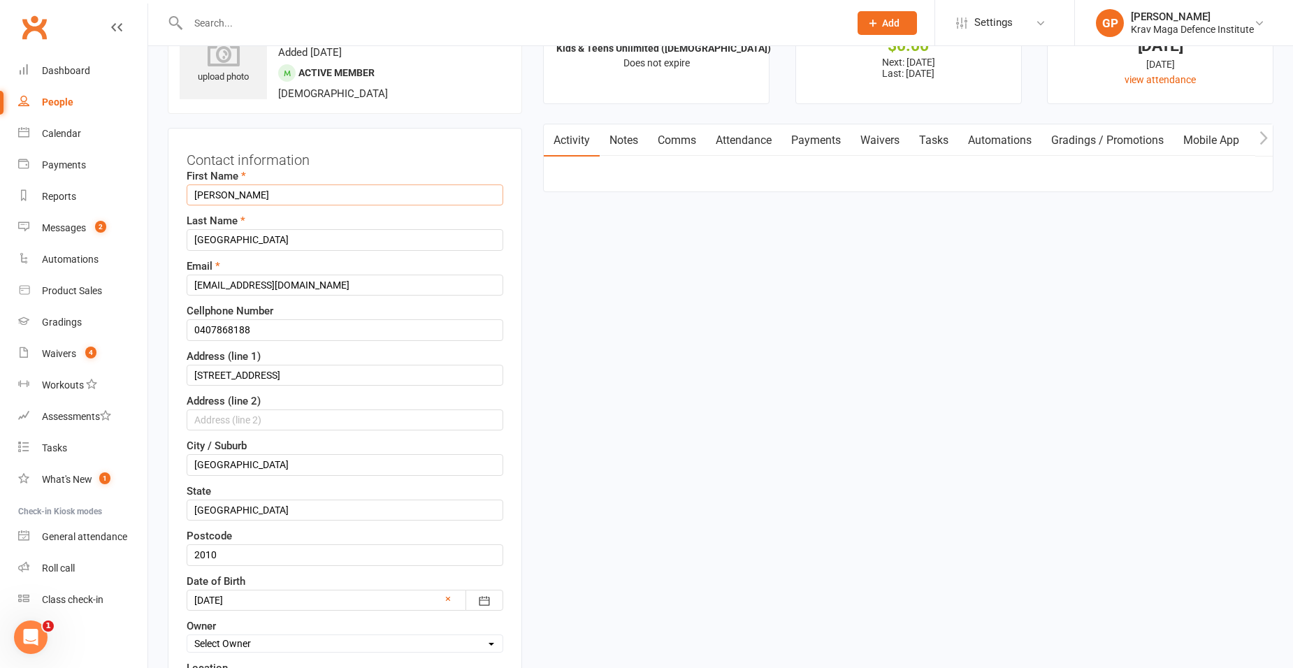
click at [233, 187] on input "[PERSON_NAME]" at bounding box center [345, 195] width 317 height 21
type input "Yoris"
click at [432, 80] on div "upload photo [PERSON_NAME] Activated [DATE] Added [DATE] Active member [DEMOGRA…" at bounding box center [345, 57] width 354 height 114
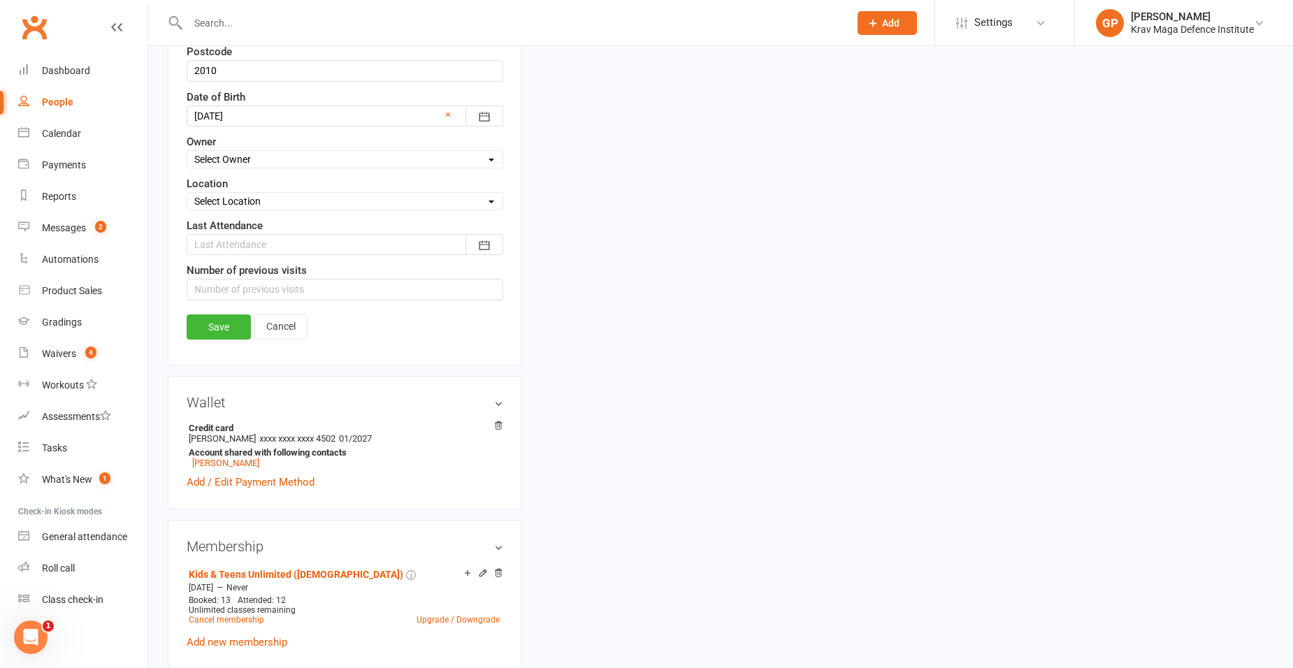
scroll to position [555, 0]
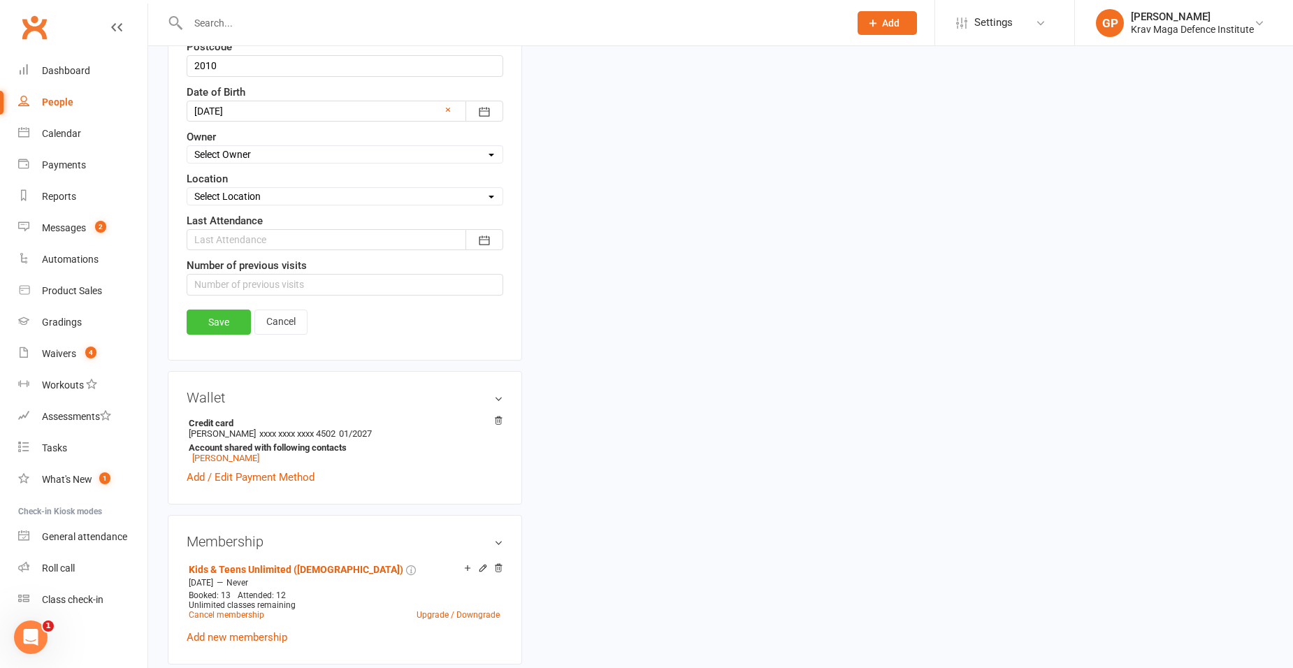
click at [208, 321] on link "Save" at bounding box center [219, 322] width 64 height 25
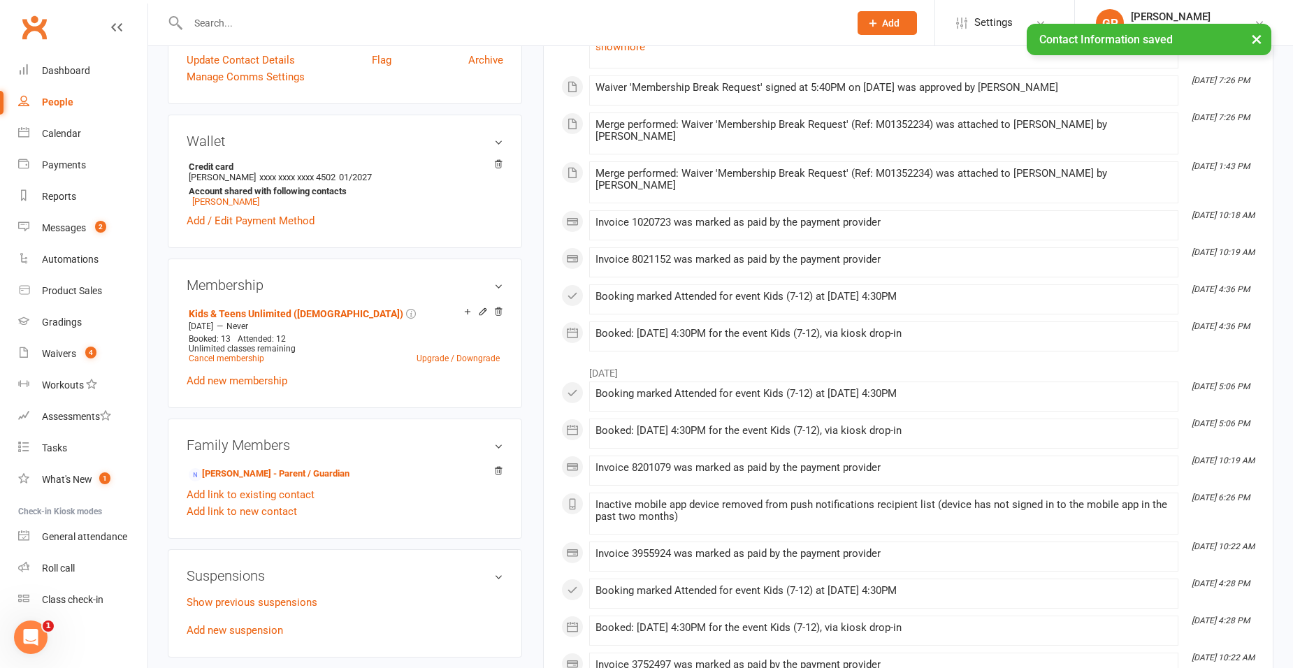
scroll to position [66, 0]
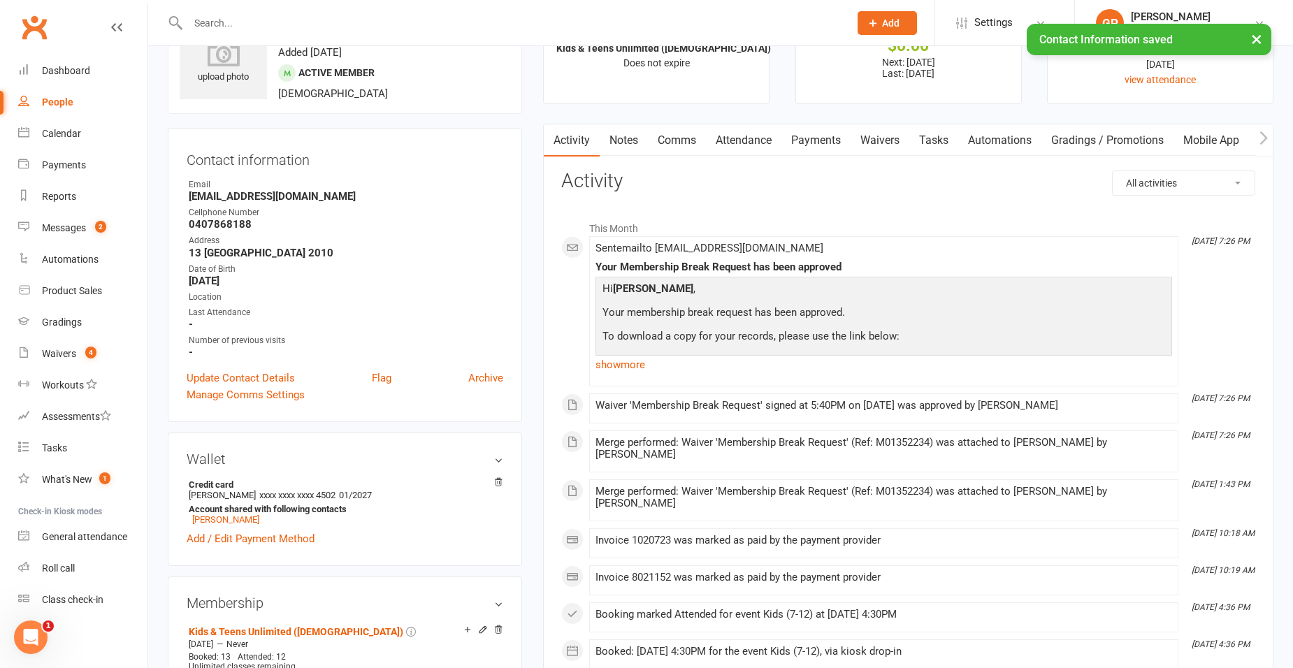
click at [879, 142] on link "Waivers" at bounding box center [880, 140] width 59 height 32
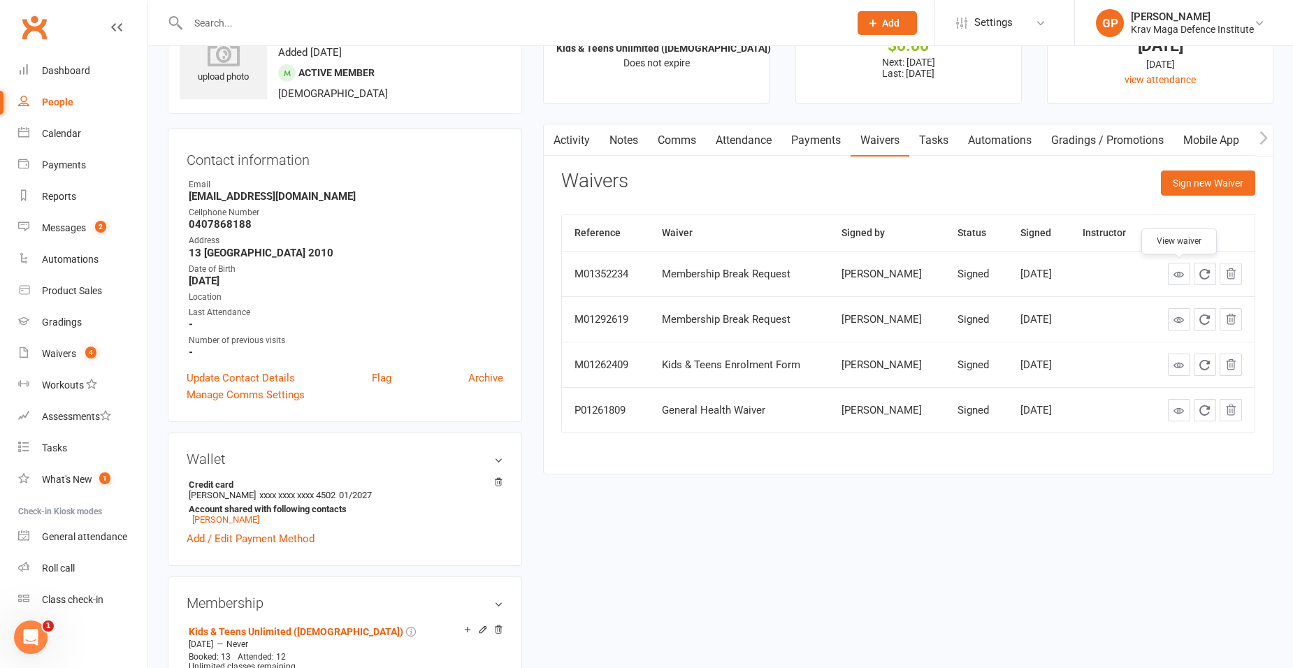
click at [1179, 277] on icon at bounding box center [1179, 274] width 10 height 10
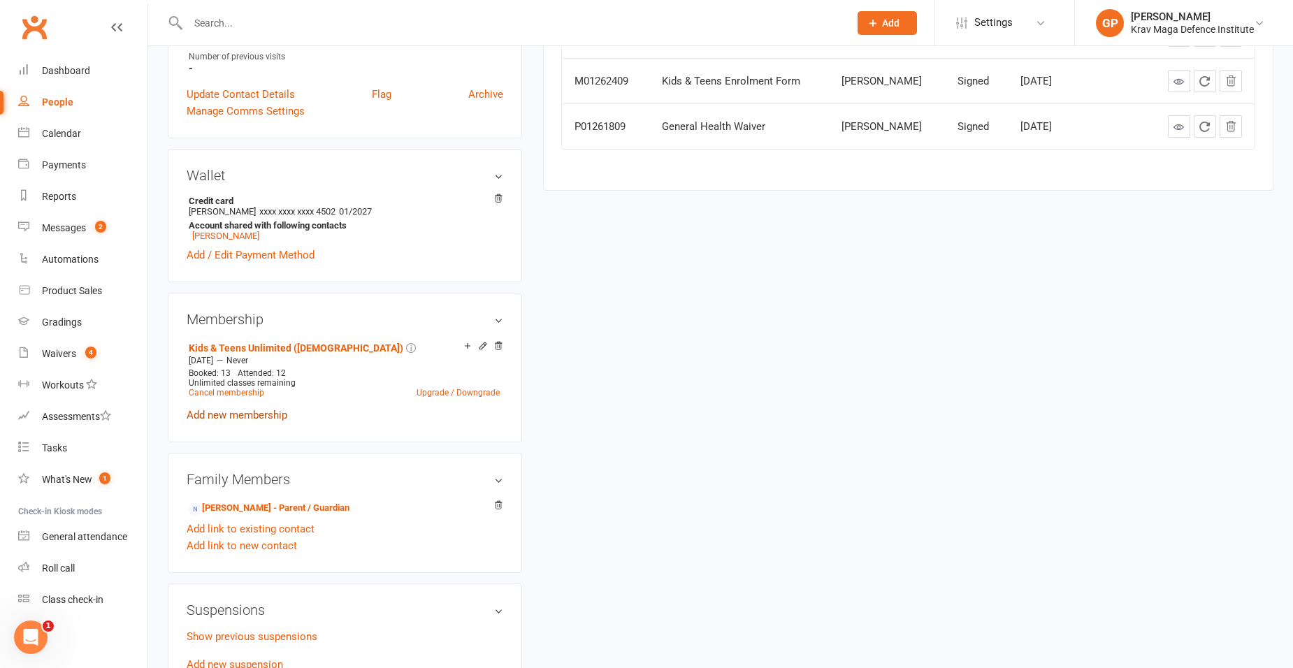
scroll to position [419, 0]
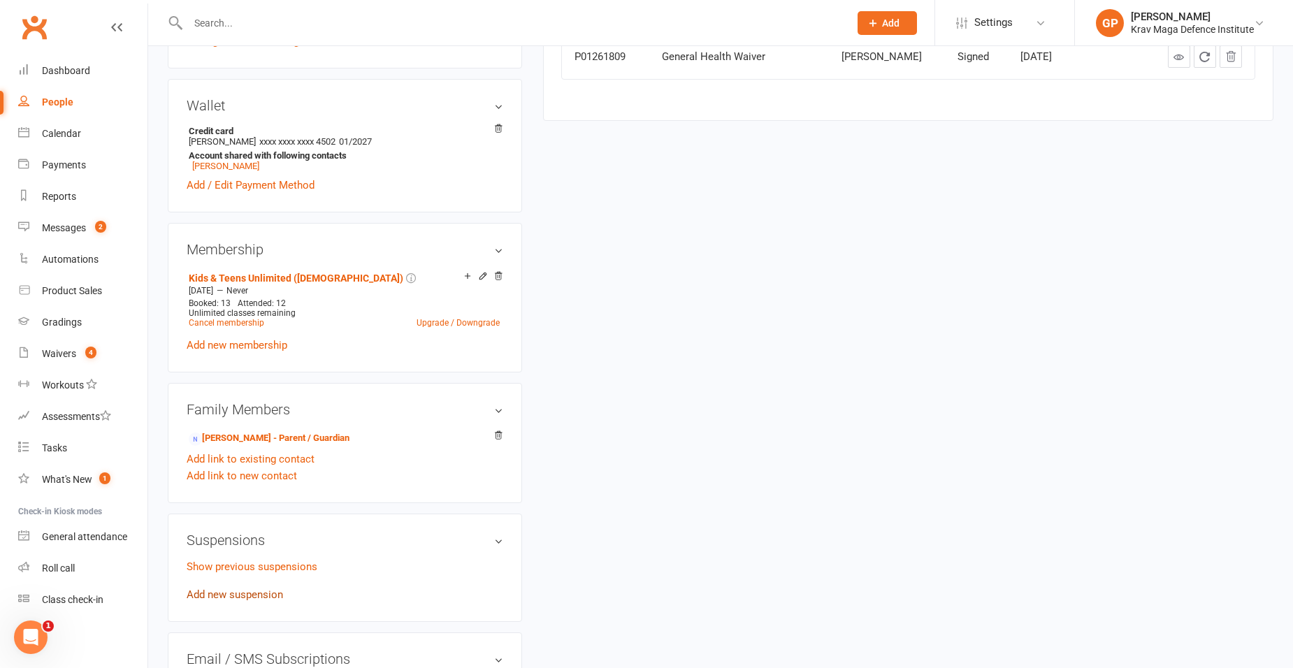
click at [236, 591] on link "Add new suspension" at bounding box center [235, 595] width 96 height 13
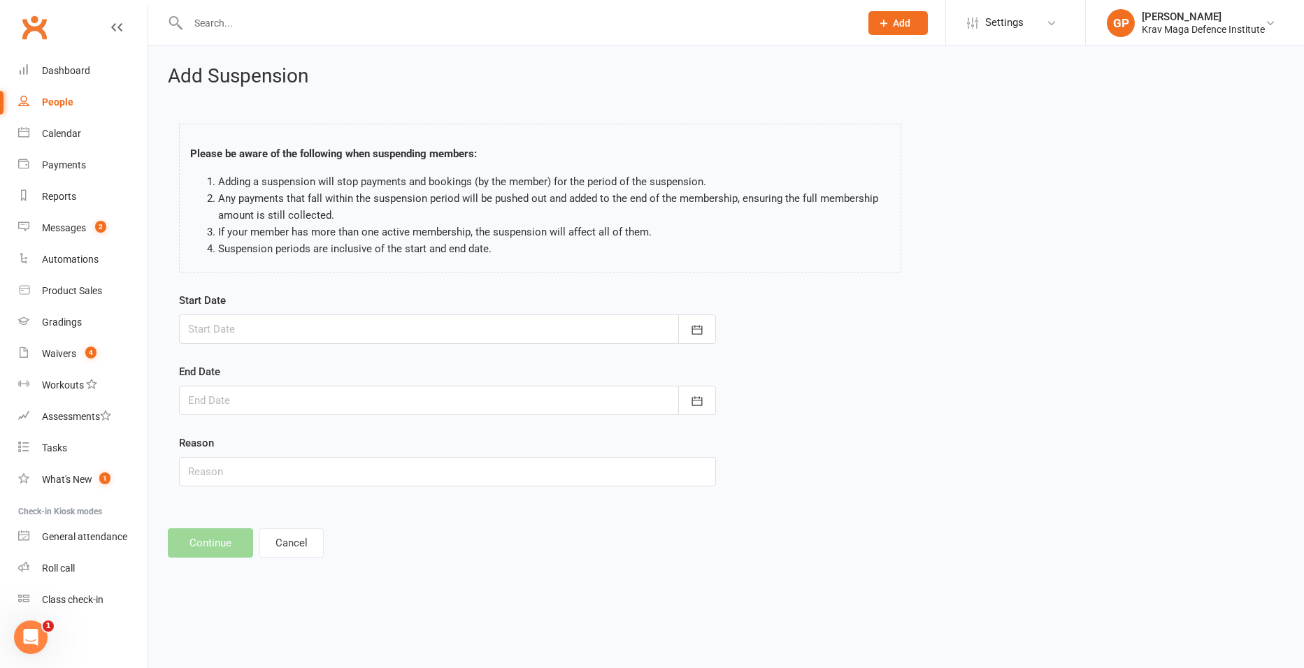
click at [306, 326] on div at bounding box center [447, 329] width 537 height 29
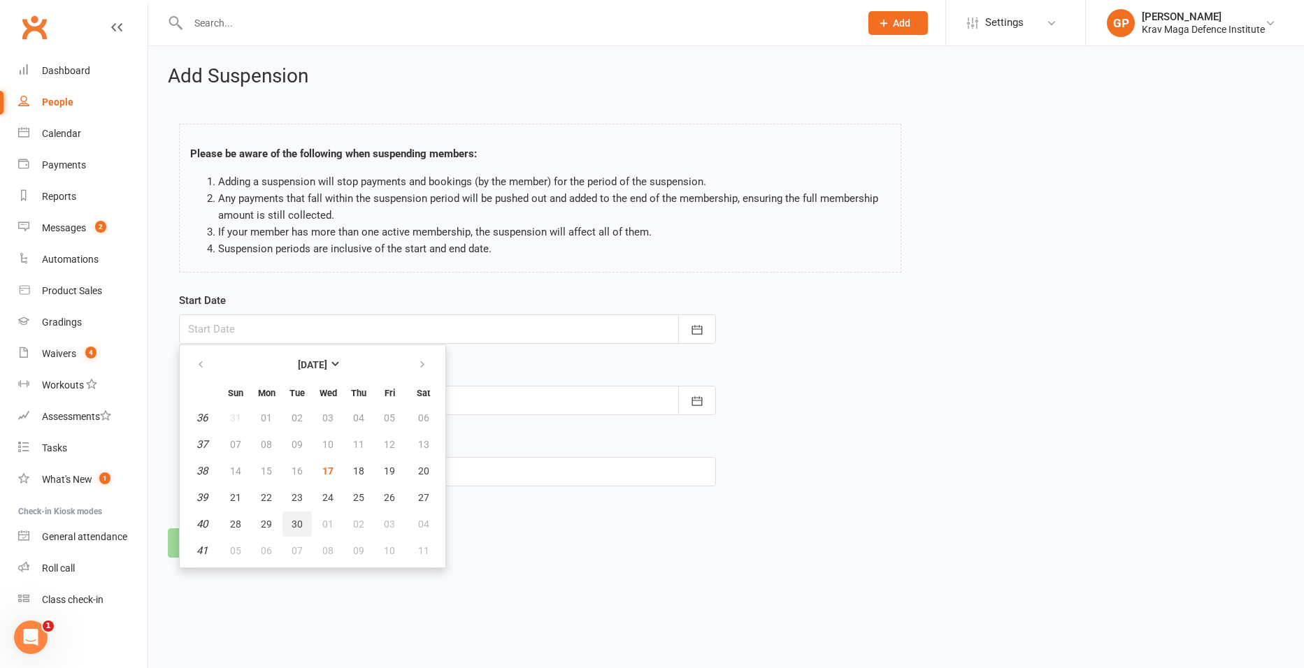
click at [289, 526] on button "30" at bounding box center [296, 524] width 29 height 25
type input "[DATE]"
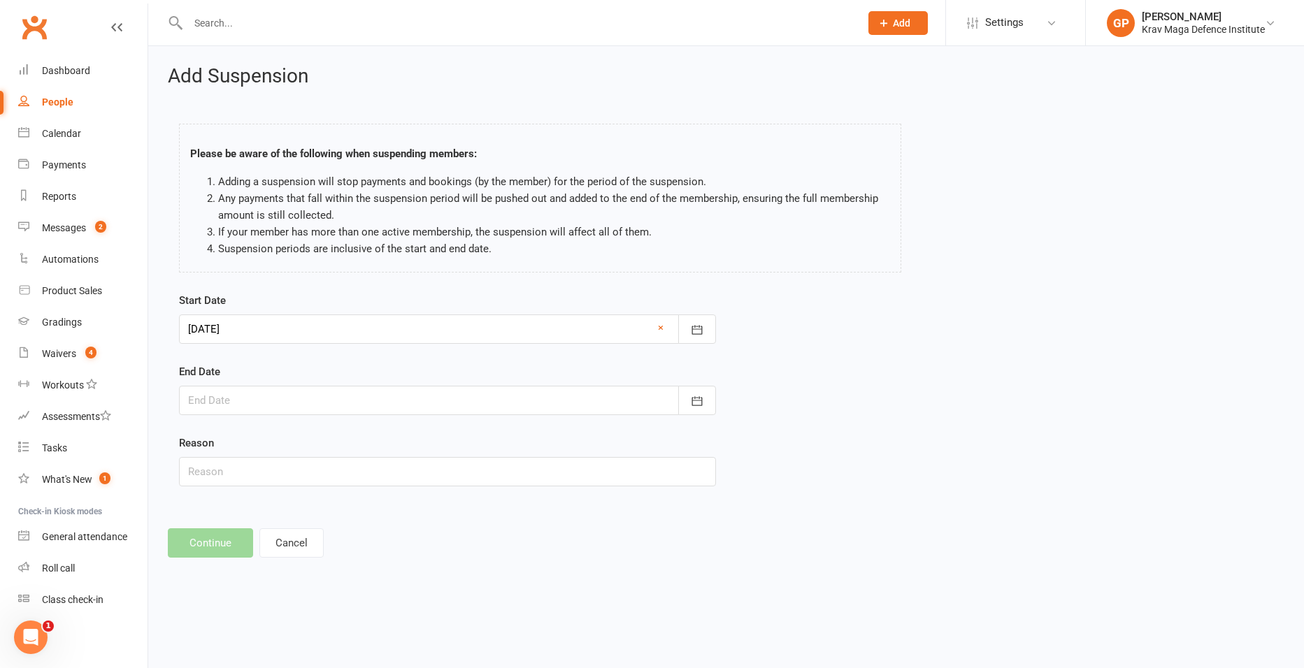
click at [236, 399] on div at bounding box center [447, 400] width 537 height 29
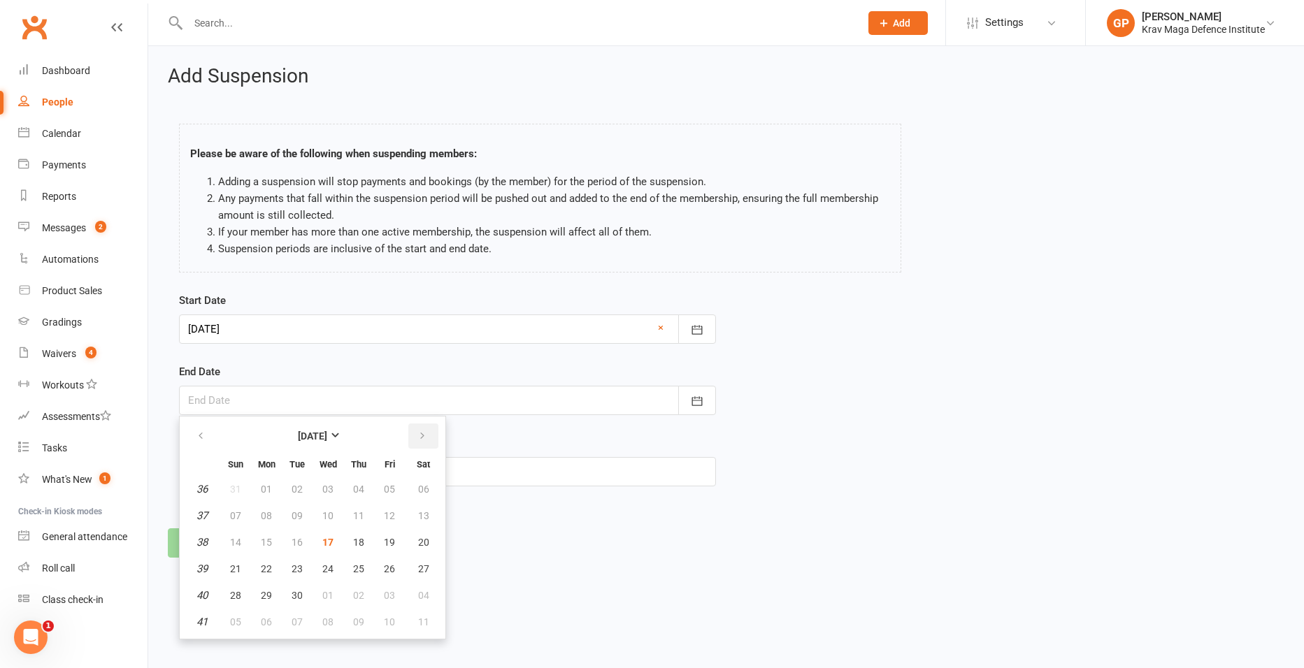
click at [423, 432] on icon "button" at bounding box center [422, 436] width 10 height 11
click at [299, 541] on span "14" at bounding box center [297, 542] width 11 height 11
type input "[DATE]"
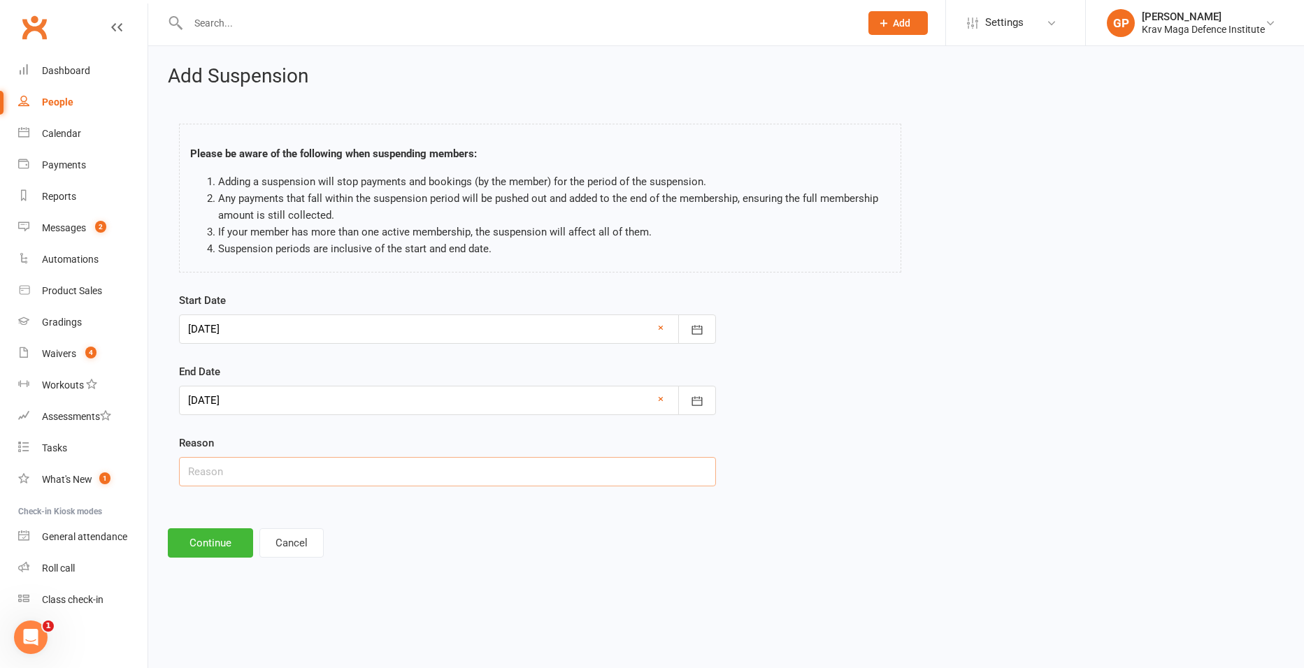
click at [256, 477] on input "text" at bounding box center [447, 471] width 537 height 29
paste input "School holidays, camping"
type input "School holidays, camping"
click at [220, 539] on button "Continue" at bounding box center [210, 542] width 85 height 29
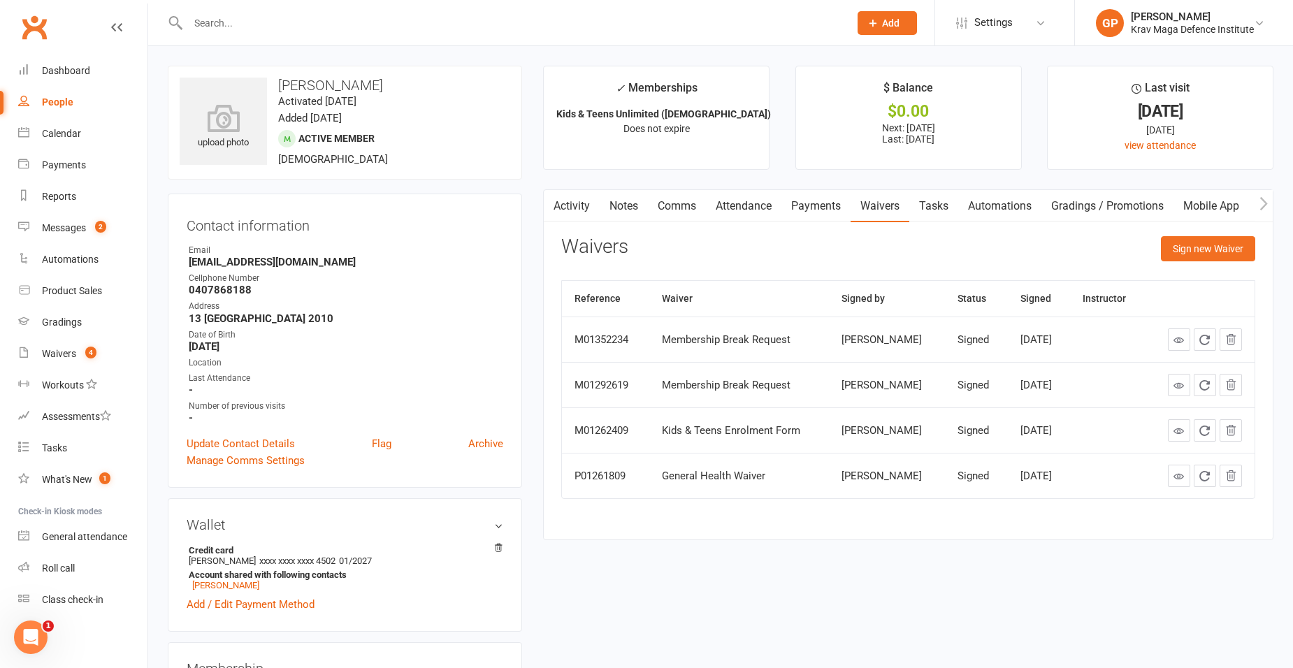
click at [805, 203] on link "Payments" at bounding box center [816, 206] width 69 height 32
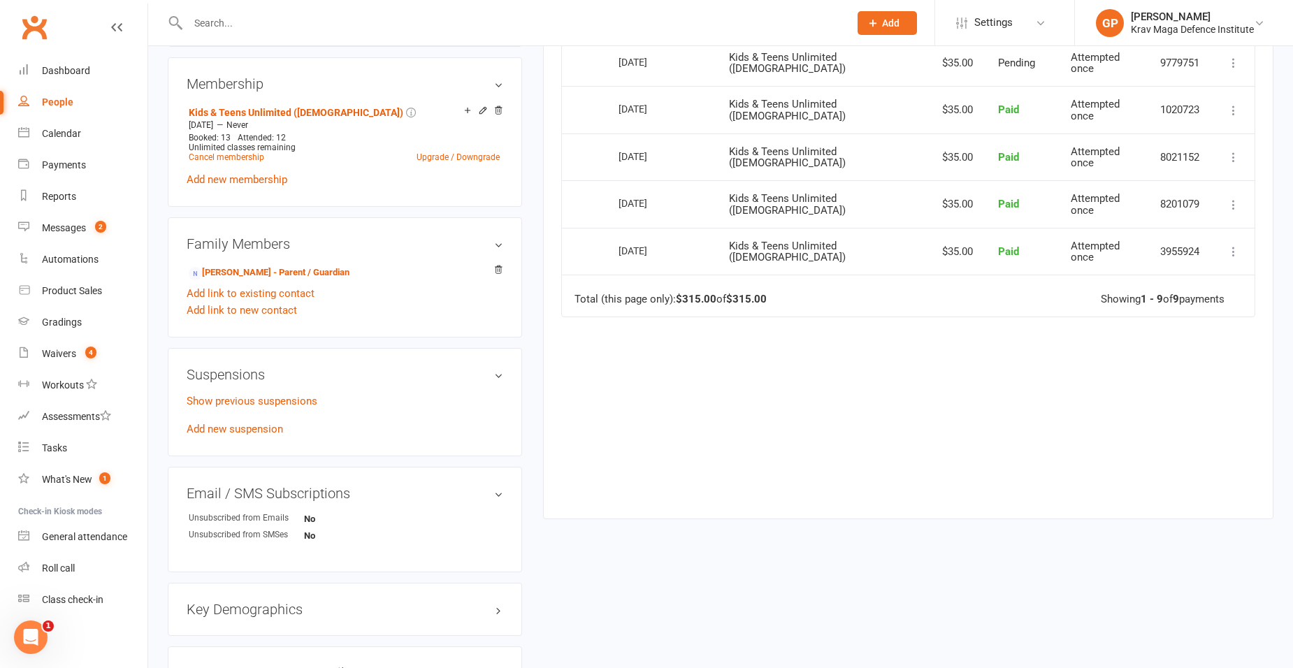
scroll to position [629, 0]
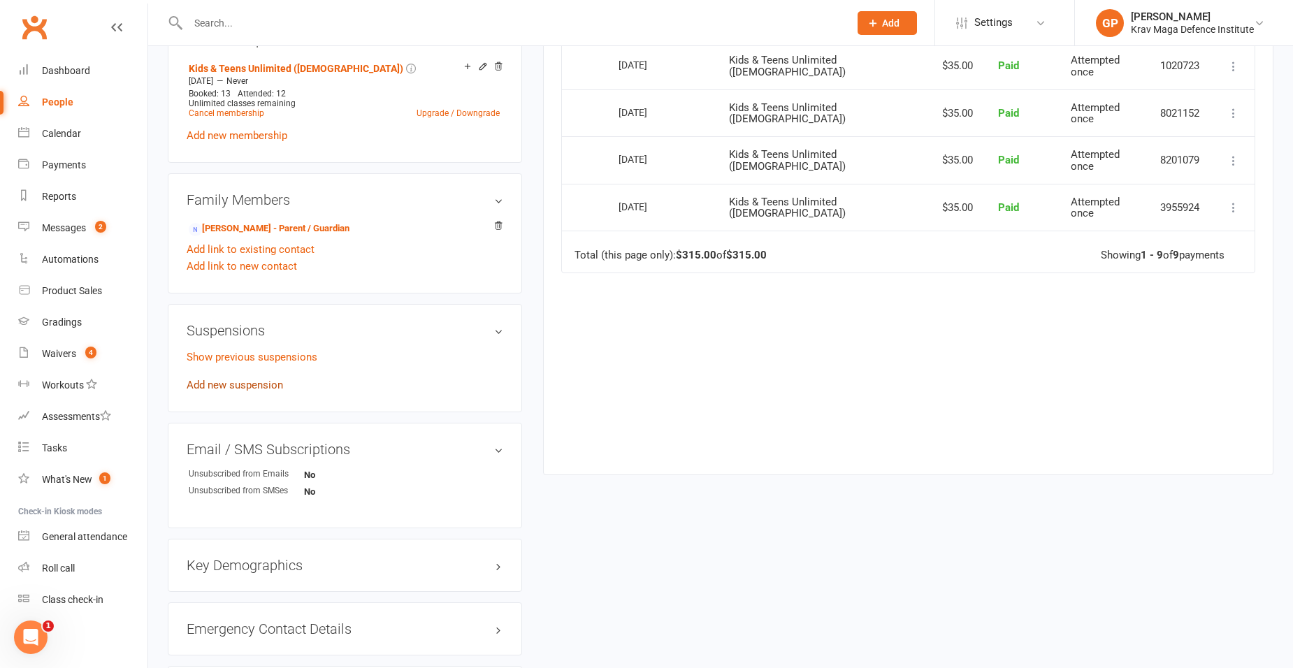
click at [252, 387] on link "Add new suspension" at bounding box center [235, 385] width 96 height 13
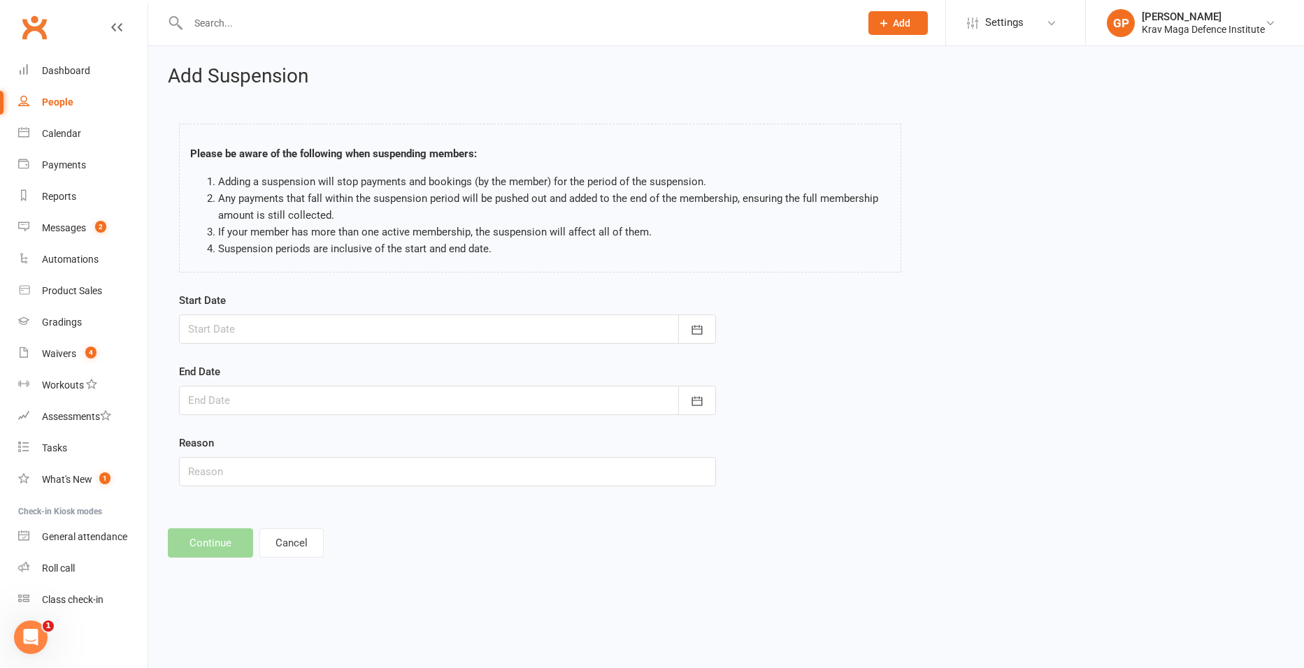
click at [268, 325] on div at bounding box center [447, 329] width 537 height 29
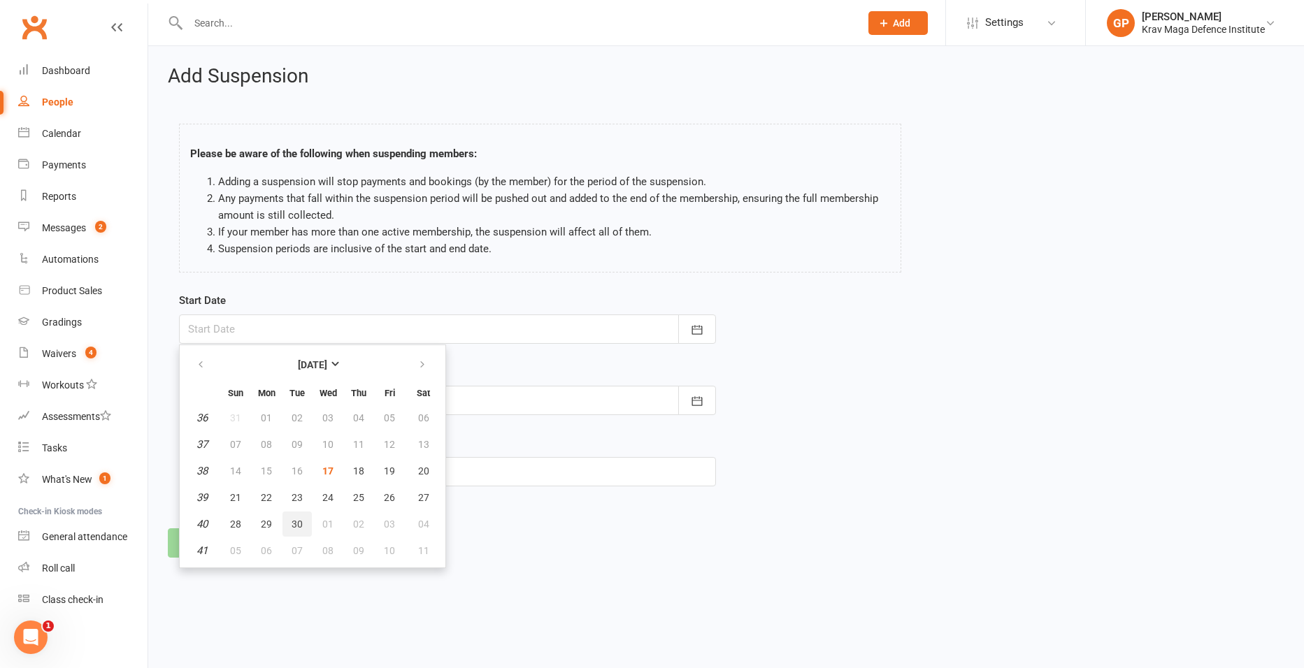
click at [292, 529] on span "30" at bounding box center [297, 524] width 11 height 11
type input "[DATE]"
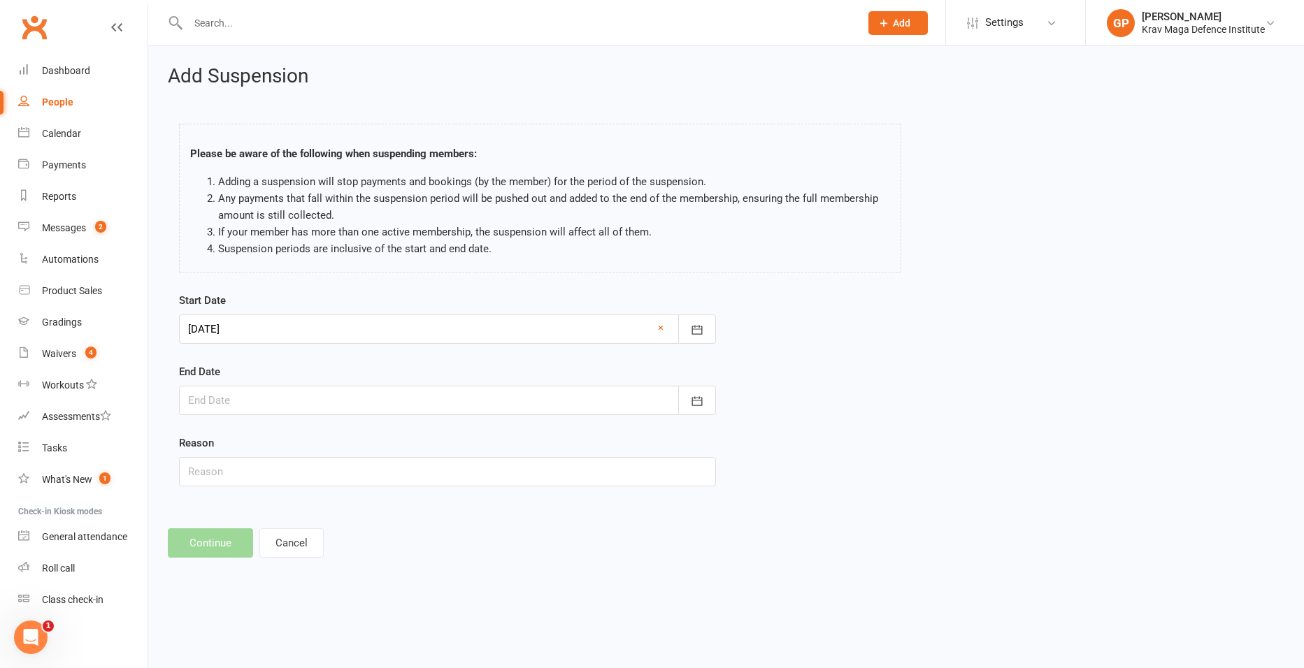
click at [240, 403] on div at bounding box center [447, 400] width 537 height 29
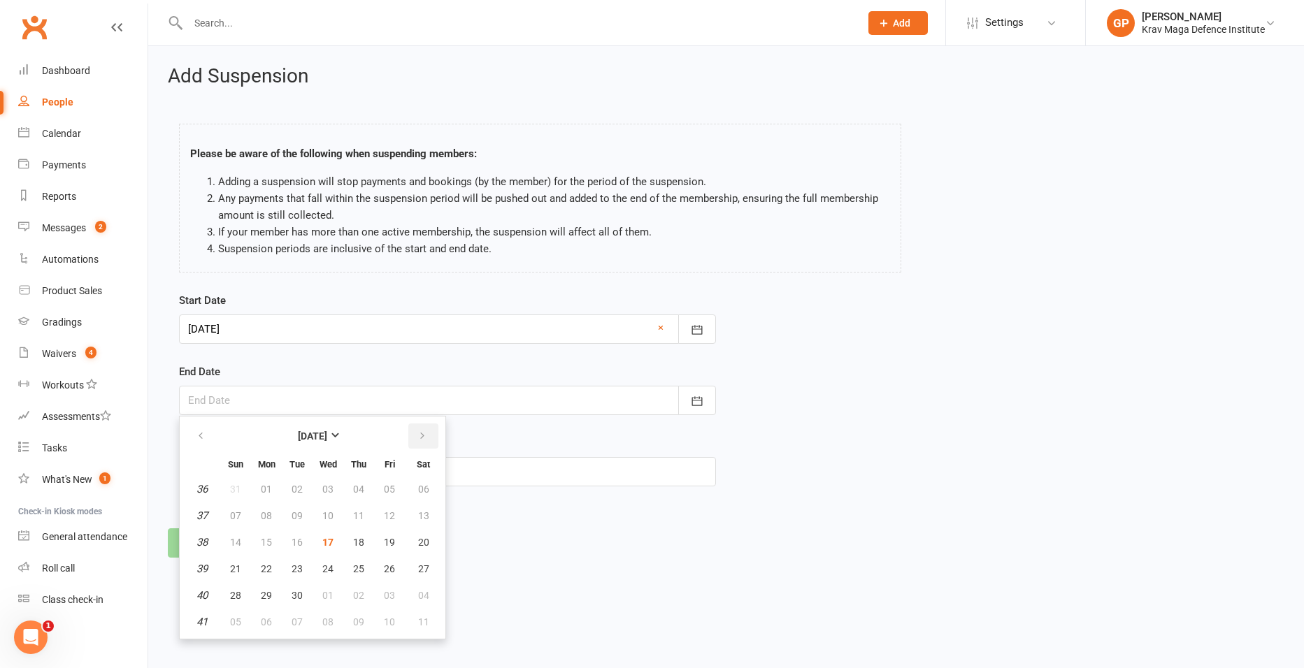
click at [429, 443] on button "button" at bounding box center [423, 436] width 30 height 25
click at [267, 544] on span "13" at bounding box center [266, 542] width 11 height 11
type input "[DATE]"
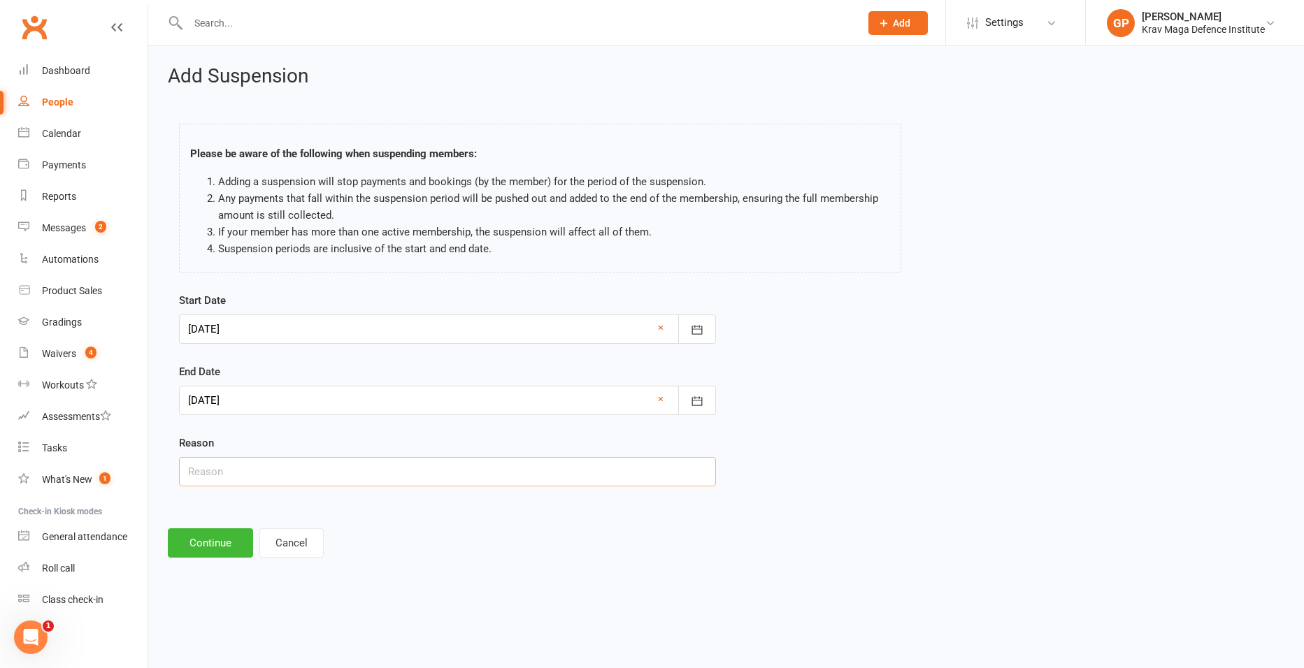
click at [227, 462] on input "text" at bounding box center [447, 471] width 537 height 29
paste input "School holidays, camping"
type input "School holidays, camping"
click at [206, 545] on button "Continue" at bounding box center [210, 542] width 85 height 29
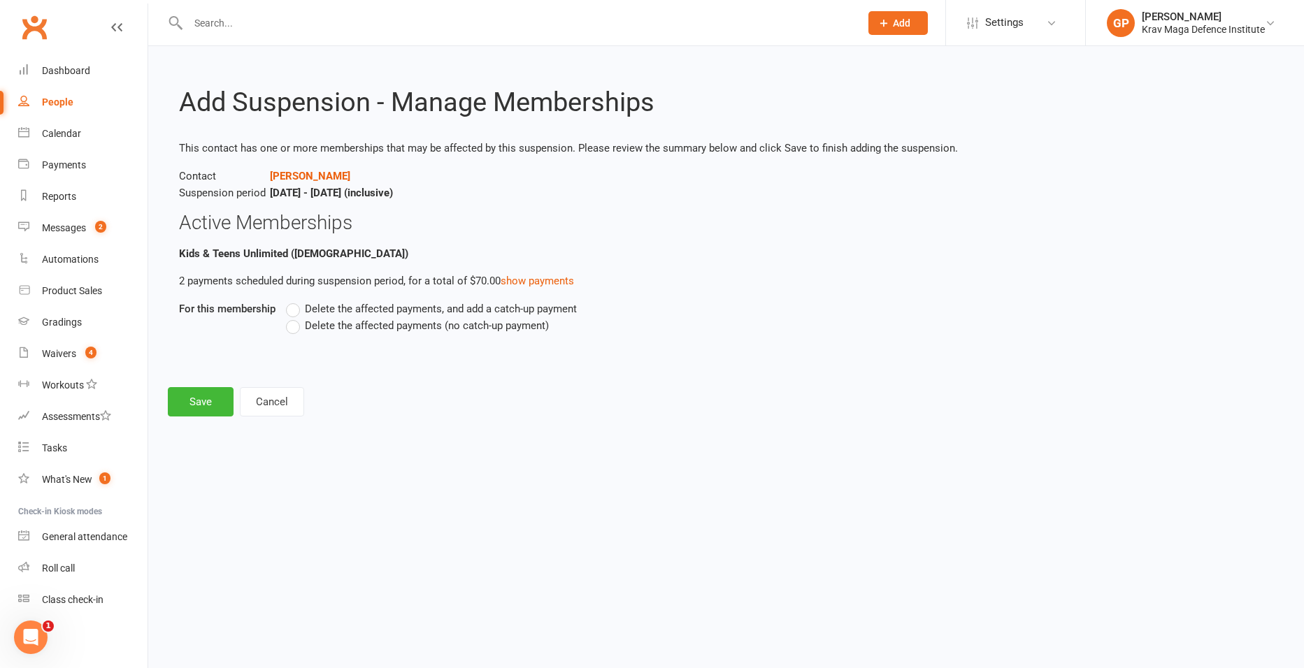
click at [295, 328] on label "Delete the affected payments (no catch-up payment)" at bounding box center [417, 325] width 263 height 17
click at [295, 317] on input "Delete the affected payments (no catch-up payment)" at bounding box center [290, 317] width 9 height 0
click at [198, 403] on button "Save" at bounding box center [201, 401] width 66 height 29
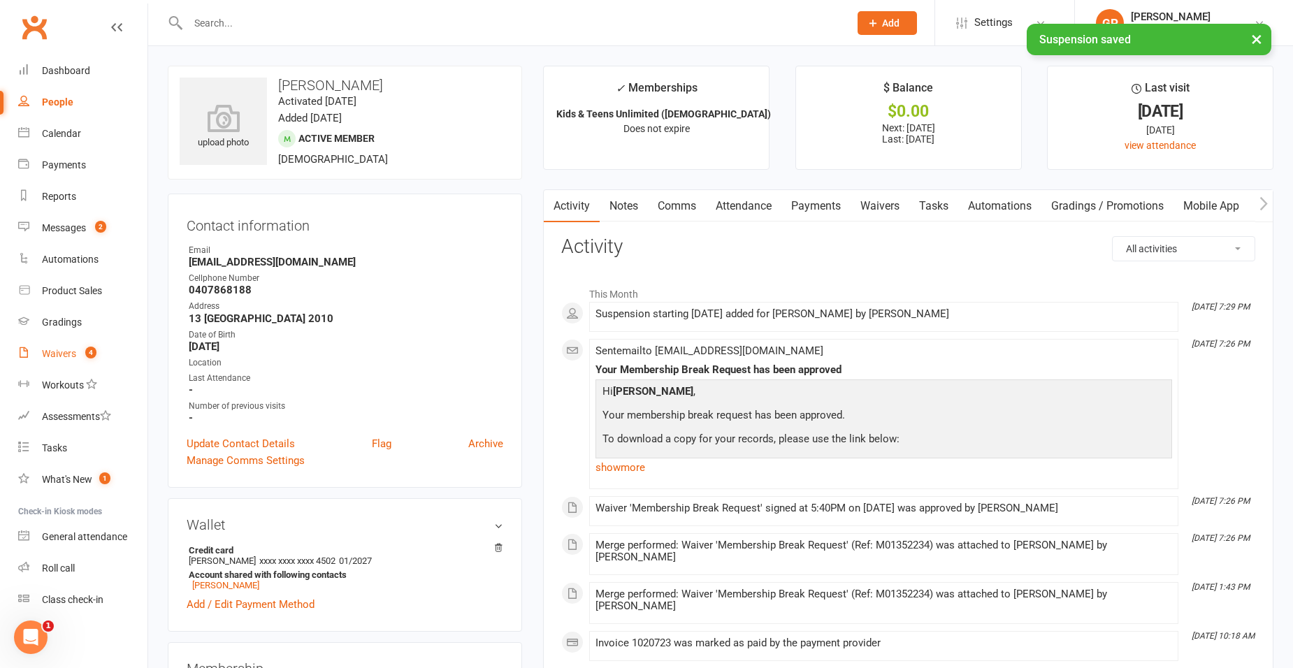
click at [88, 341] on link "Waivers 4" at bounding box center [82, 353] width 129 height 31
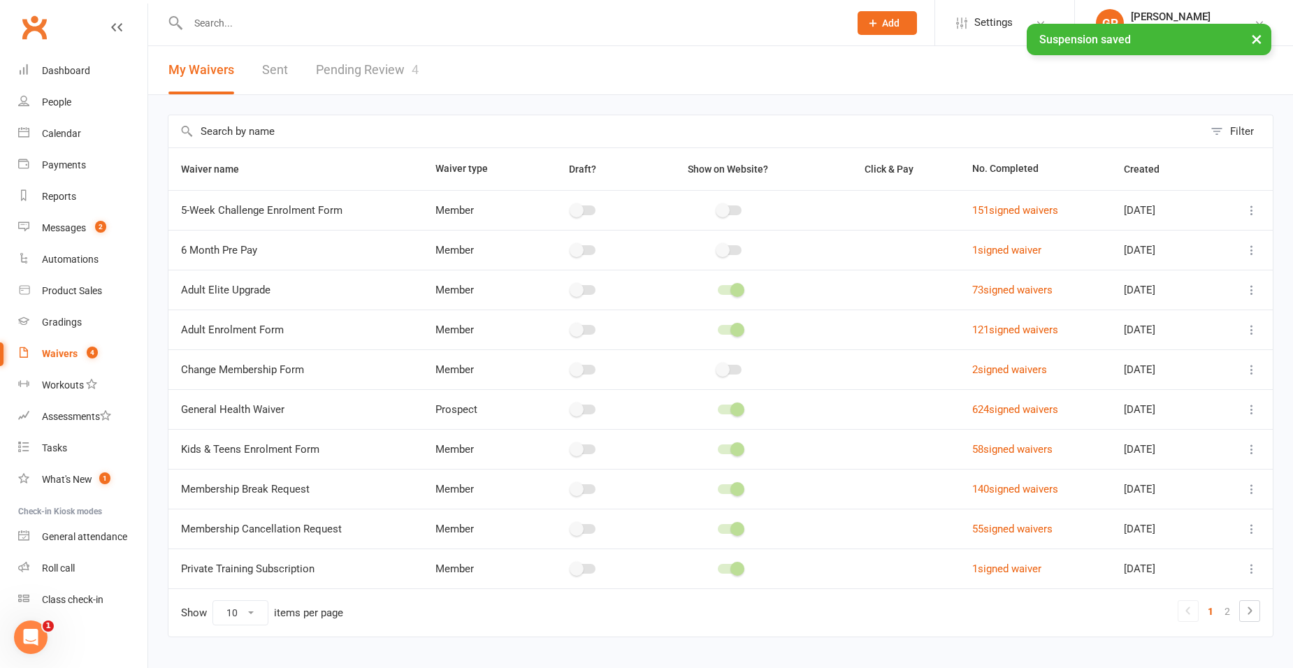
click at [368, 73] on link "Pending Review 4" at bounding box center [367, 70] width 103 height 48
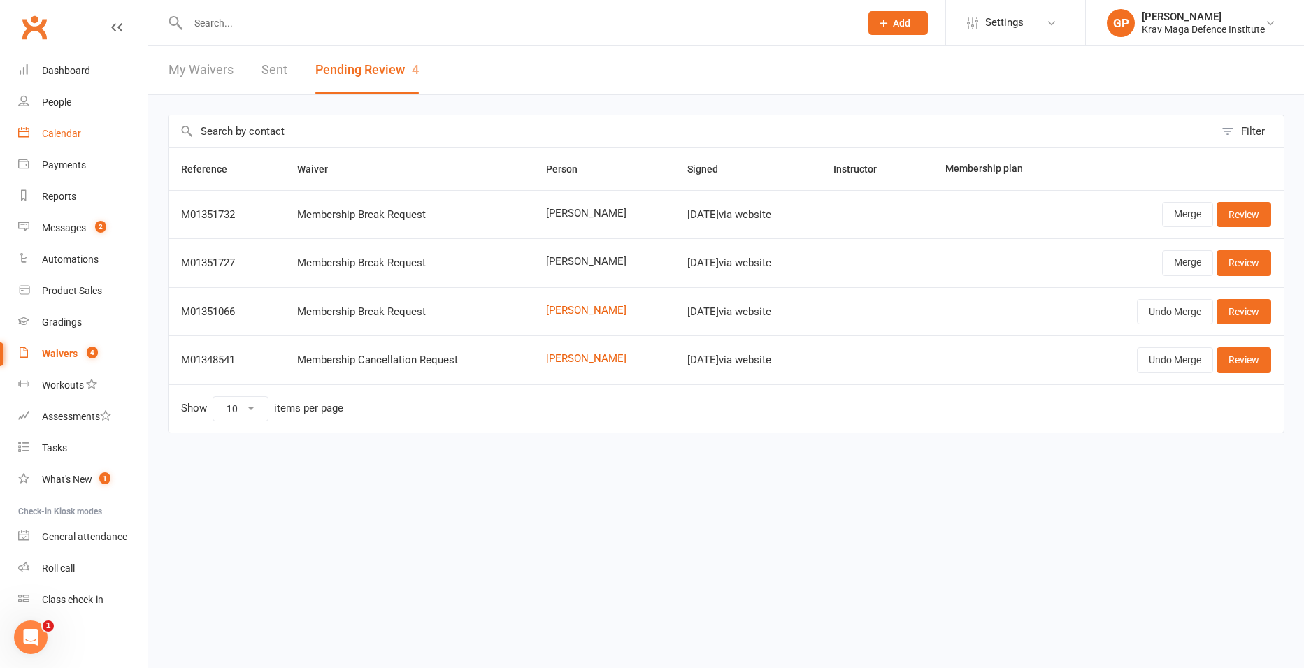
click at [45, 133] on div "Calendar" at bounding box center [61, 133] width 39 height 11
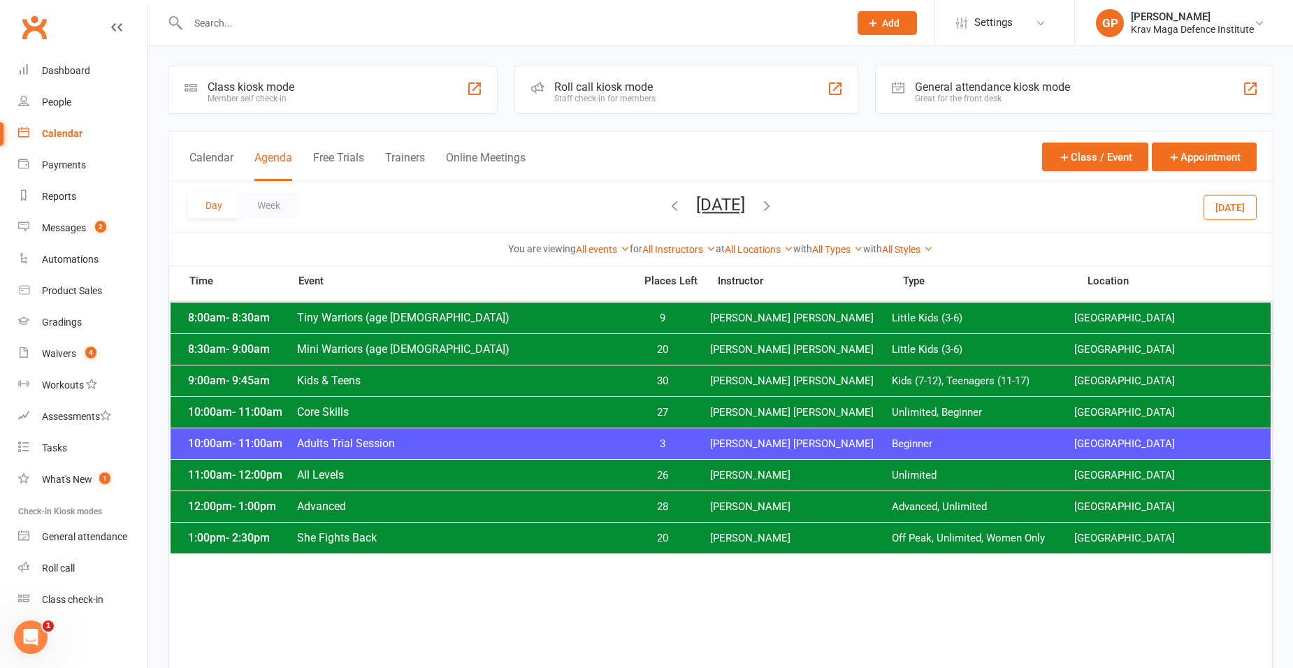
click at [1237, 203] on button "[DATE]" at bounding box center [1230, 206] width 53 height 25
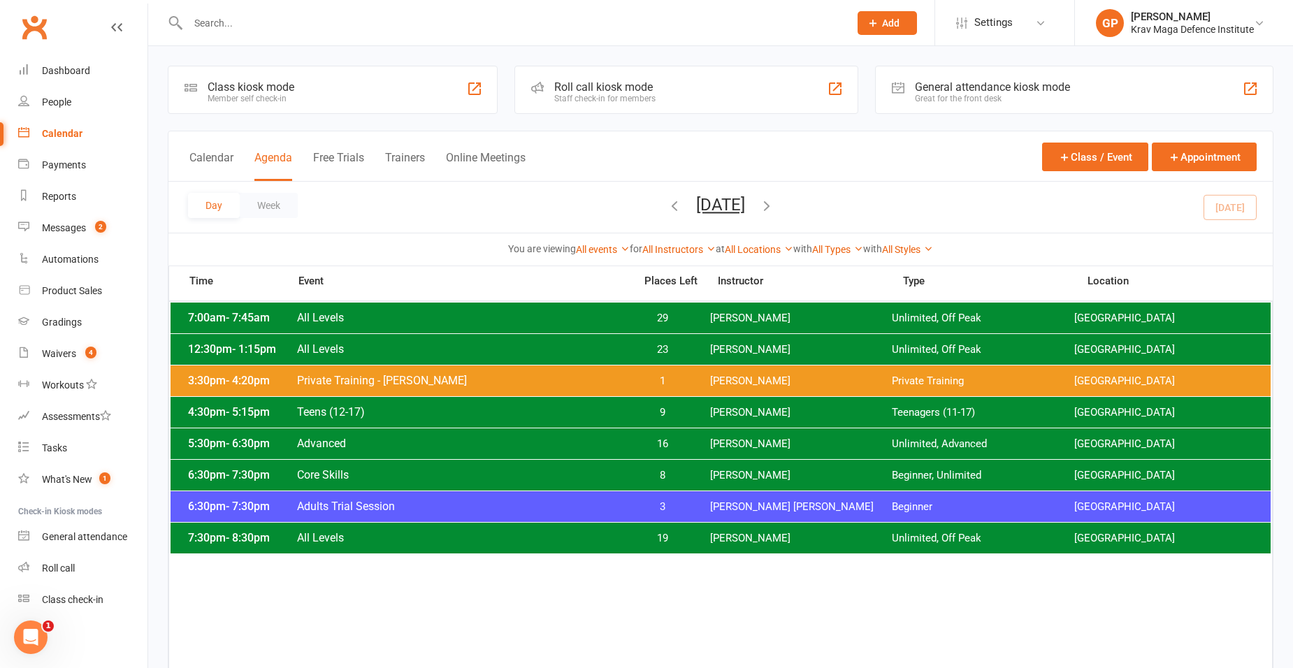
click at [703, 498] on div "6:30pm - 7:30pm Adults Trial Session 3 [PERSON_NAME] [PERSON_NAME] Beginner [GE…" at bounding box center [721, 506] width 1100 height 31
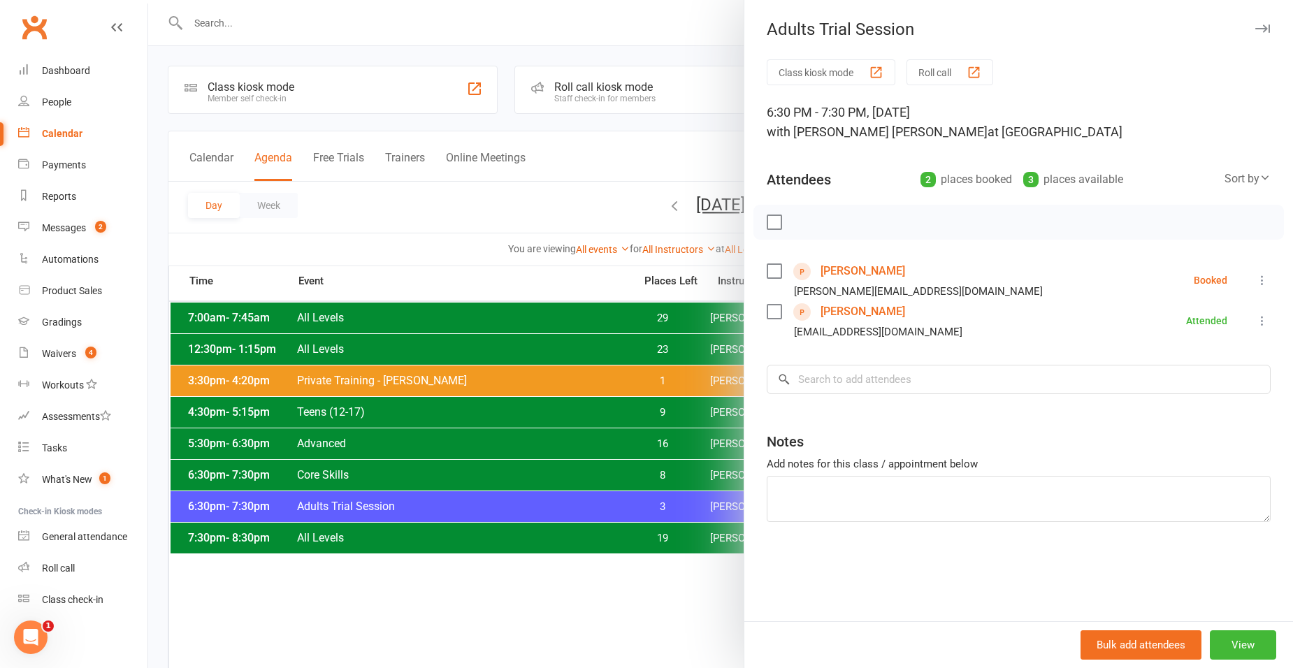
click at [415, 217] on div at bounding box center [720, 334] width 1145 height 668
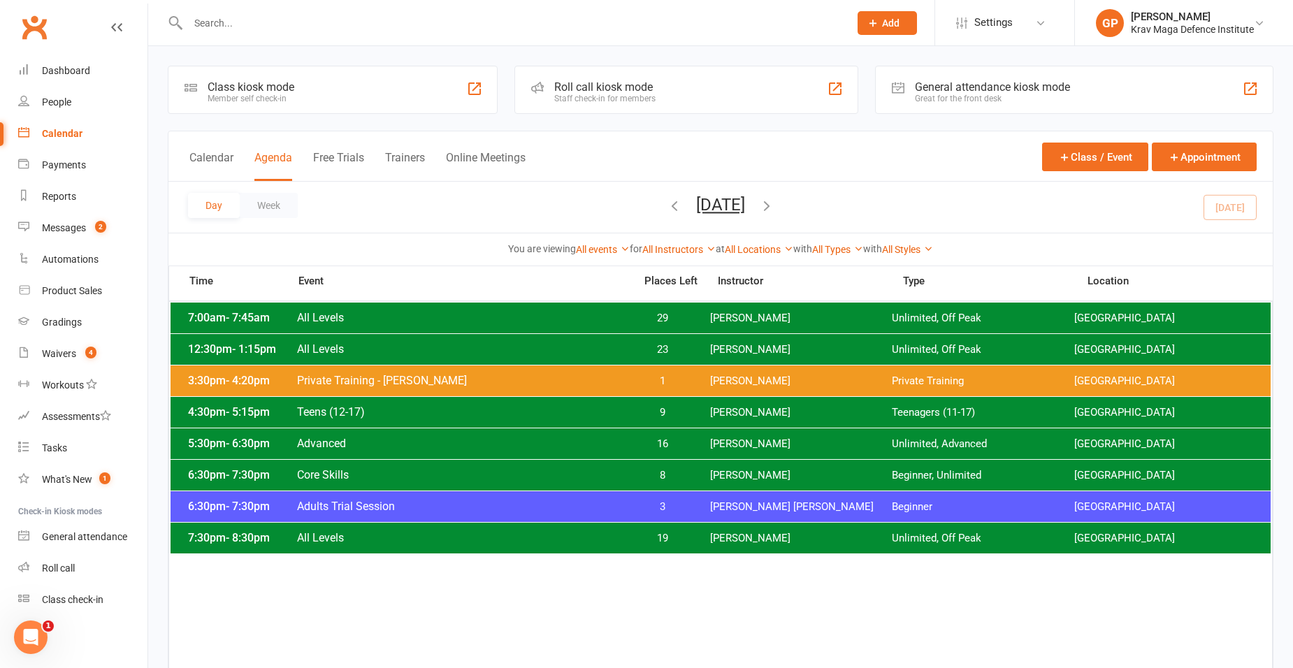
click at [634, 510] on span "3" at bounding box center [662, 507] width 73 height 13
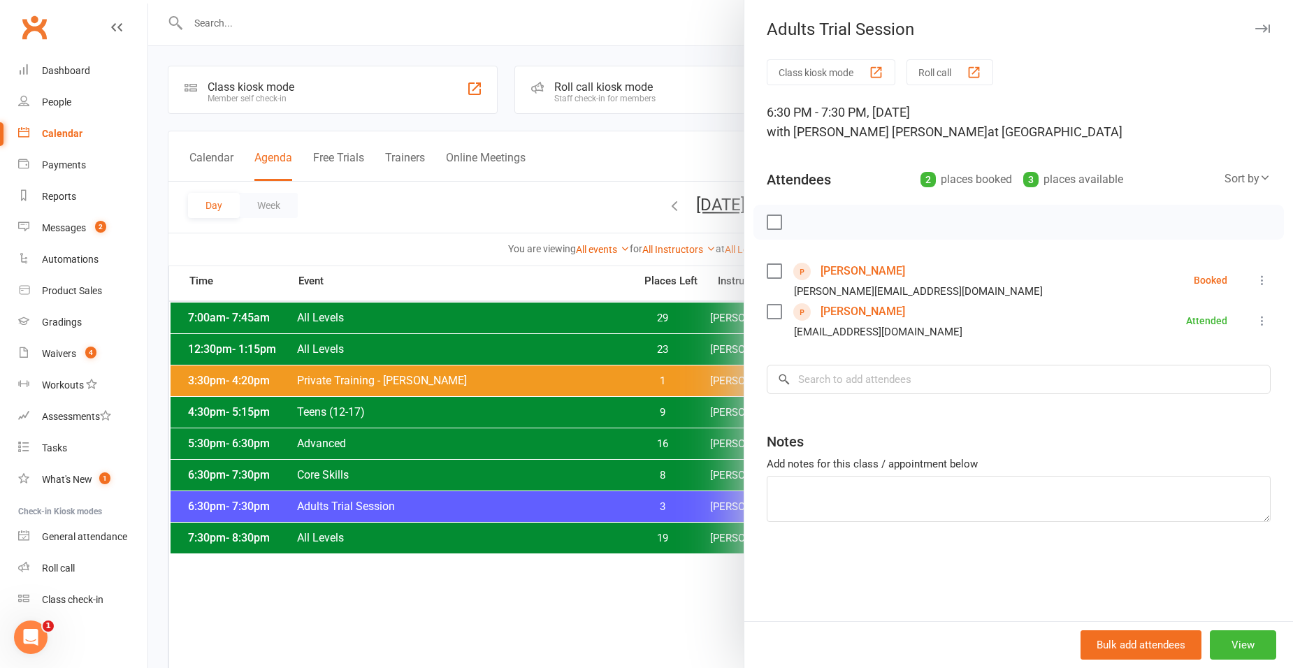
click at [1256, 280] on icon at bounding box center [1263, 280] width 14 height 14
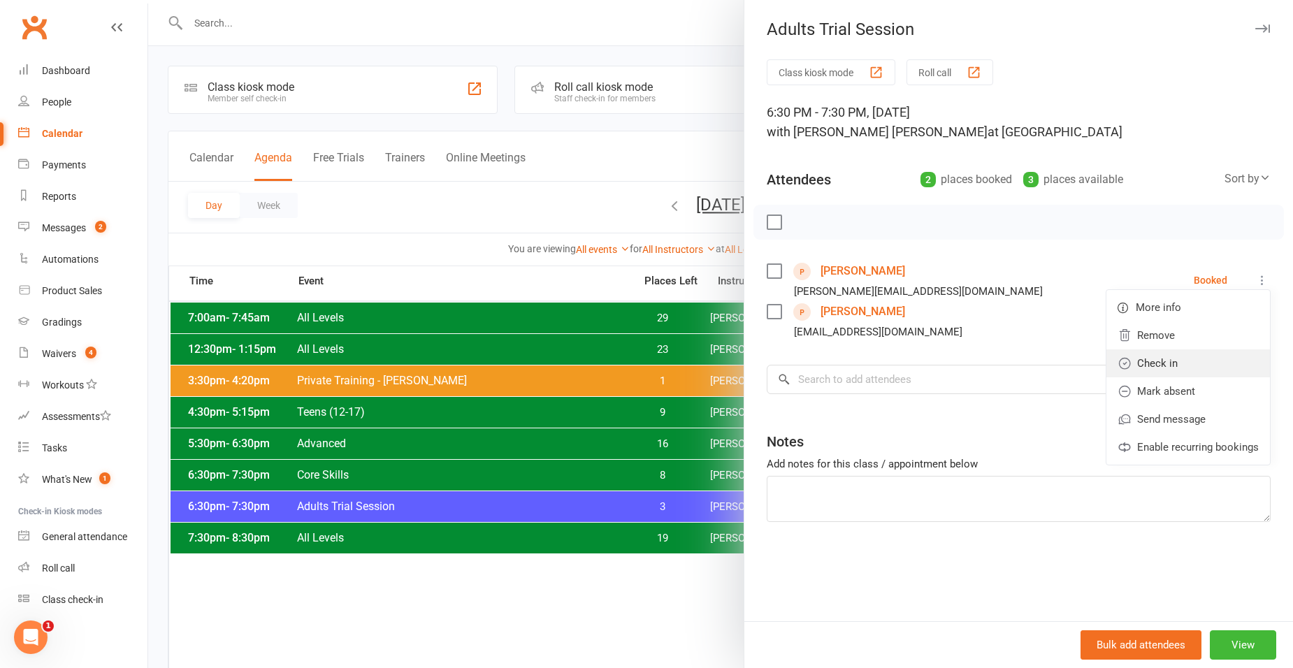
click at [1160, 371] on link "Check in" at bounding box center [1189, 364] width 164 height 28
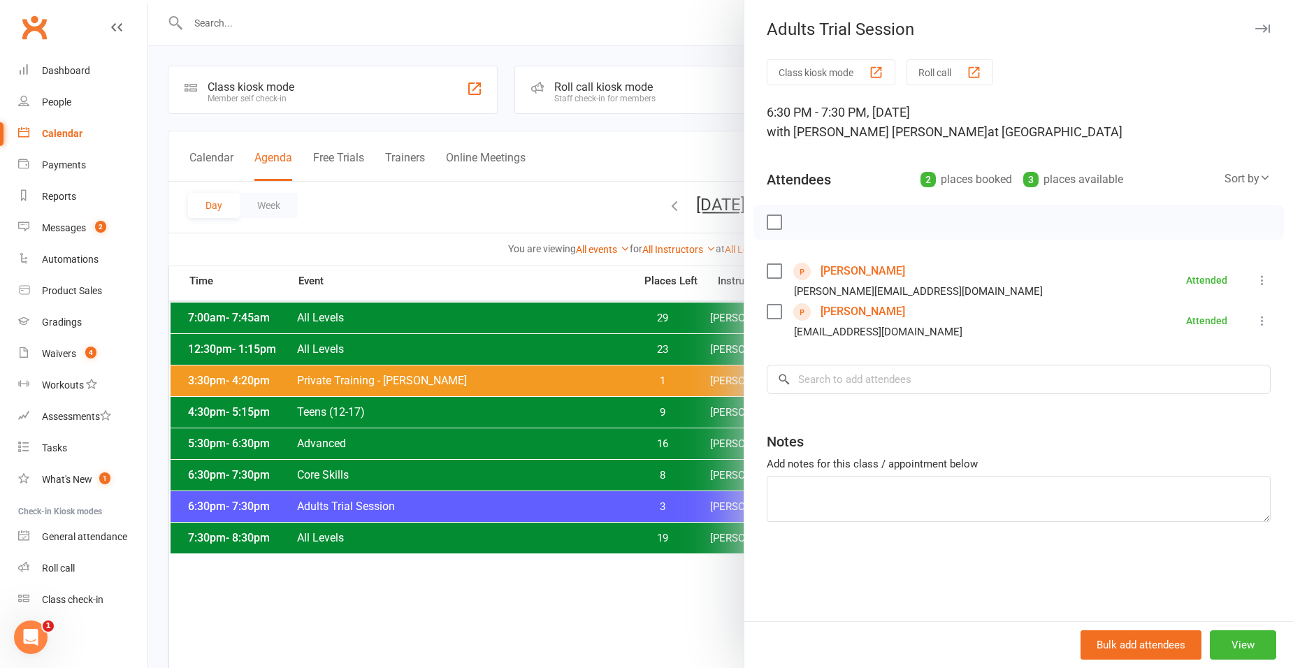
click at [877, 315] on link "[PERSON_NAME]" at bounding box center [863, 312] width 85 height 22
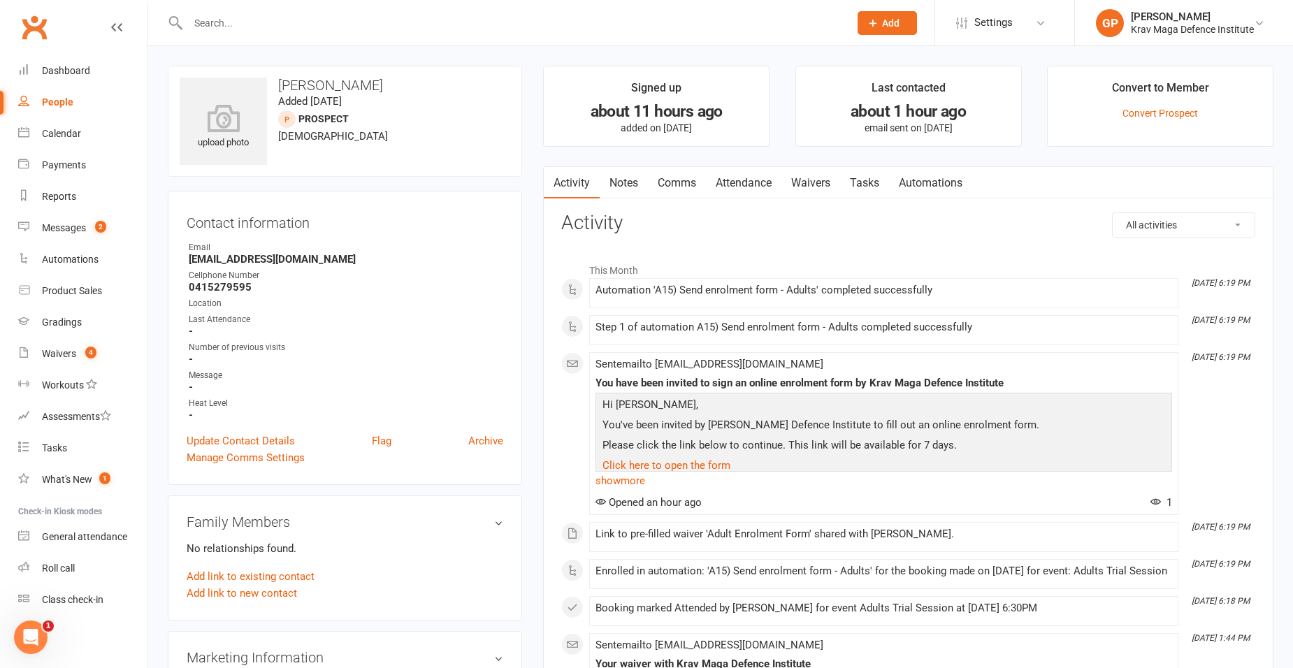
click at [850, 185] on link "Tasks" at bounding box center [864, 183] width 49 height 32
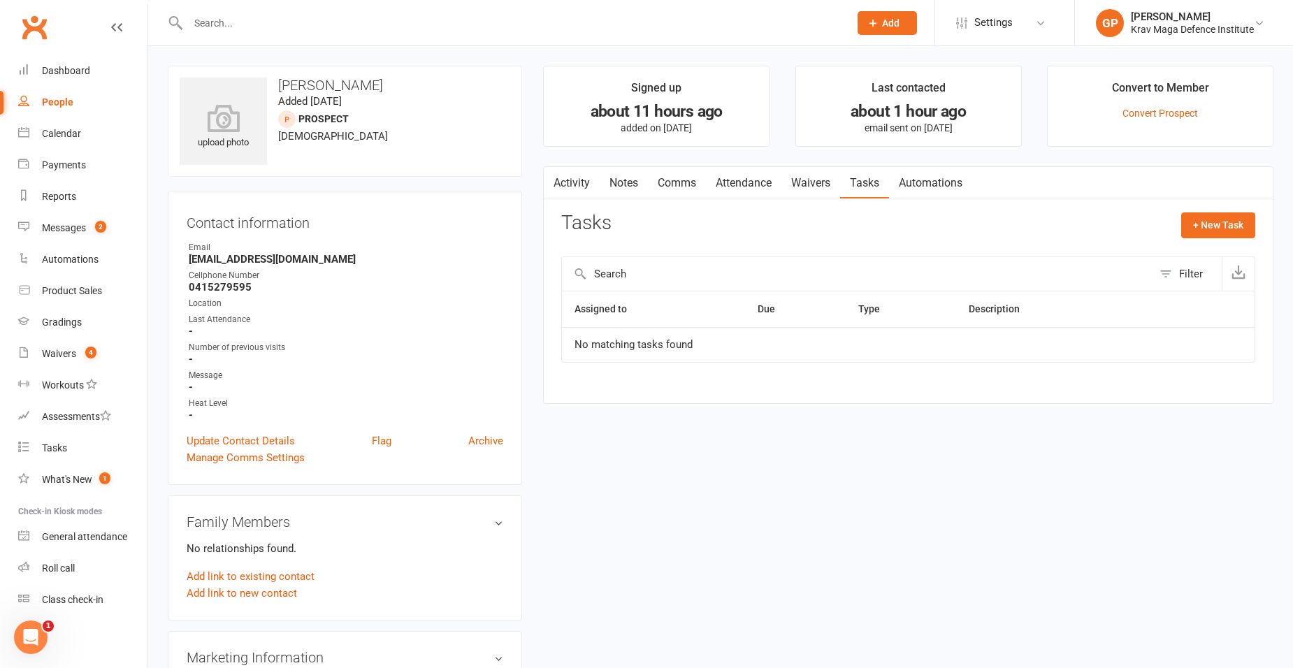
click at [819, 178] on link "Waivers" at bounding box center [811, 183] width 59 height 32
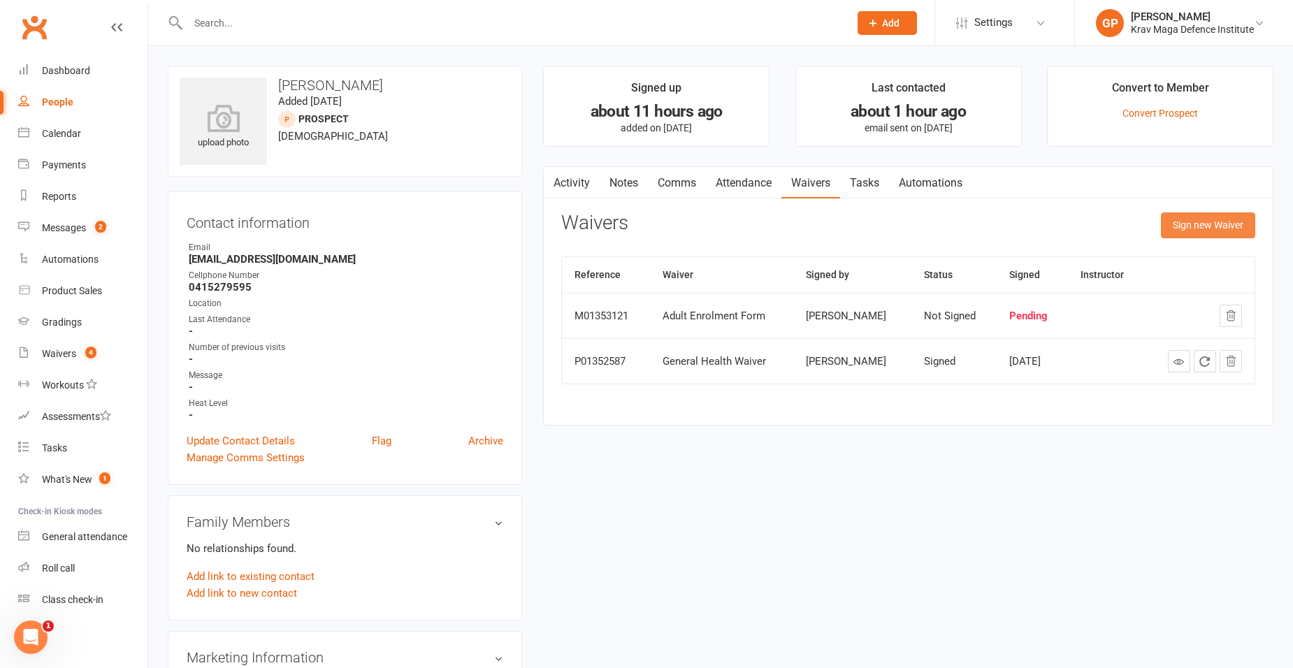
click at [1205, 214] on button "Sign new Waiver" at bounding box center [1208, 225] width 94 height 25
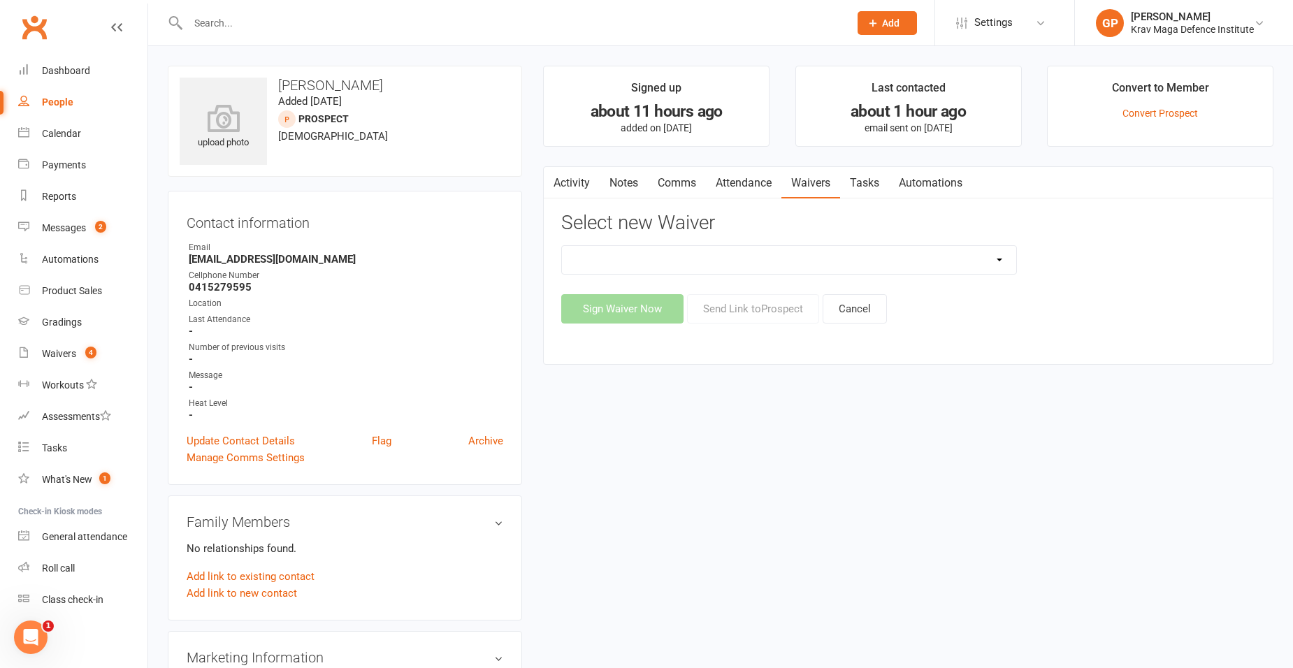
click at [783, 264] on select "5-Week Challenge Enrolment Form 6 Month Pre Pay Adult Elite Upgrade Adult Enrol…" at bounding box center [789, 260] width 454 height 28
select select "11824"
click at [562, 246] on select "5-Week Challenge Enrolment Form 6 Month Pre Pay Adult Elite Upgrade Adult Enrol…" at bounding box center [789, 260] width 454 height 28
click at [736, 314] on button "Send Link to [GEOGRAPHIC_DATA]" at bounding box center [753, 308] width 132 height 29
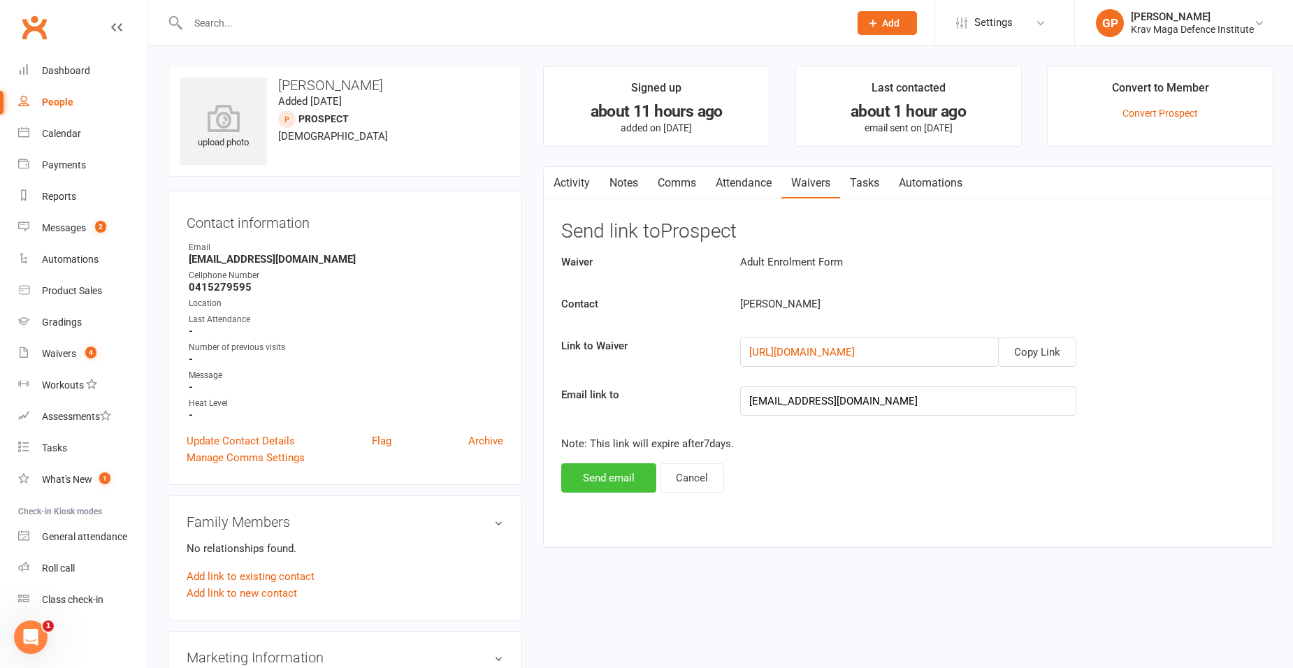
click at [635, 479] on button "Send email" at bounding box center [608, 477] width 95 height 29
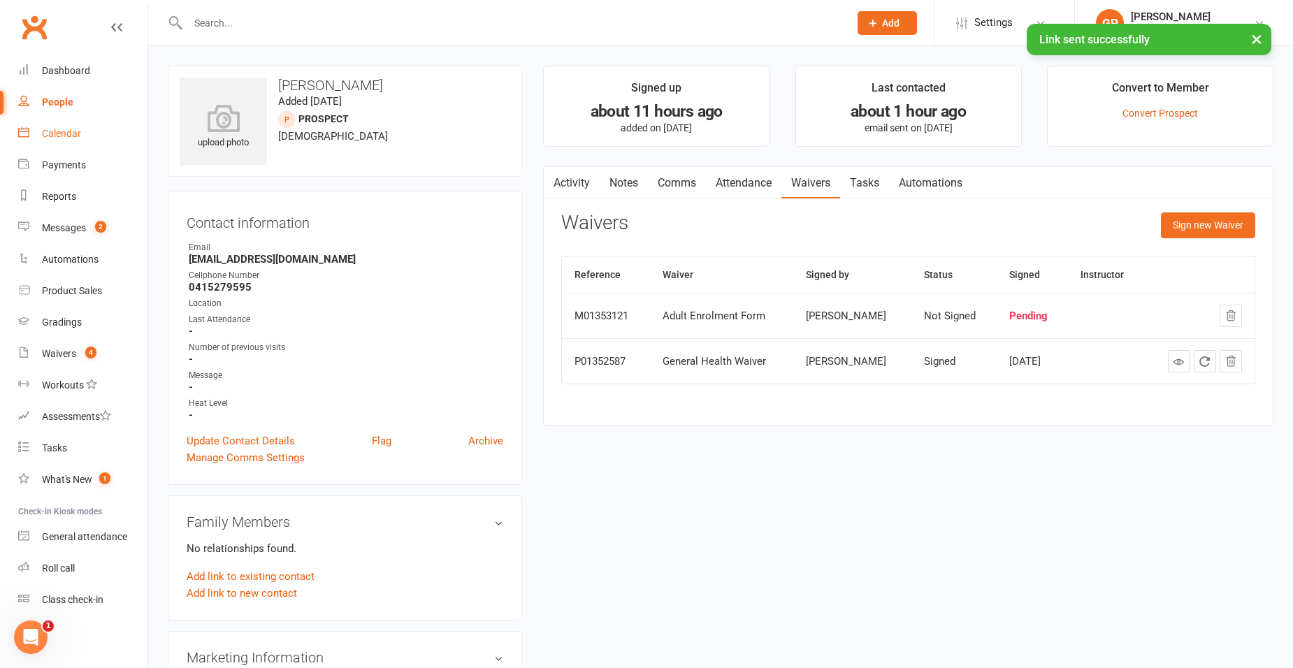
click at [50, 124] on link "Calendar" at bounding box center [82, 133] width 129 height 31
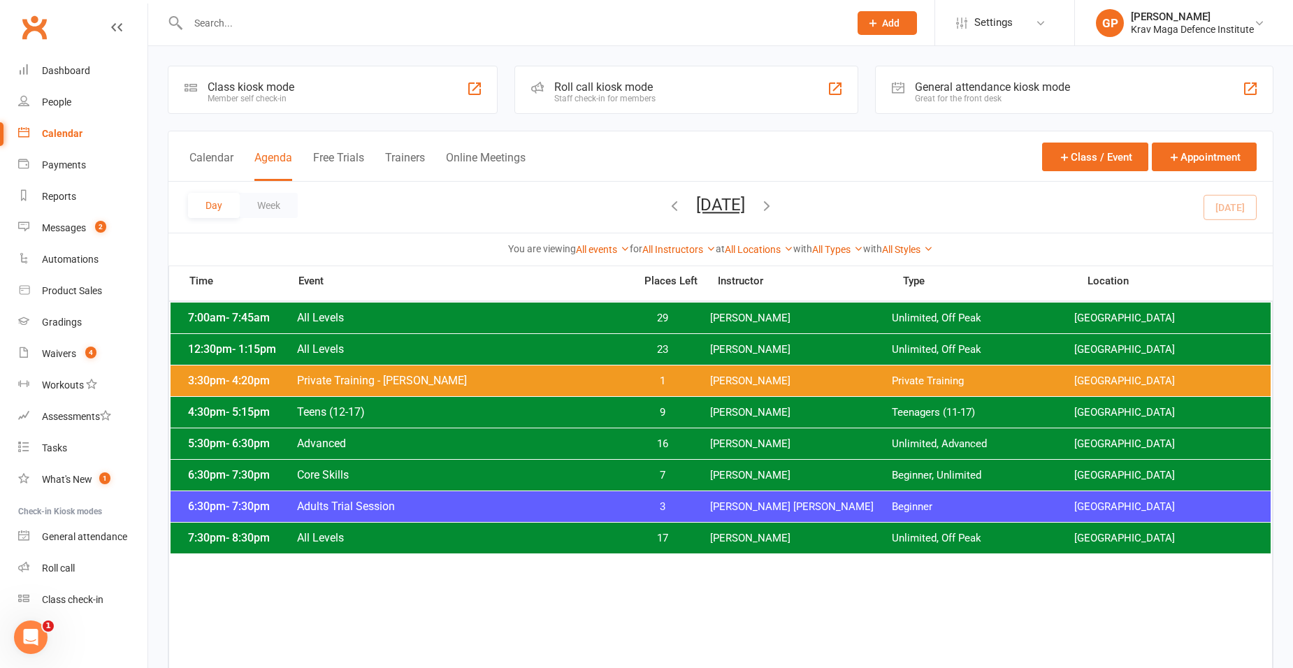
click at [568, 514] on div "6:30pm - 7:30pm Adults Trial Session 3 [PERSON_NAME] [PERSON_NAME] Beginner [GE…" at bounding box center [721, 506] width 1100 height 31
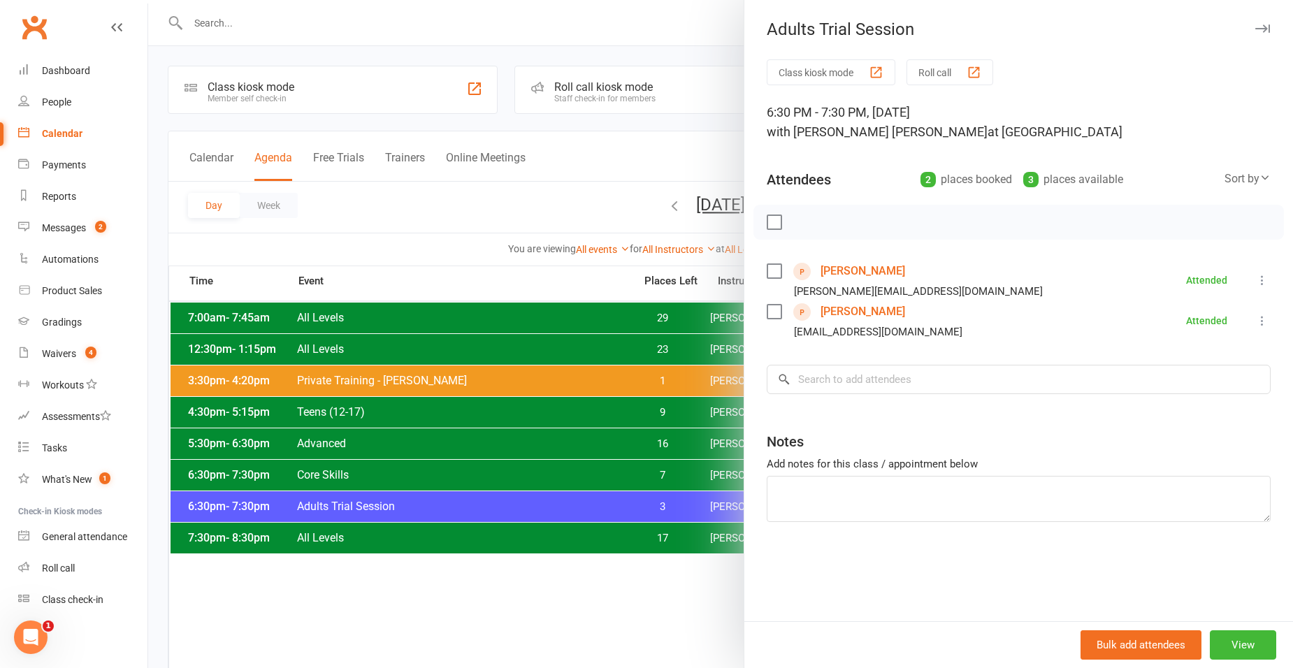
click at [852, 268] on link "[PERSON_NAME]" at bounding box center [863, 271] width 85 height 22
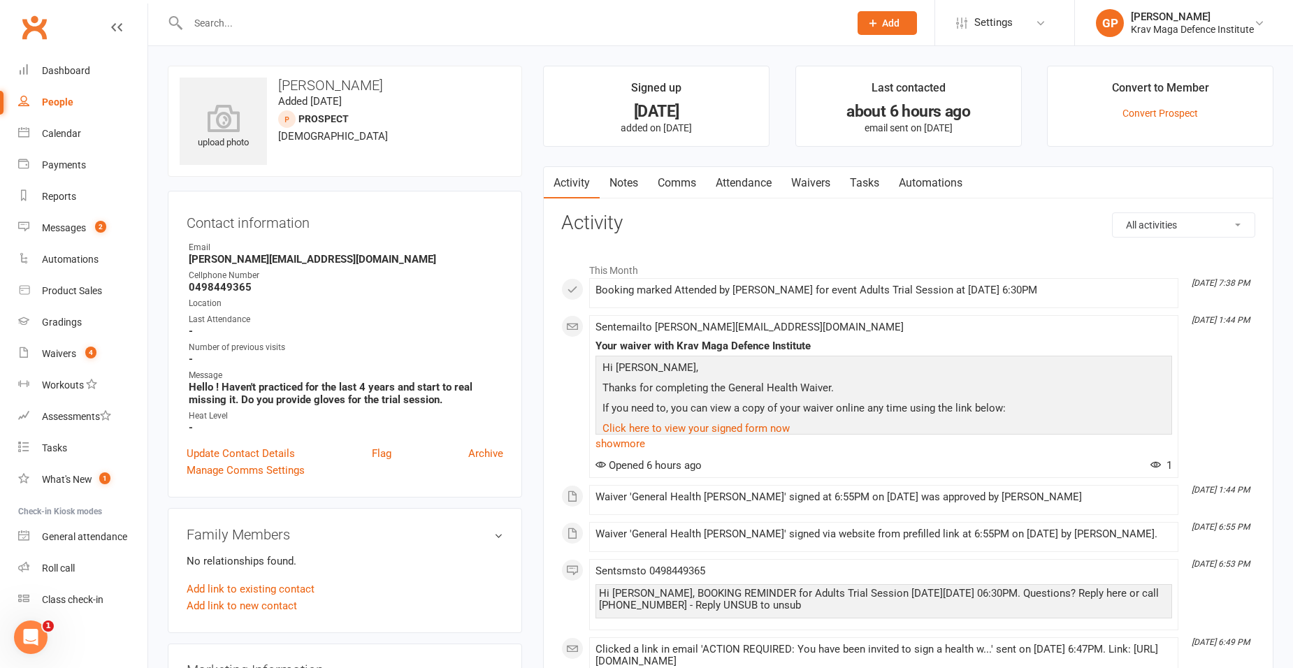
drag, startPoint x: 688, startPoint y: 161, endPoint x: 691, endPoint y: 168, distance: 7.8
click at [693, 178] on link "Comms" at bounding box center [677, 183] width 58 height 32
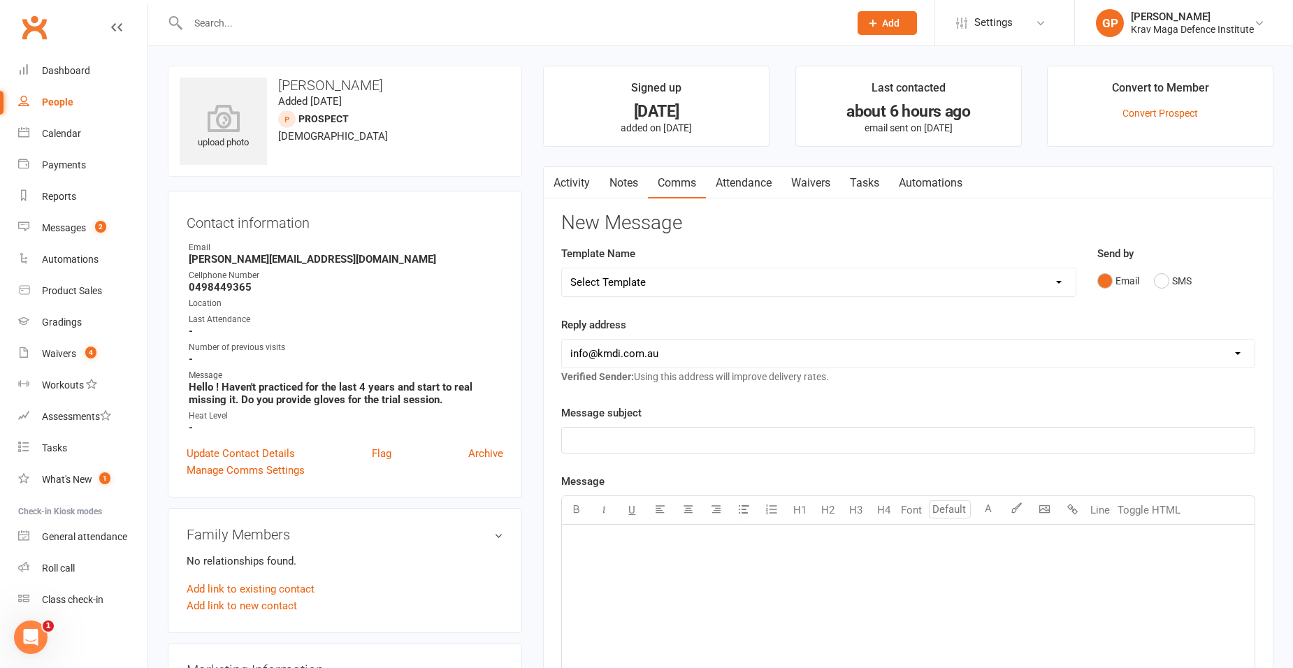
click at [810, 185] on link "Waivers" at bounding box center [811, 183] width 59 height 32
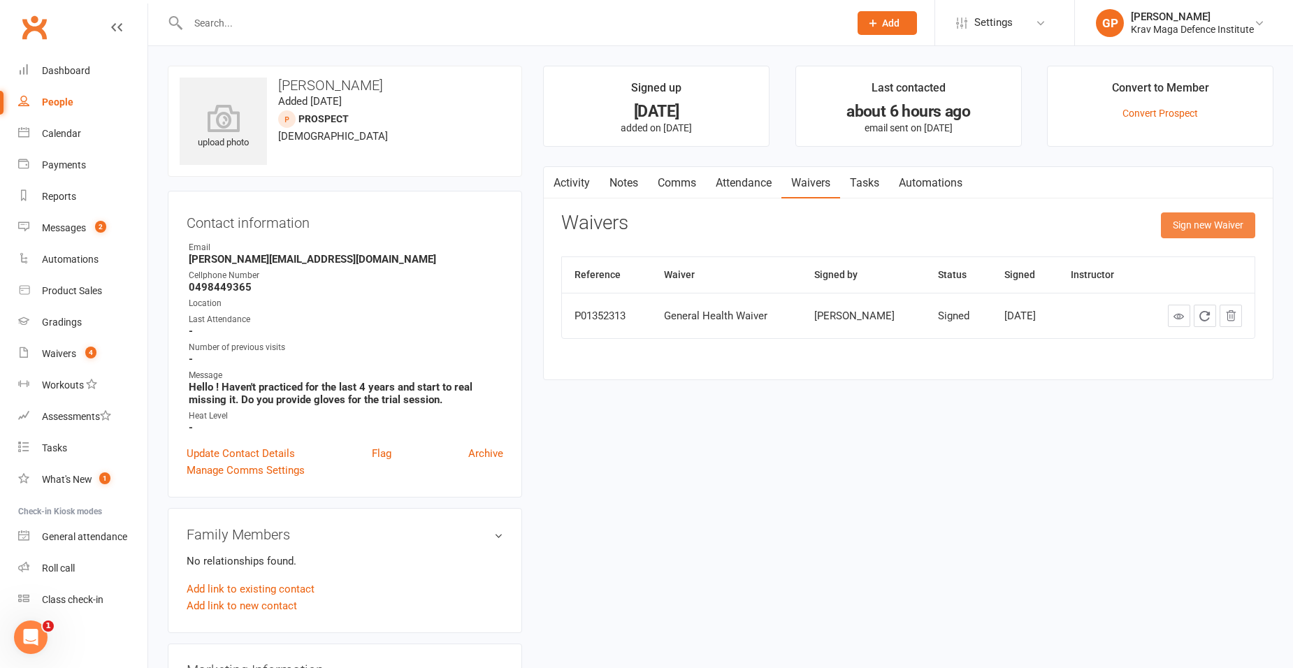
click at [1188, 218] on button "Sign new Waiver" at bounding box center [1208, 225] width 94 height 25
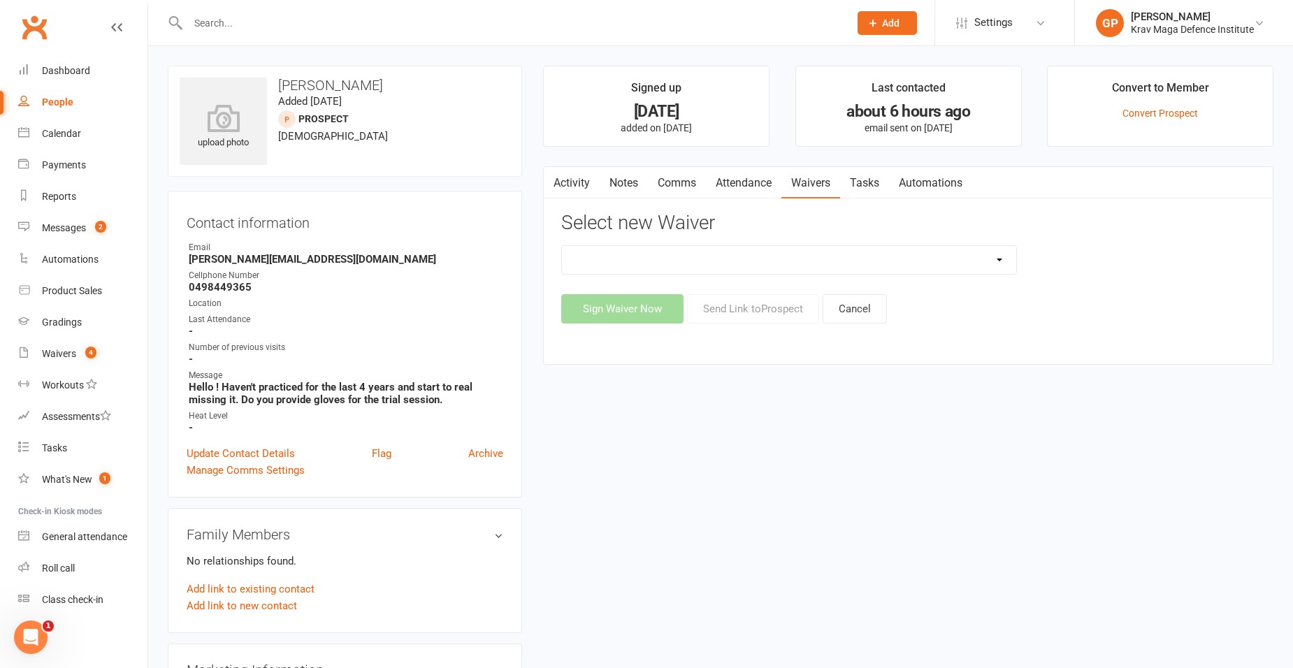
click at [651, 271] on select "5-Week Challenge Enrolment Form 6 Month Pre Pay Adult Elite Upgrade Adult Enrol…" at bounding box center [789, 260] width 454 height 28
select select "11824"
click at [562, 246] on select "5-Week Challenge Enrolment Form 6 Month Pre Pay Adult Elite Upgrade Adult Enrol…" at bounding box center [789, 260] width 454 height 28
click at [741, 319] on button "Send Link to [GEOGRAPHIC_DATA]" at bounding box center [753, 308] width 132 height 29
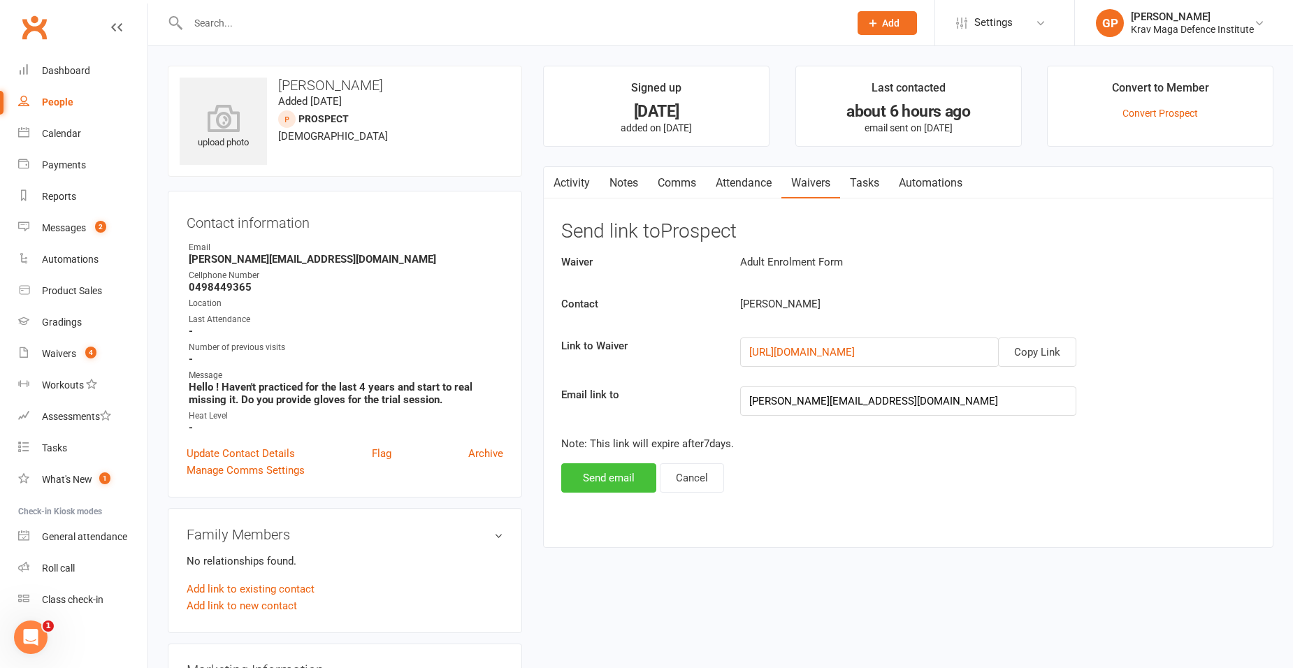
click at [630, 462] on div "Waiver Adult Enrolment Form Contact [PERSON_NAME] Link to Waiver Copy Link [URL…" at bounding box center [908, 373] width 694 height 239
click at [621, 475] on button "Send email" at bounding box center [608, 477] width 95 height 29
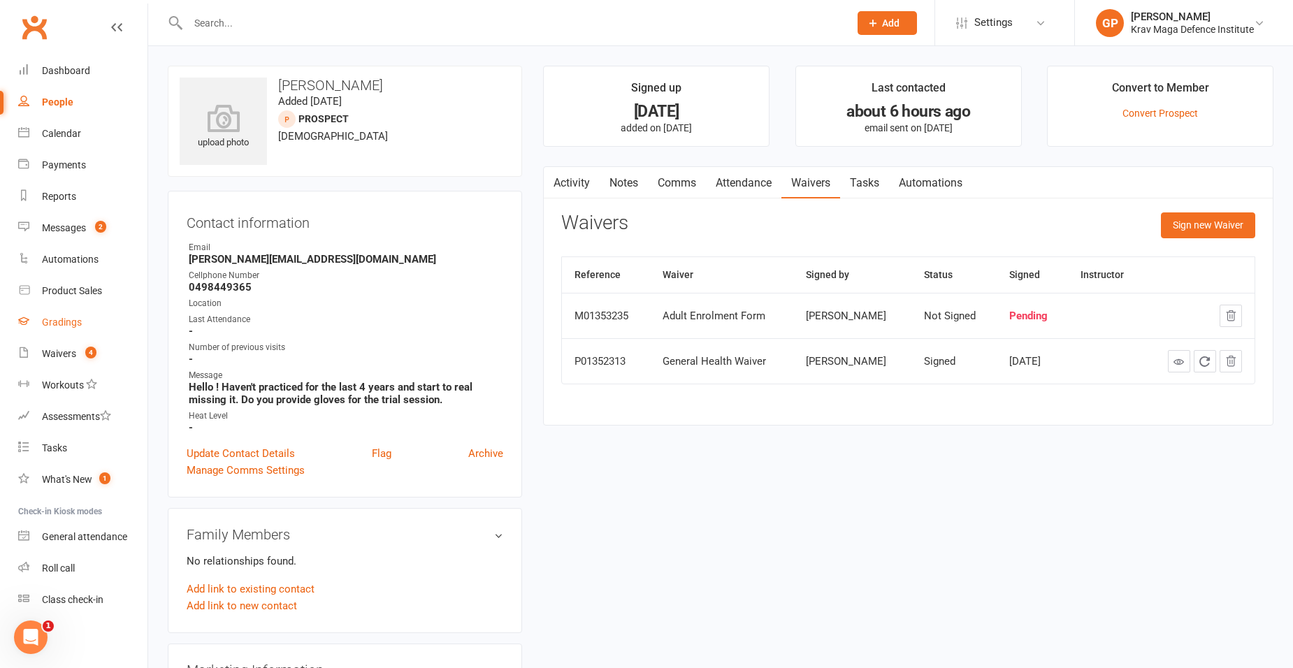
click at [65, 337] on link "Gradings" at bounding box center [82, 322] width 129 height 31
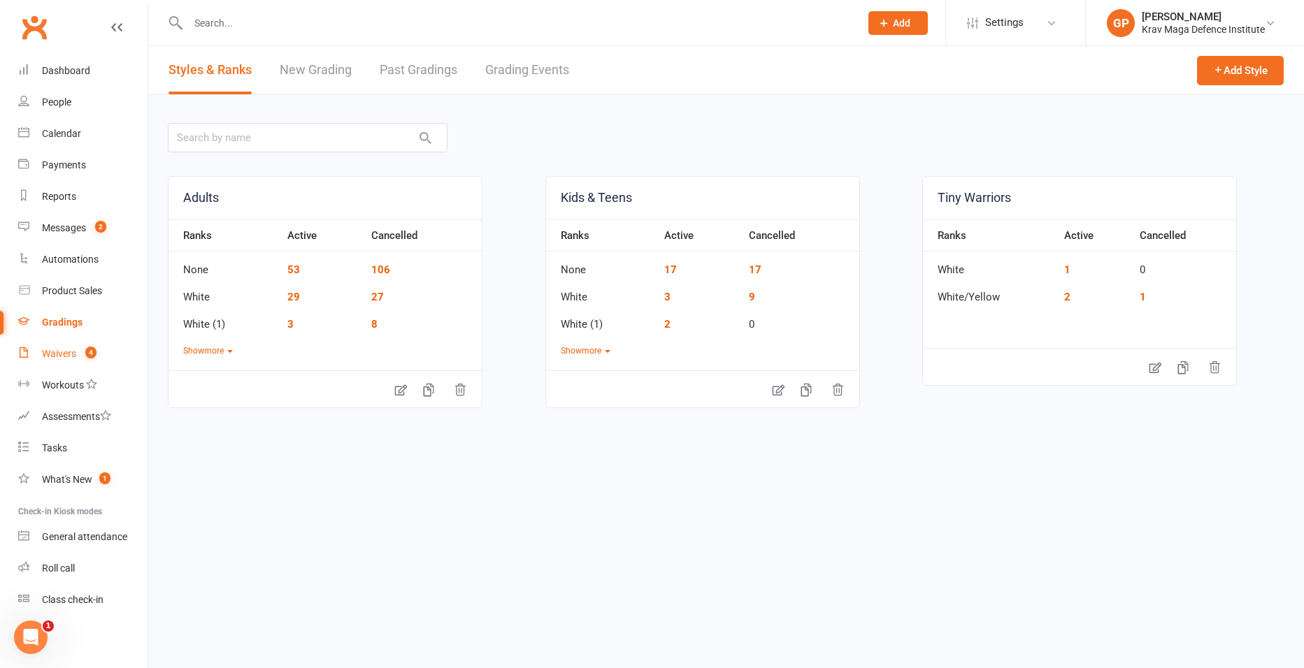
click at [73, 358] on div "Waivers" at bounding box center [59, 353] width 34 height 11
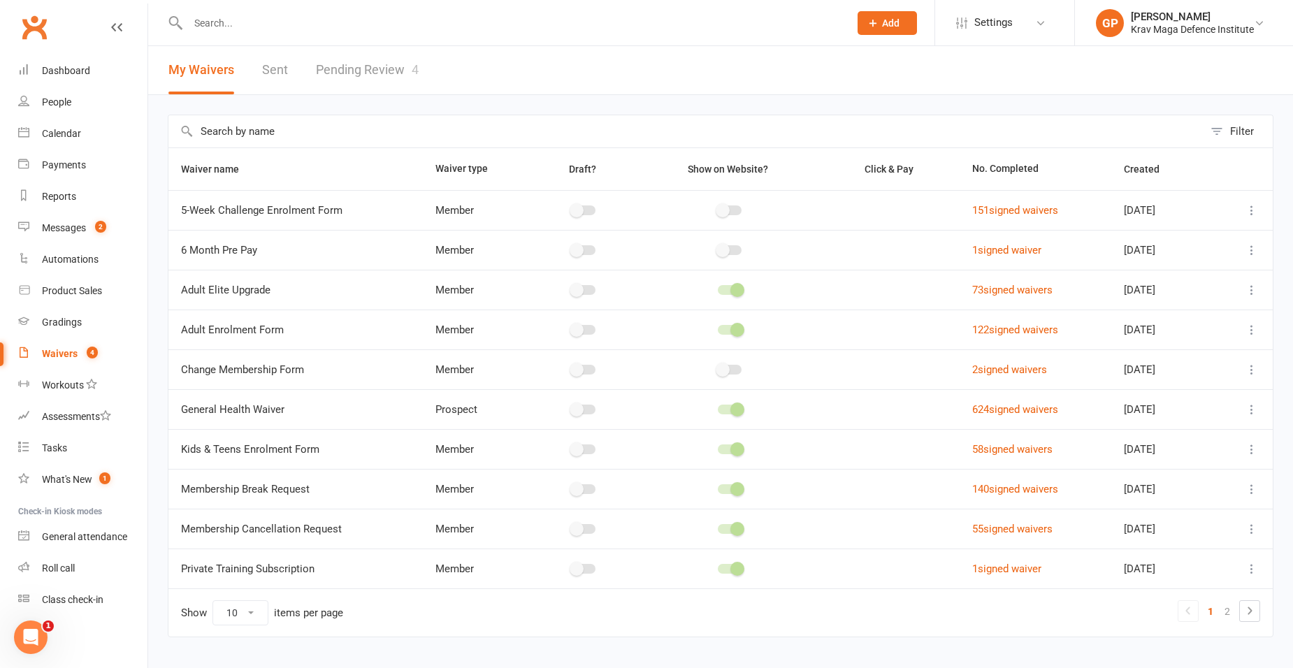
click at [384, 65] on link "Pending Review 4" at bounding box center [367, 70] width 103 height 48
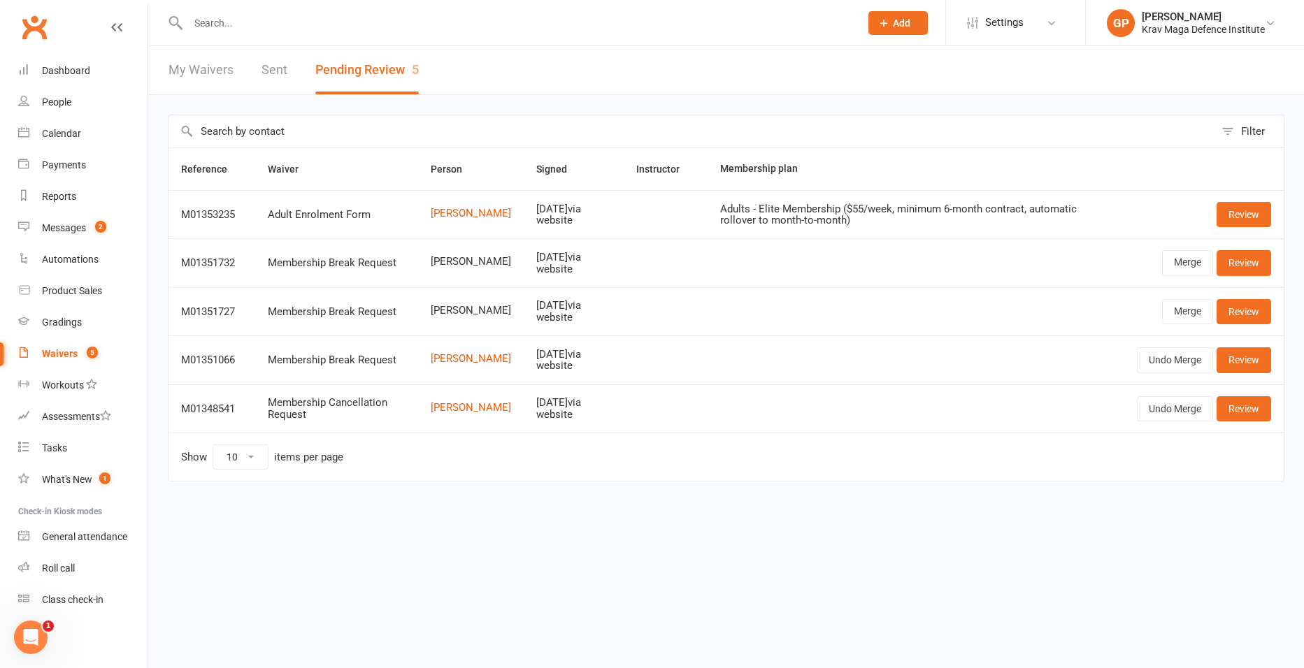
click at [1254, 229] on td "Review" at bounding box center [1203, 214] width 159 height 48
click at [1250, 220] on link "Review" at bounding box center [1243, 214] width 55 height 25
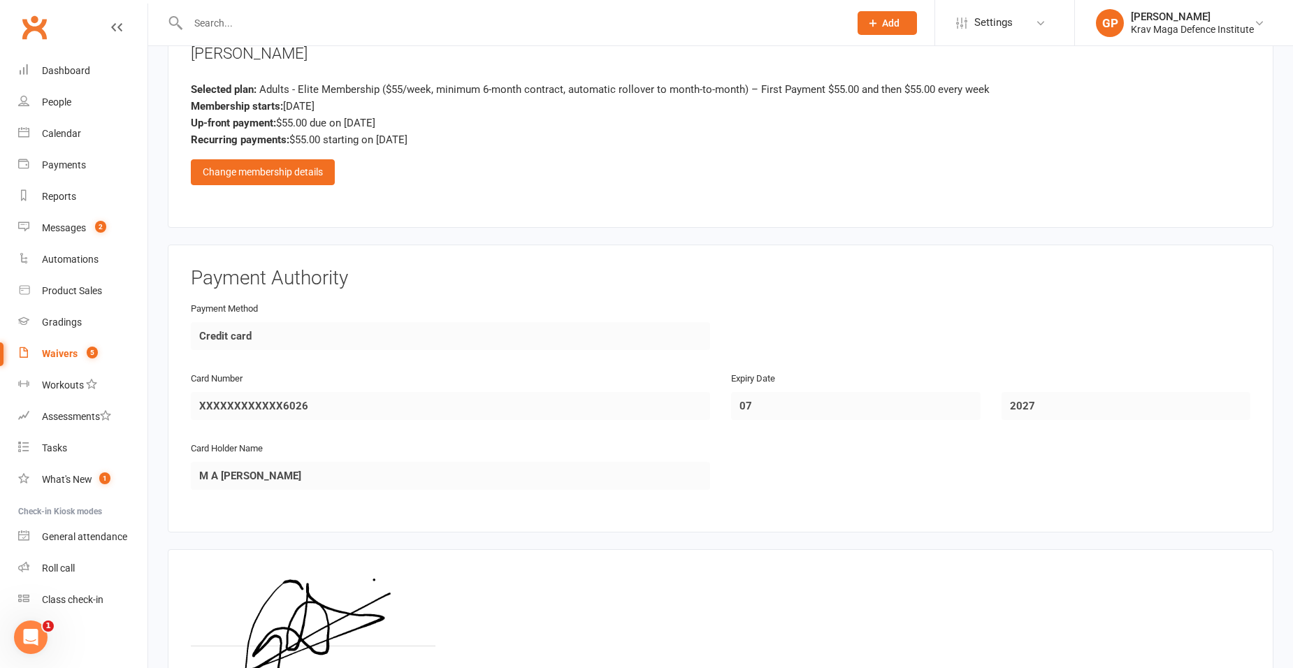
scroll to position [847, 0]
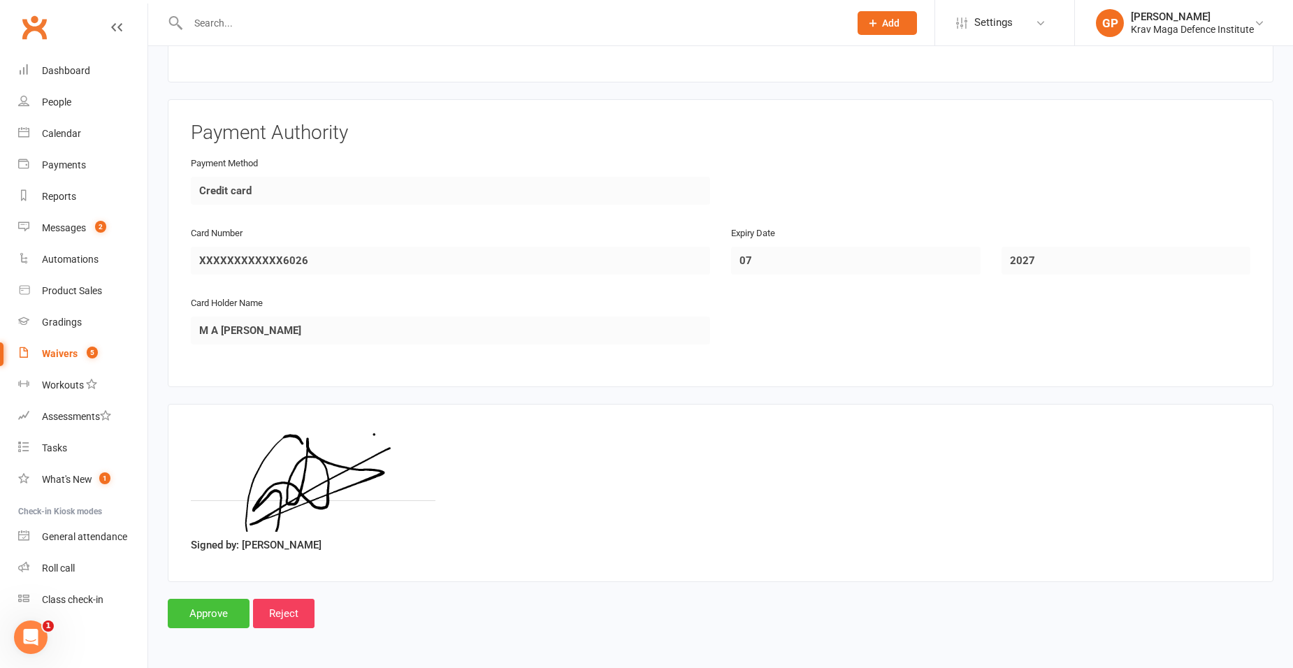
click at [184, 607] on input "Approve" at bounding box center [209, 613] width 82 height 29
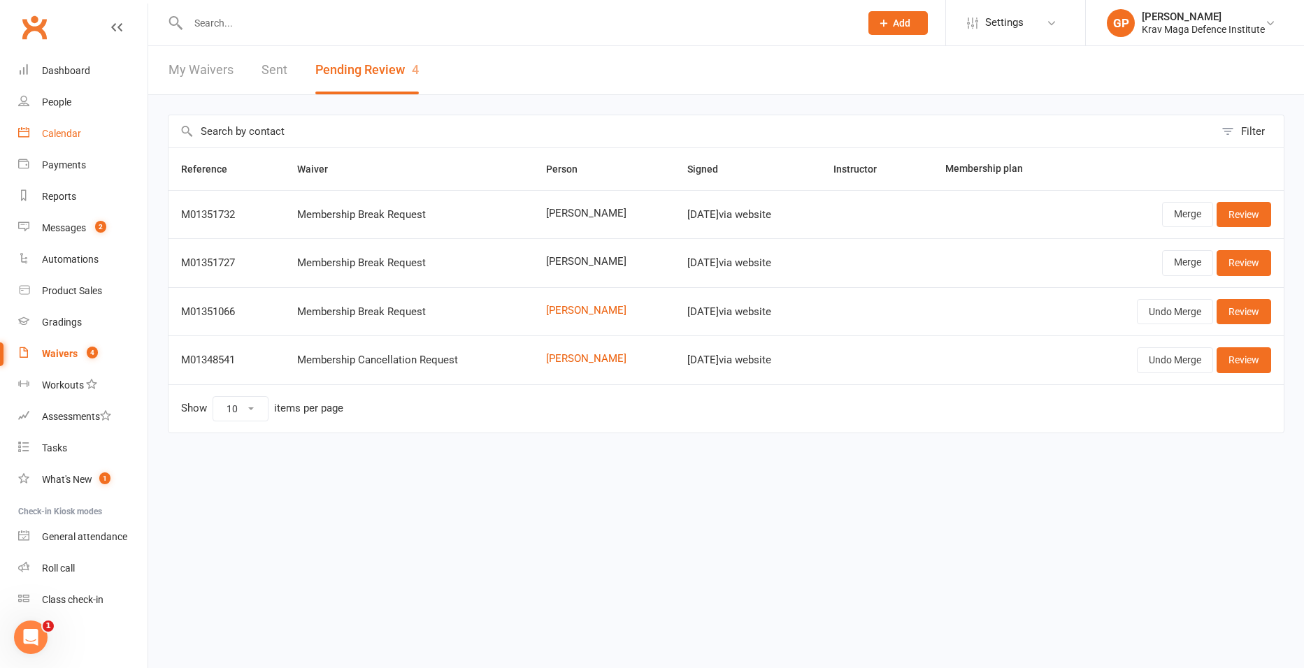
click at [93, 144] on link "Calendar" at bounding box center [82, 133] width 129 height 31
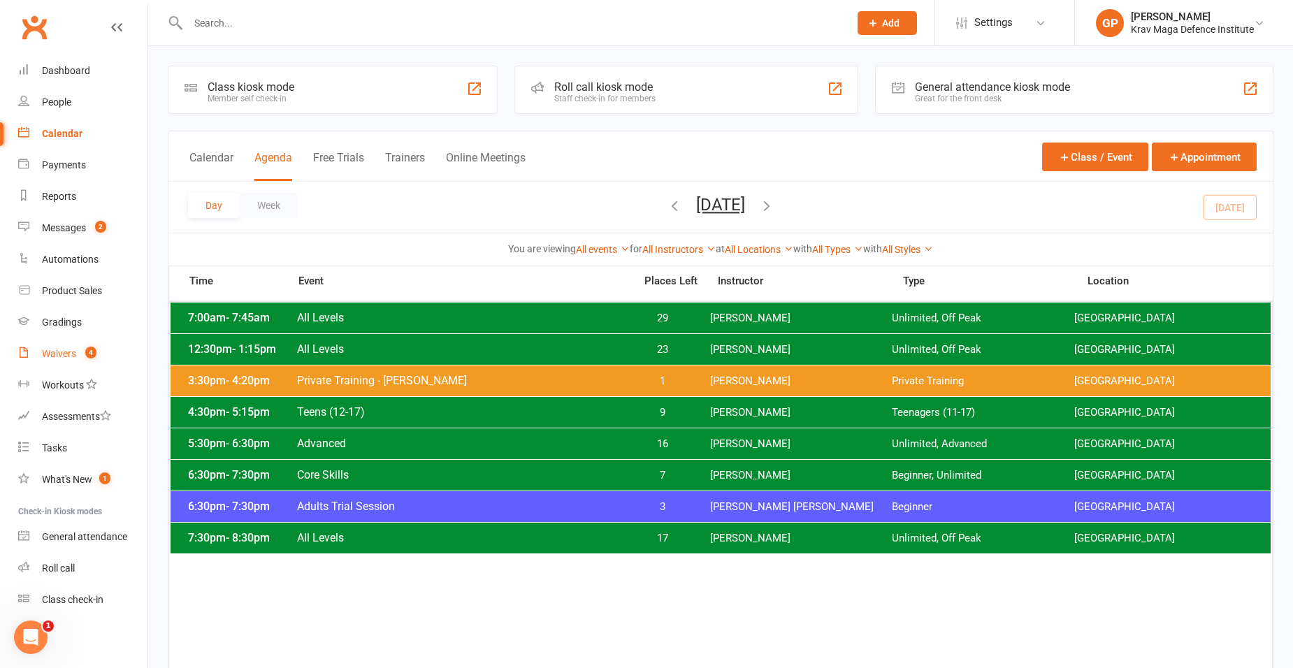
click at [43, 350] on div "Waivers" at bounding box center [59, 353] width 34 height 11
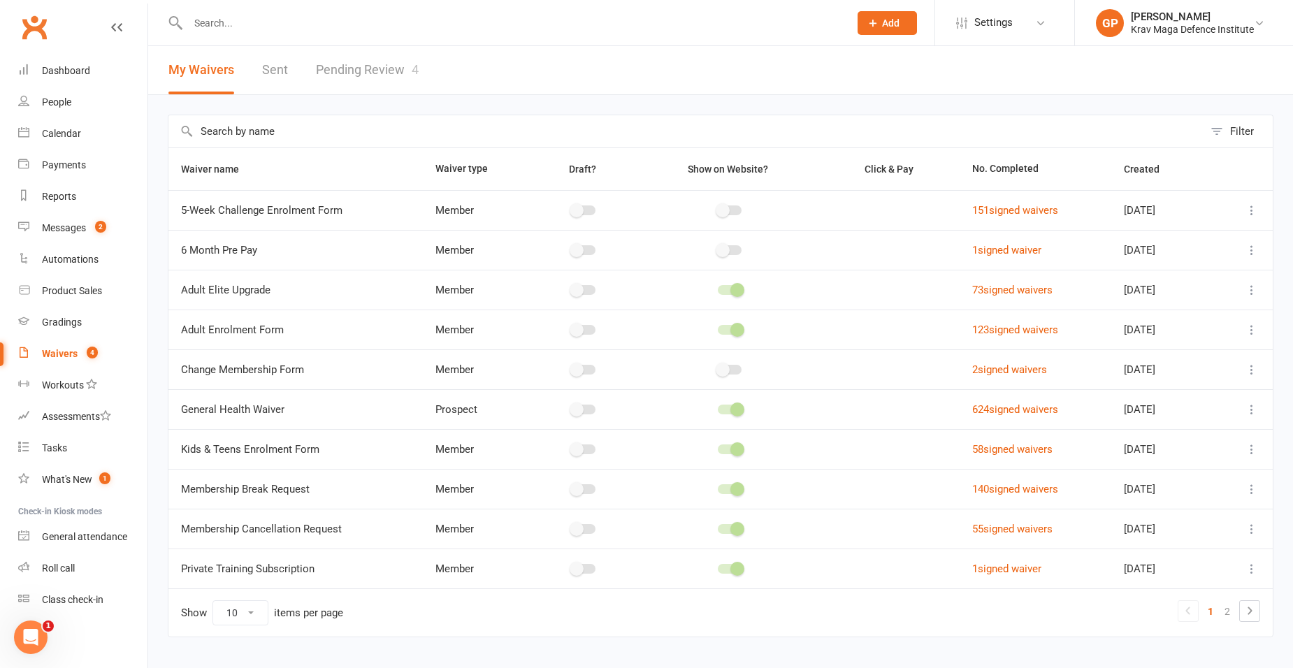
click at [367, 54] on link "Pending Review 4" at bounding box center [367, 70] width 103 height 48
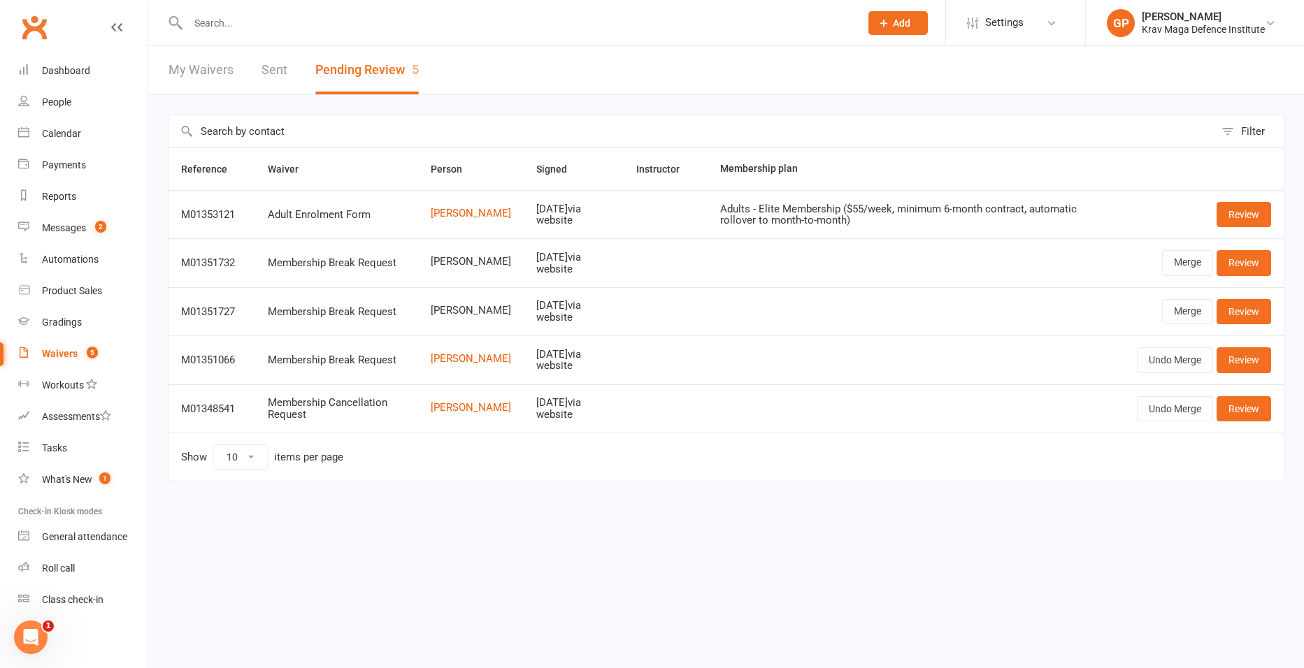
click at [1238, 195] on td "Review" at bounding box center [1203, 214] width 159 height 48
drag, startPoint x: 1227, startPoint y: 209, endPoint x: 1213, endPoint y: 222, distance: 19.3
click at [1228, 209] on link "Review" at bounding box center [1243, 214] width 55 height 25
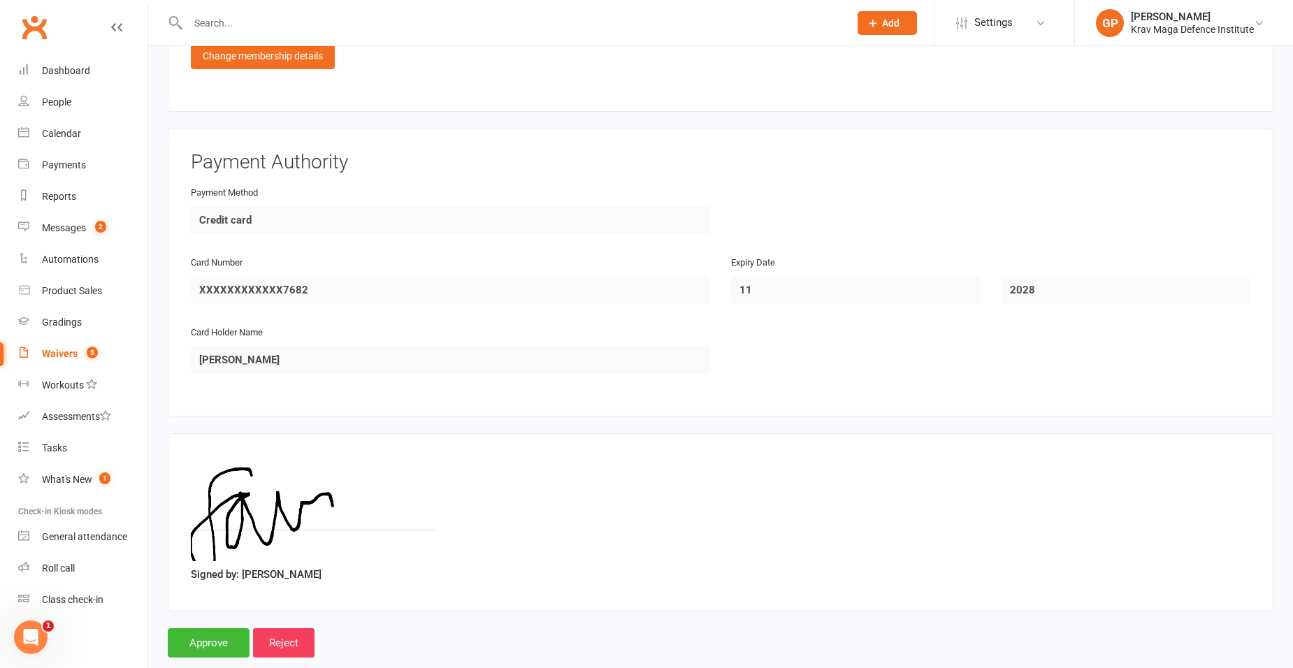
scroll to position [839, 0]
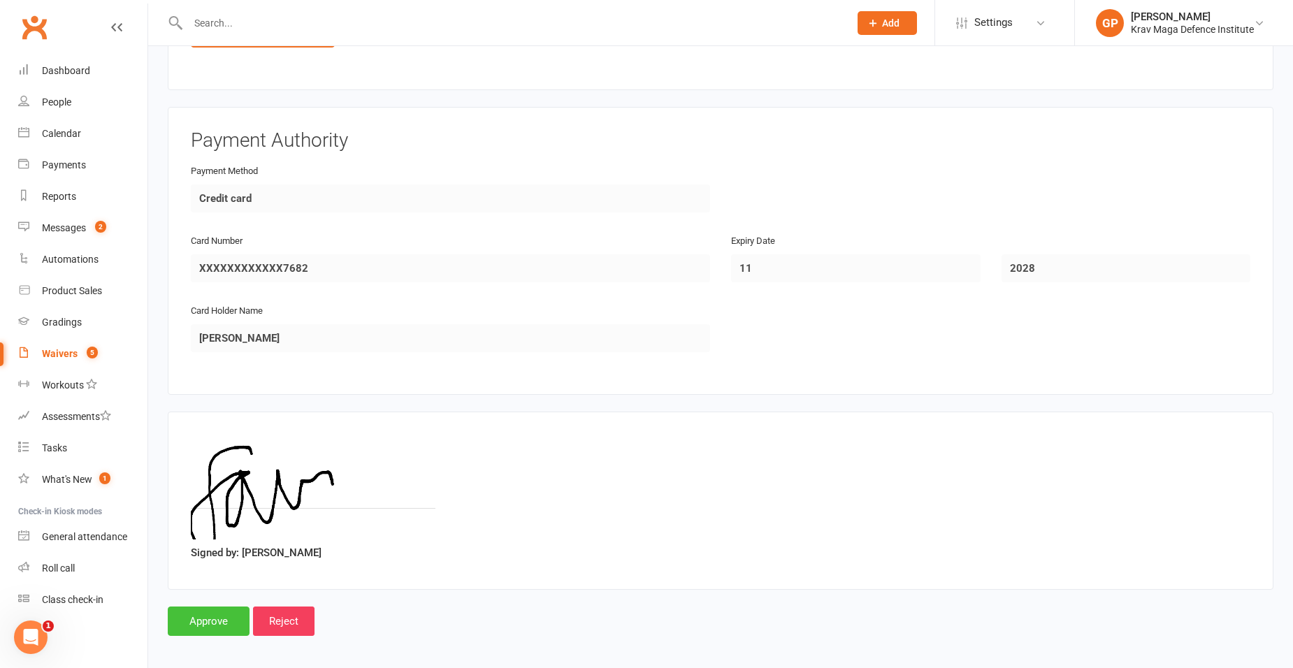
click at [220, 614] on input "Approve" at bounding box center [209, 621] width 82 height 29
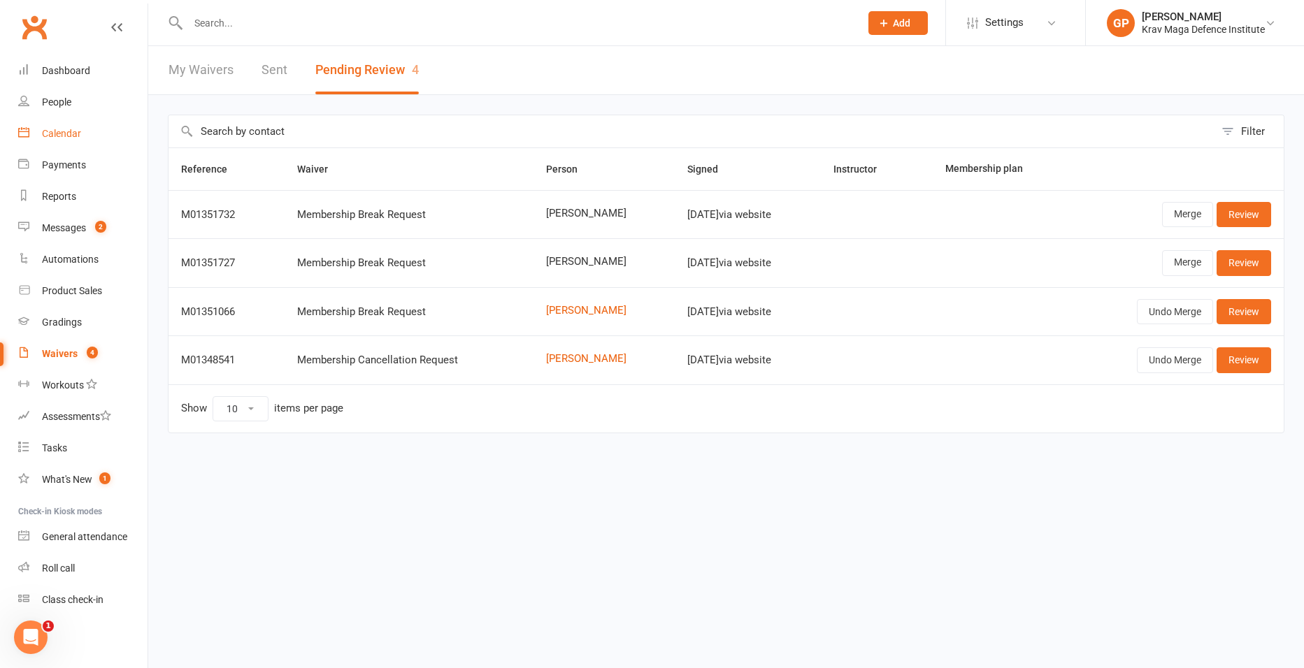
click at [59, 134] on div "Calendar" at bounding box center [61, 133] width 39 height 11
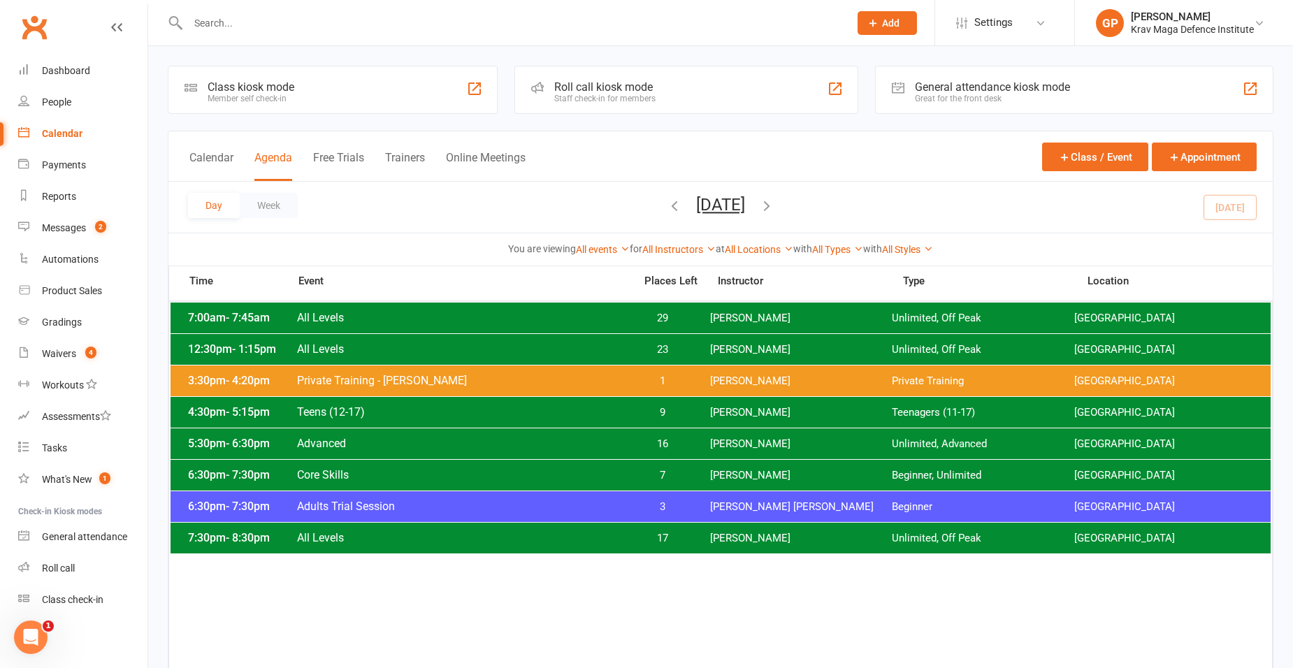
click at [364, 504] on span "Adults Trial Session" at bounding box center [461, 506] width 330 height 13
